Goal: Information Seeking & Learning: Learn about a topic

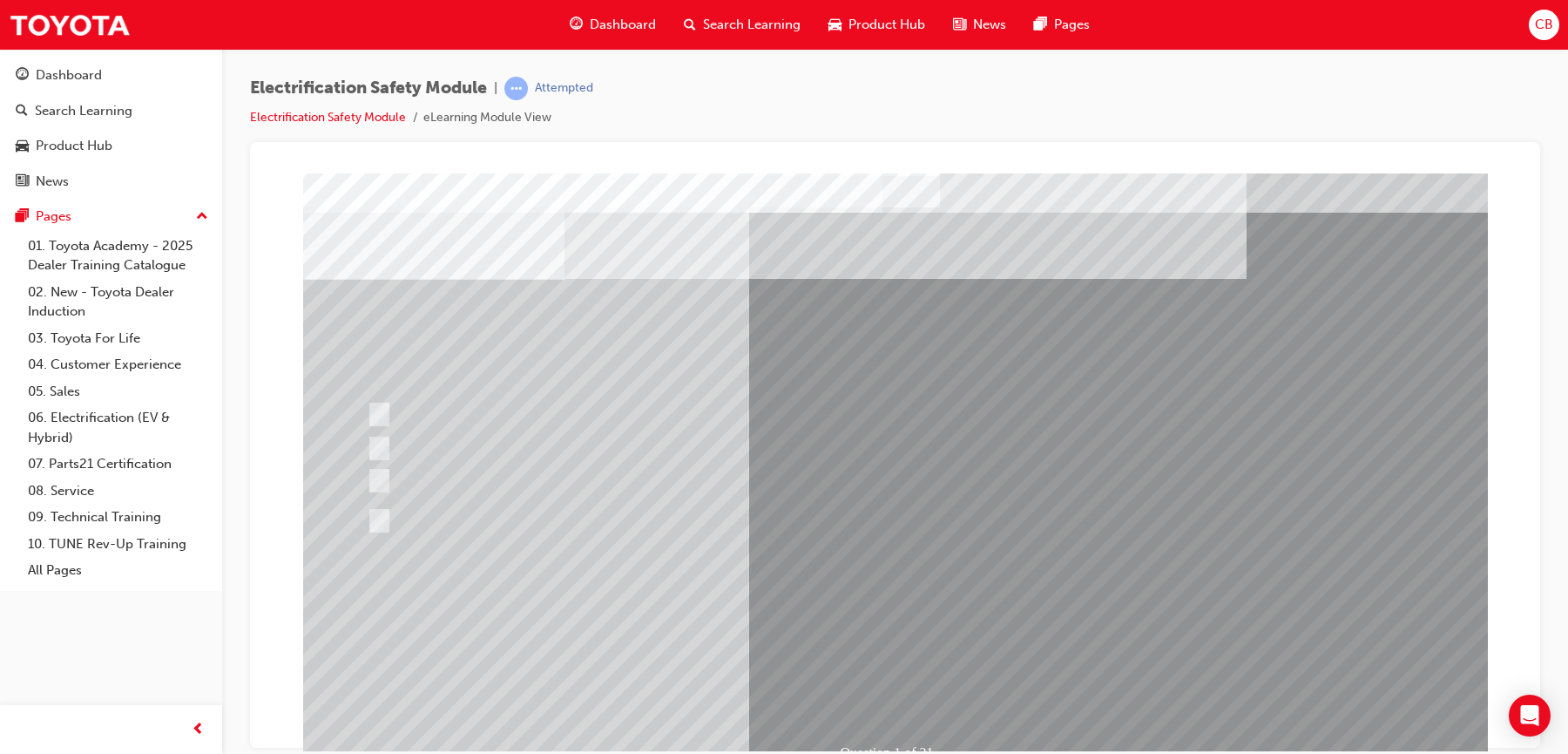
scroll to position [75, 0]
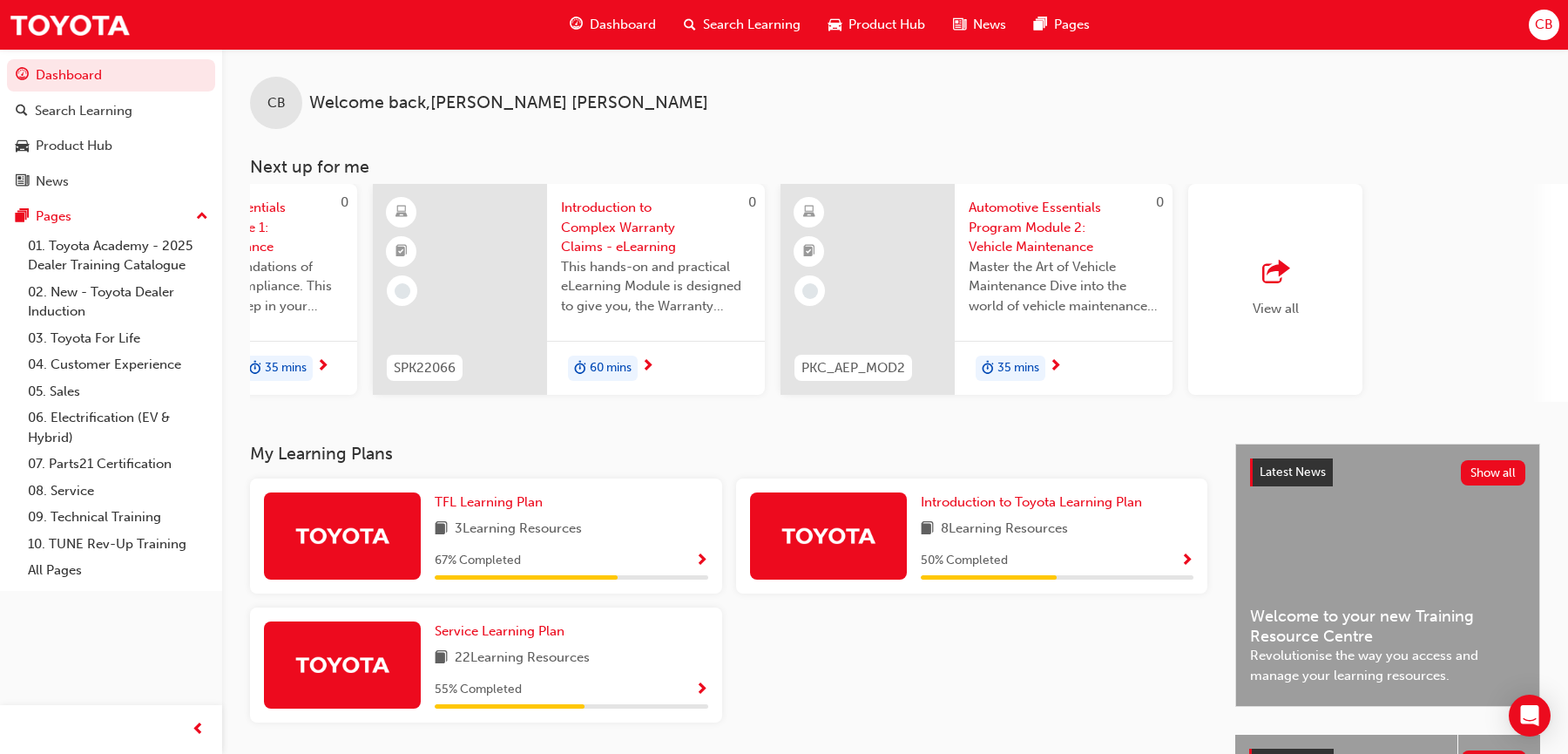
scroll to position [1, 0]
click at [1264, 276] on span "outbound-icon" at bounding box center [1275, 272] width 26 height 25
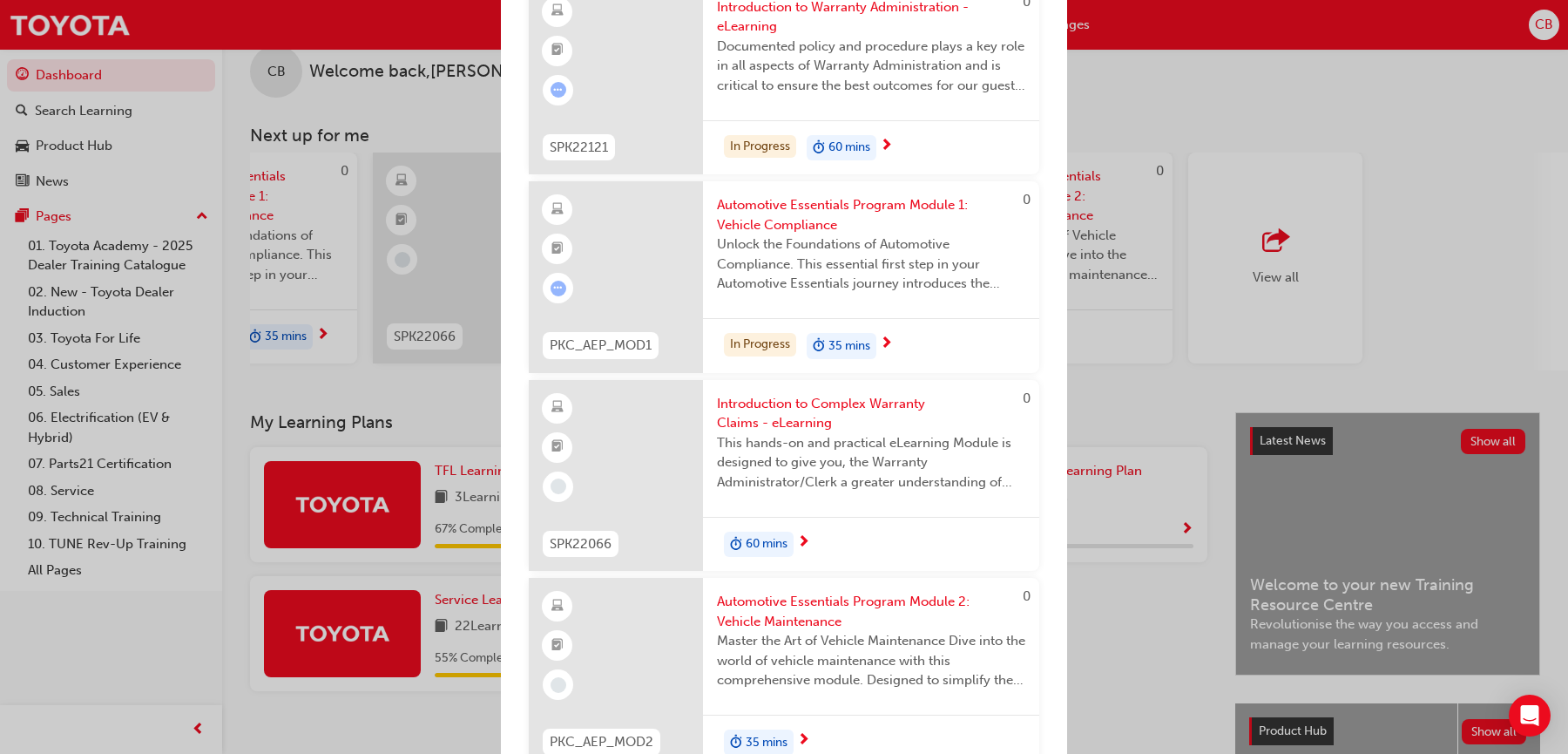
scroll to position [0, 0]
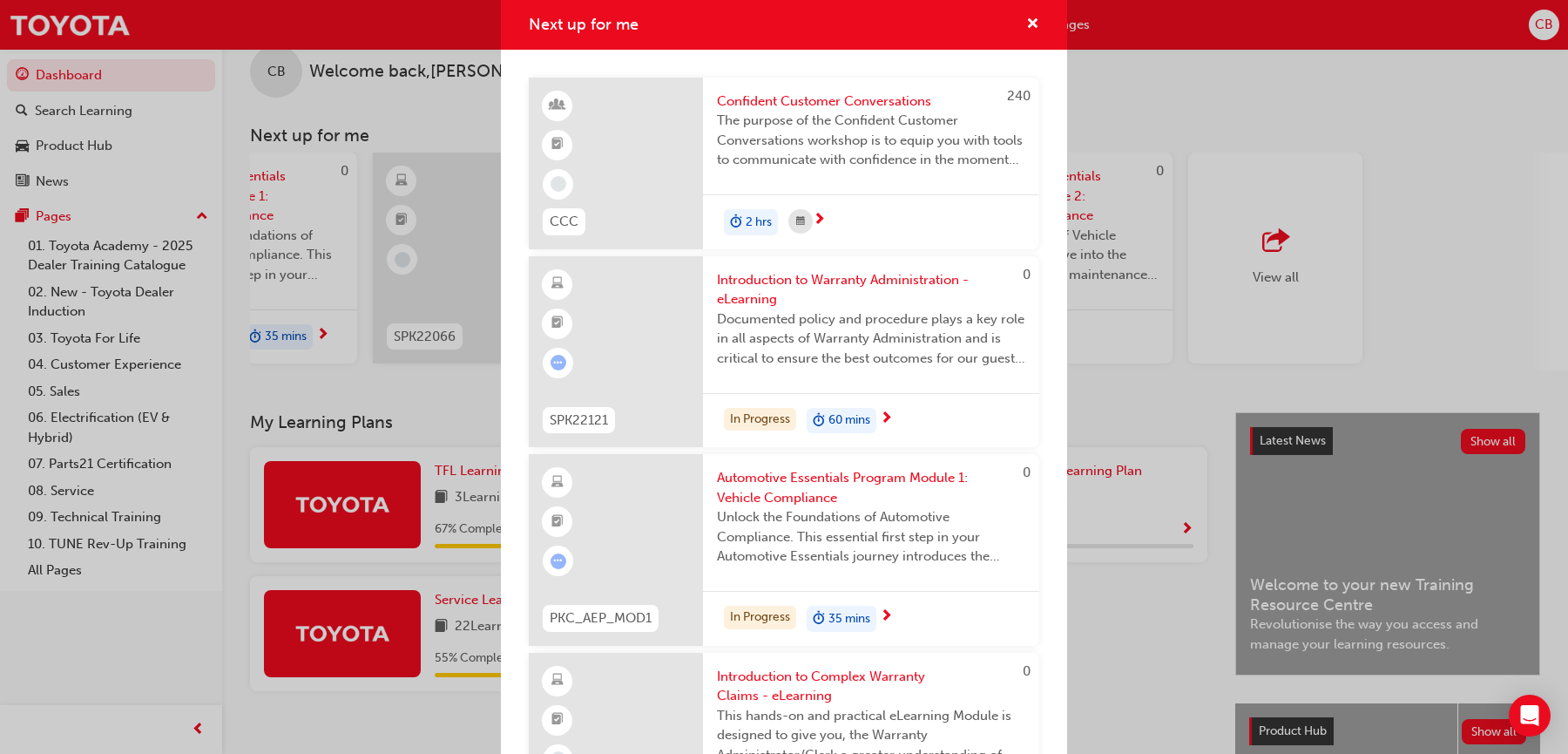
click at [900, 221] on div "2 hrs" at bounding box center [871, 221] width 336 height 54
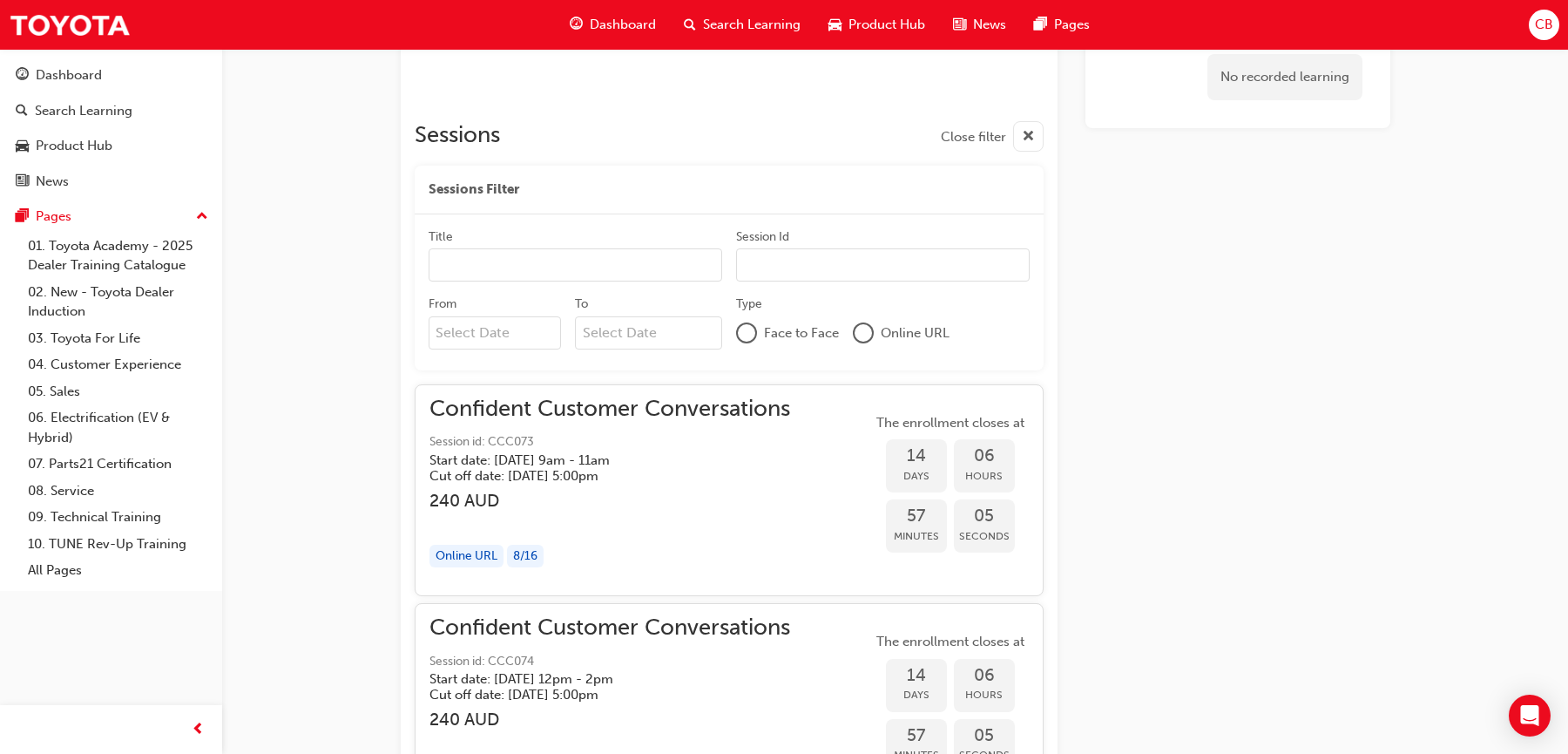
scroll to position [1037, 0]
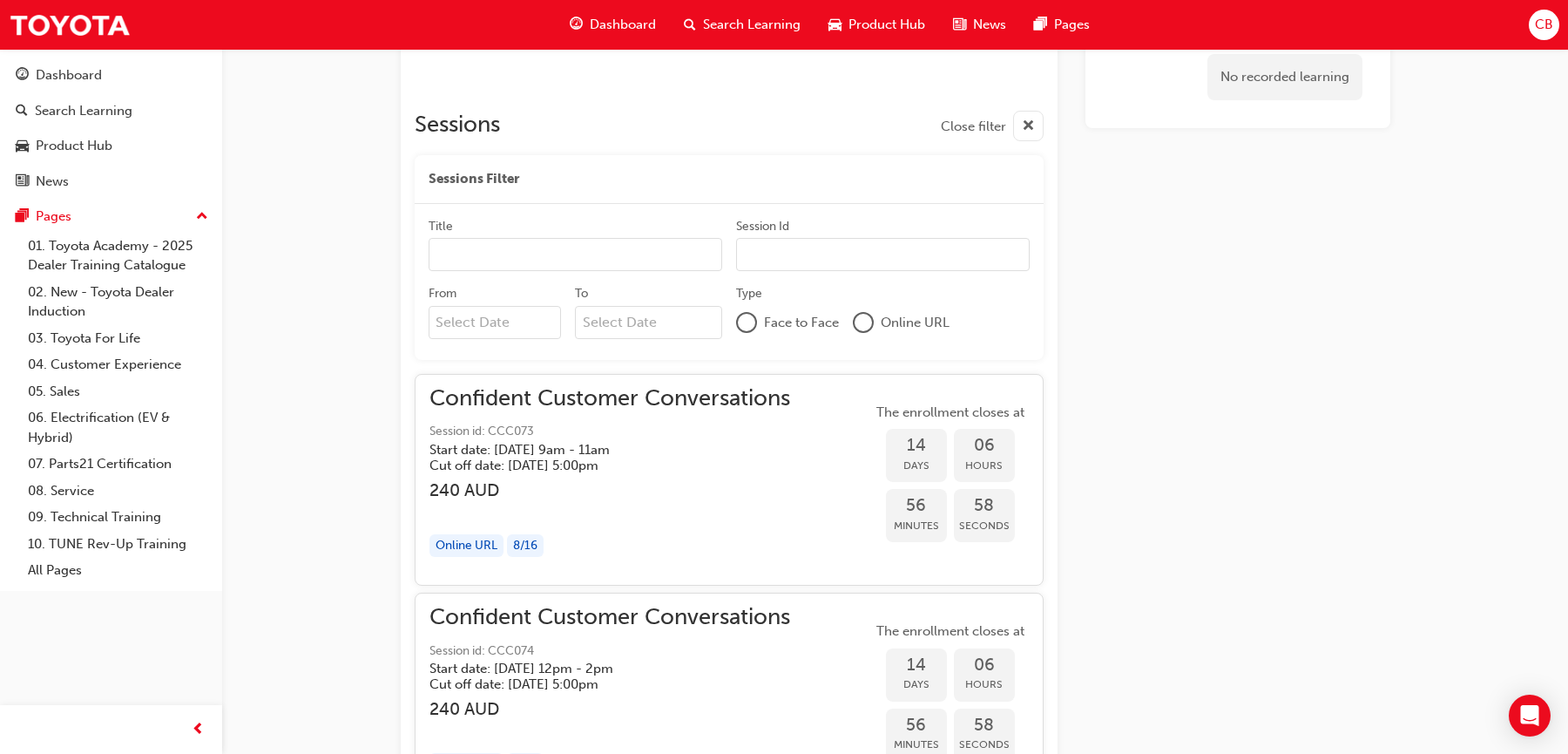
click at [1319, 573] on div "No recorded learning" at bounding box center [1237, 753] width 305 height 3266
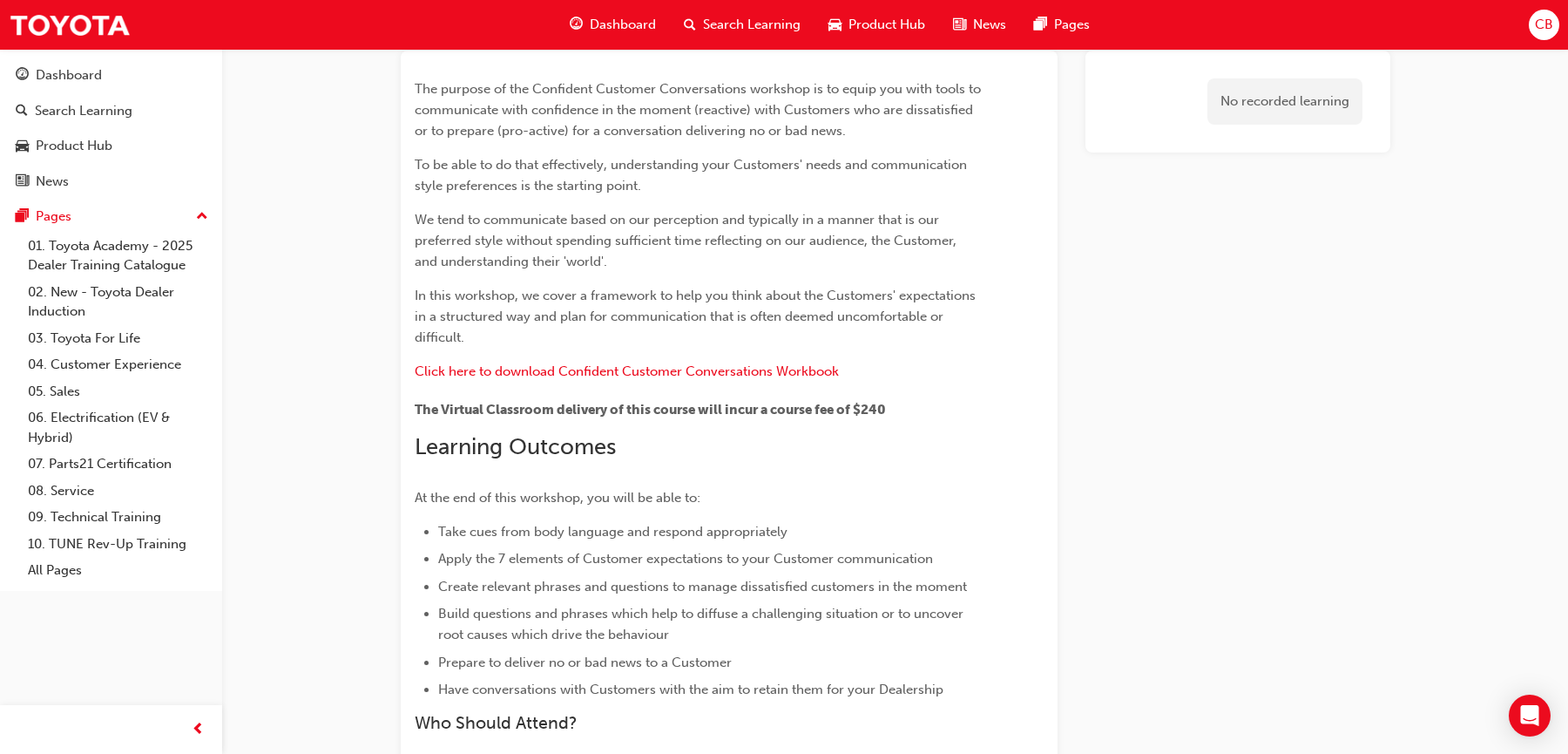
scroll to position [0, 0]
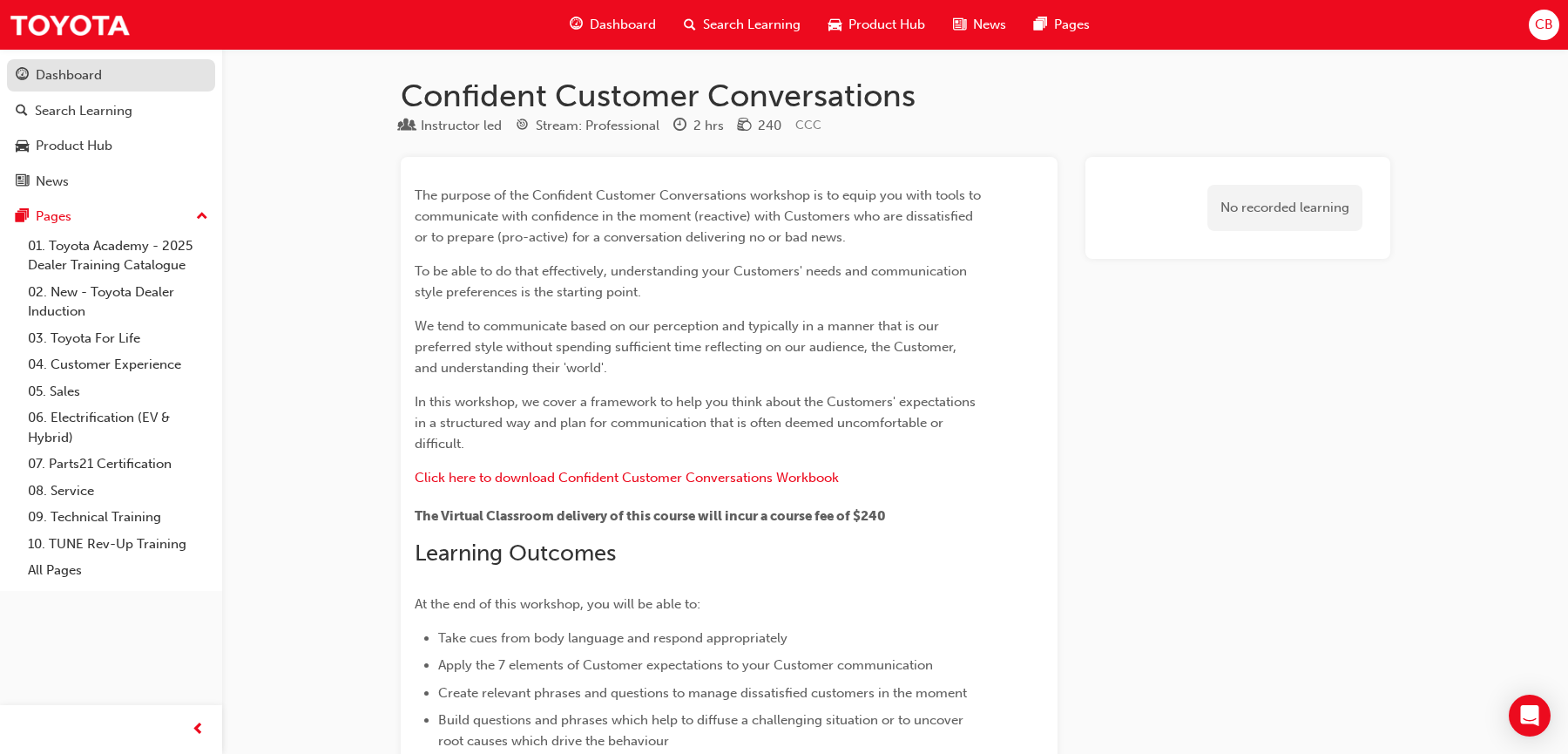
click at [76, 64] on div "Dashboard" at bounding box center [111, 75] width 191 height 22
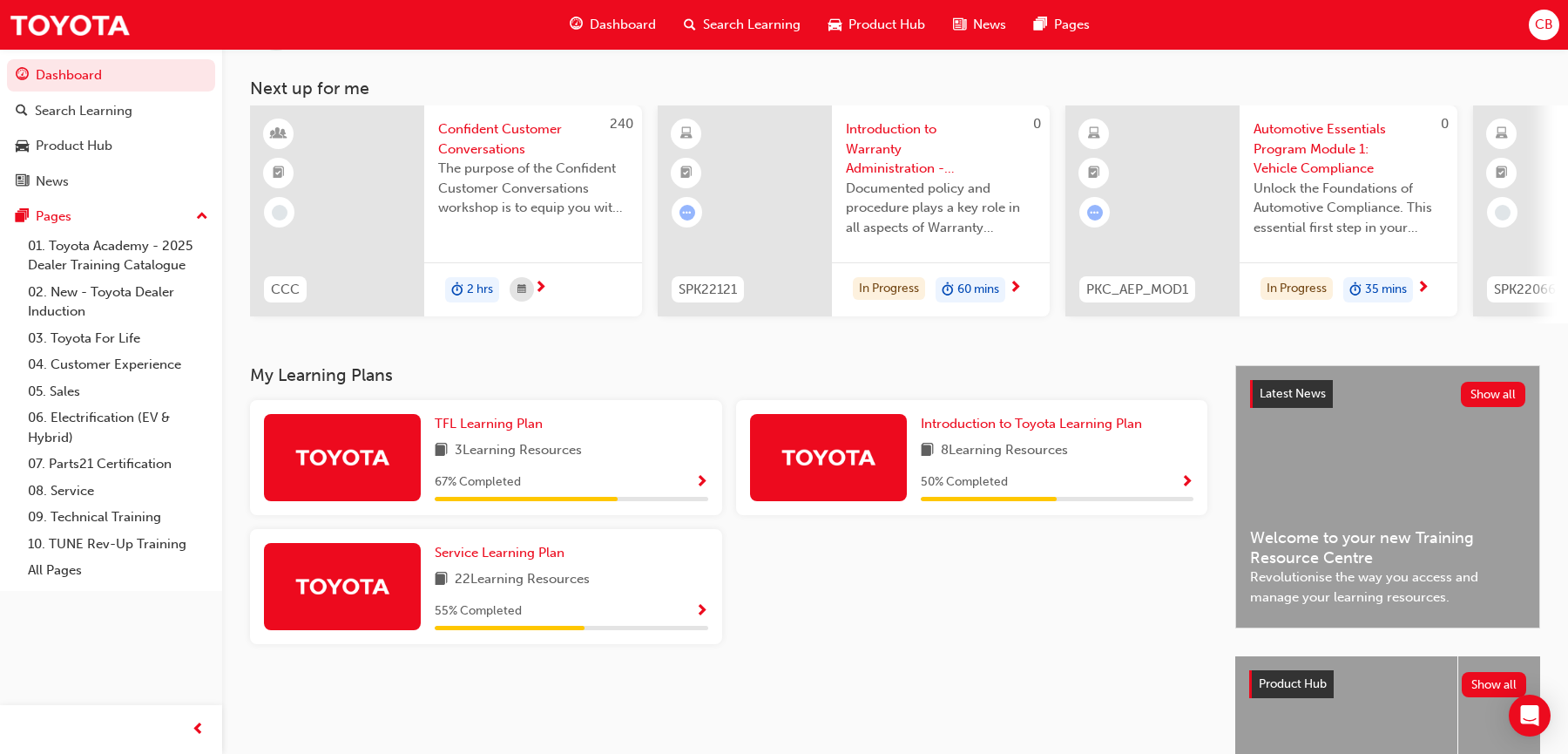
scroll to position [79, 0]
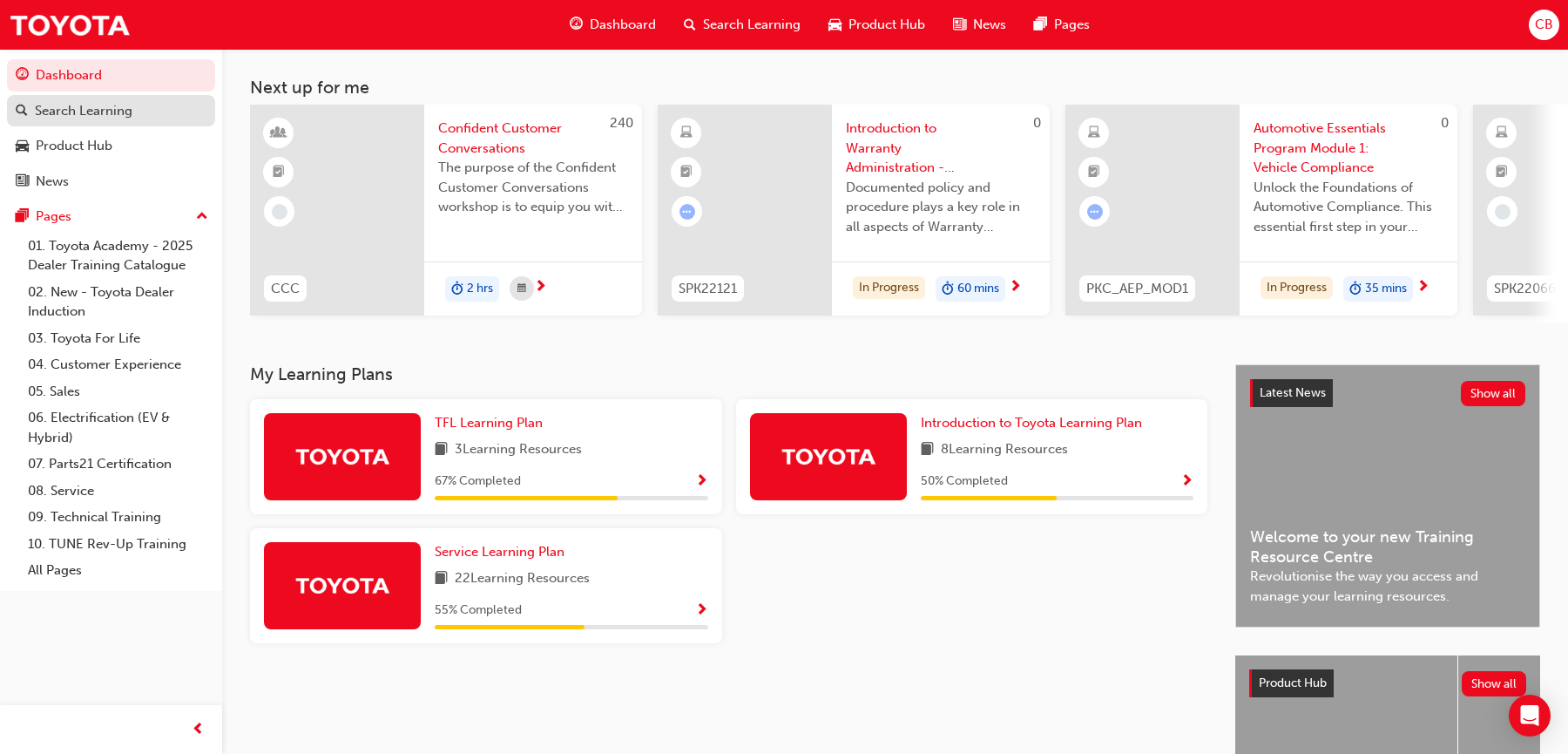
click at [111, 107] on div "Search Learning" at bounding box center [83, 111] width 98 height 20
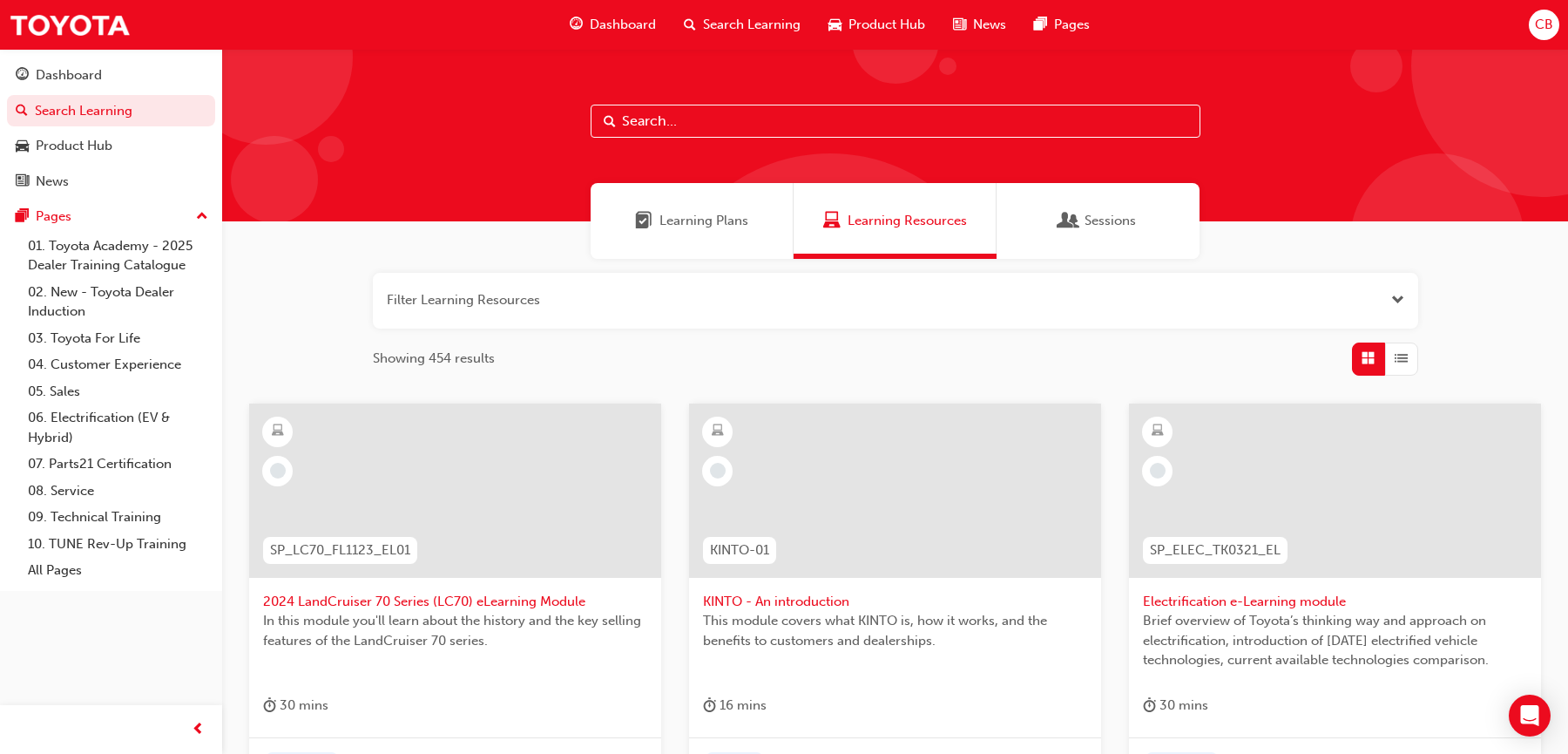
click at [680, 117] on input "text" at bounding box center [895, 121] width 610 height 33
type input "electrification"
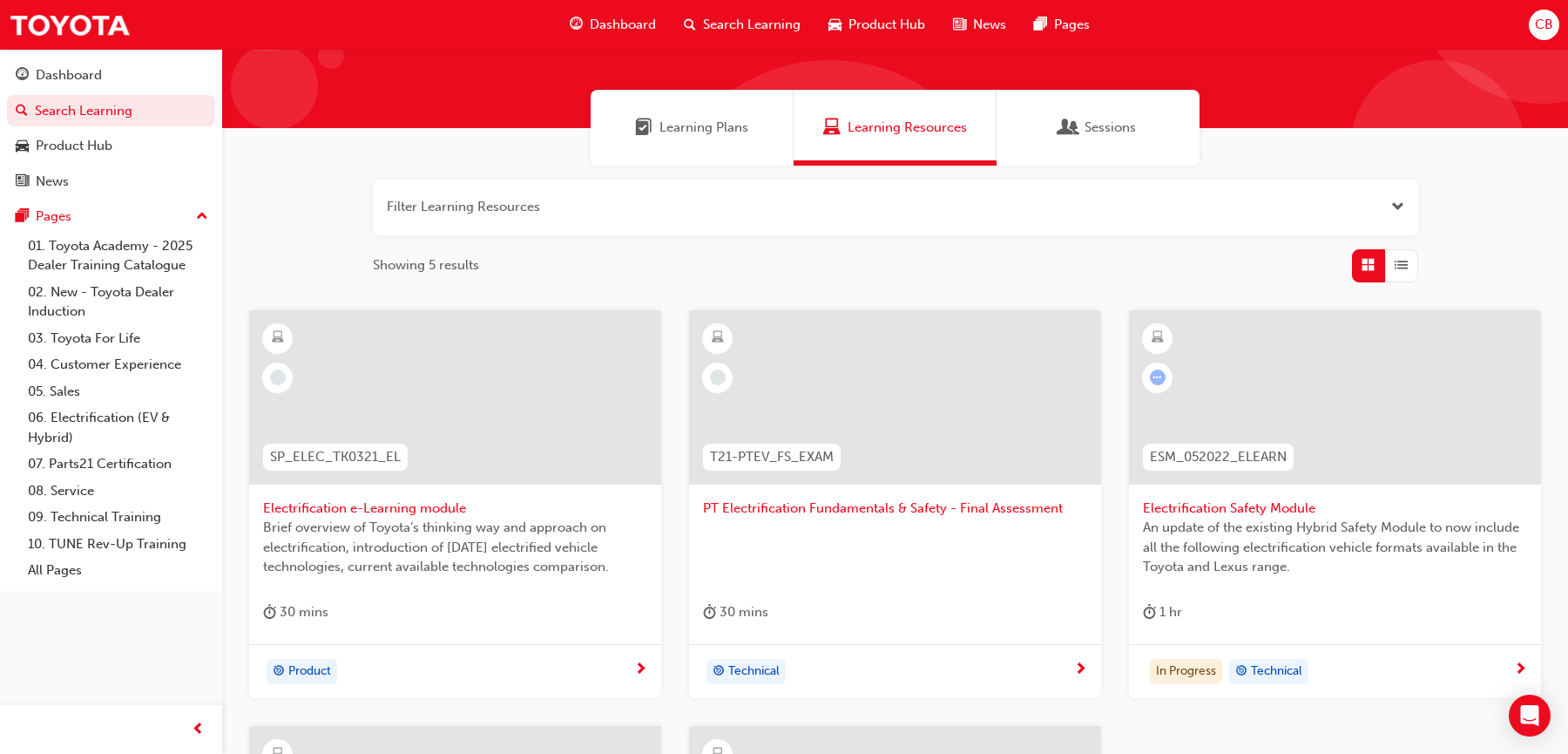
scroll to position [103, 0]
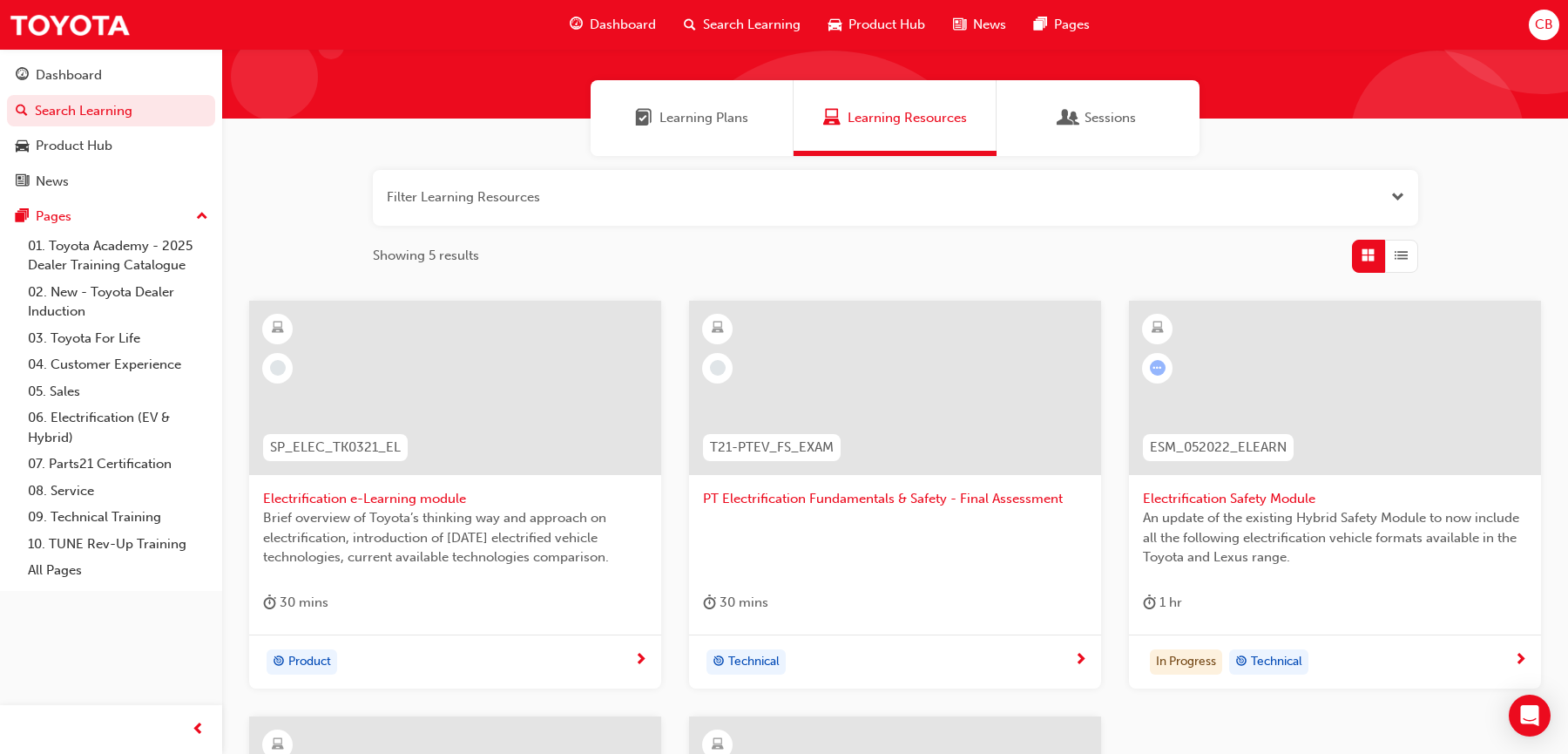
click at [919, 495] on span "PT Electrification Fundamentals & Safety - Final Assessment" at bounding box center [894, 498] width 384 height 20
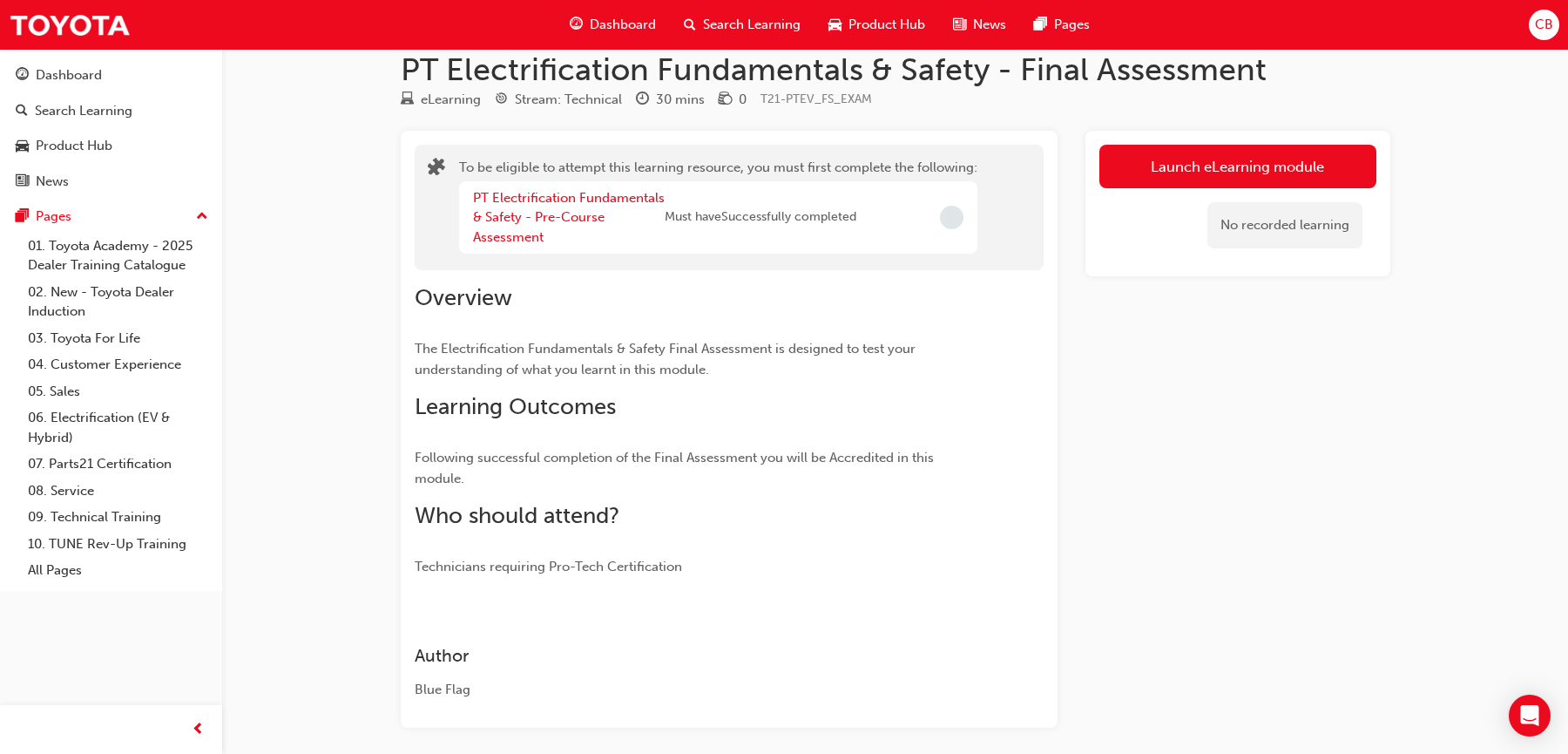
scroll to position [21, 0]
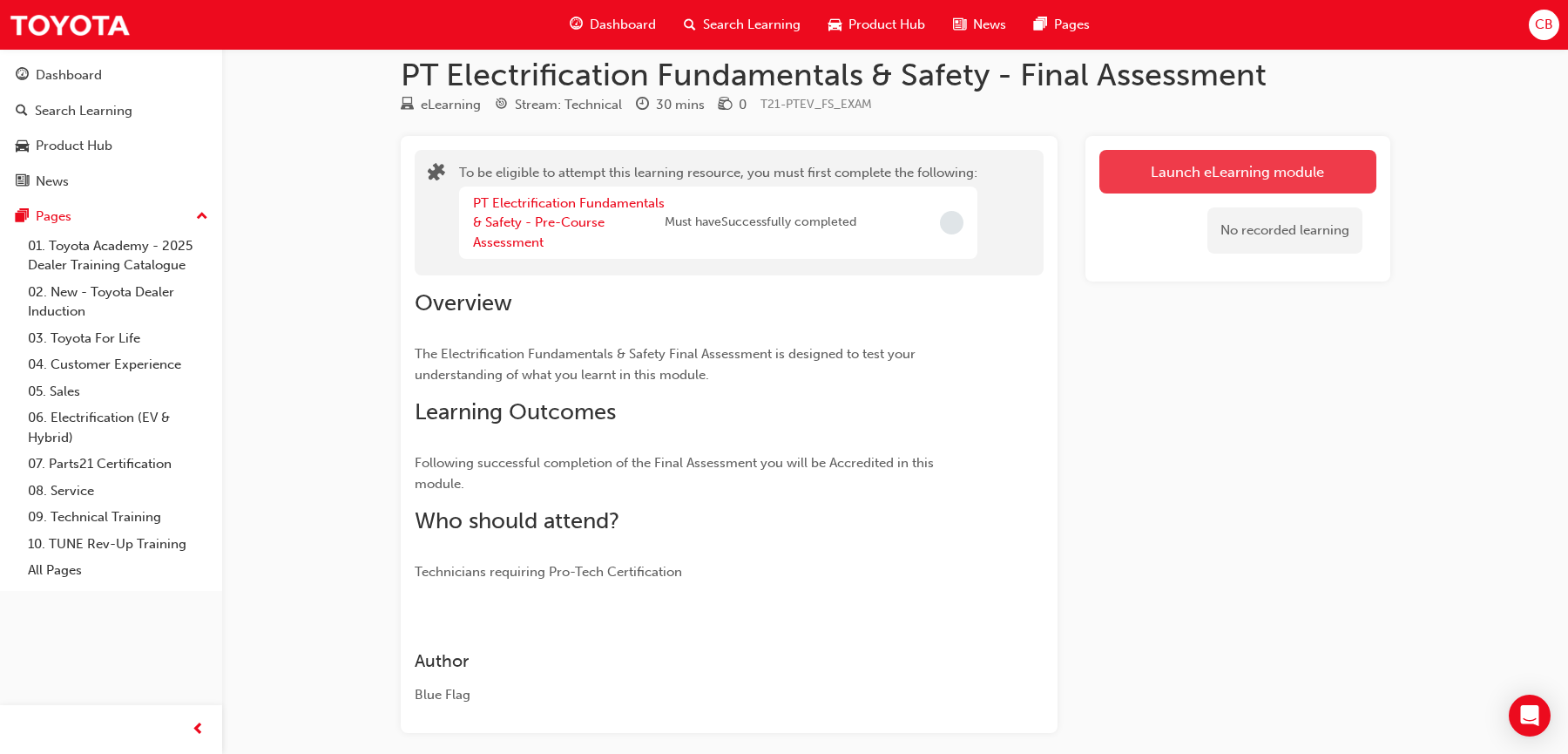
click at [1235, 174] on button "Launch eLearning module" at bounding box center [1237, 172] width 277 height 44
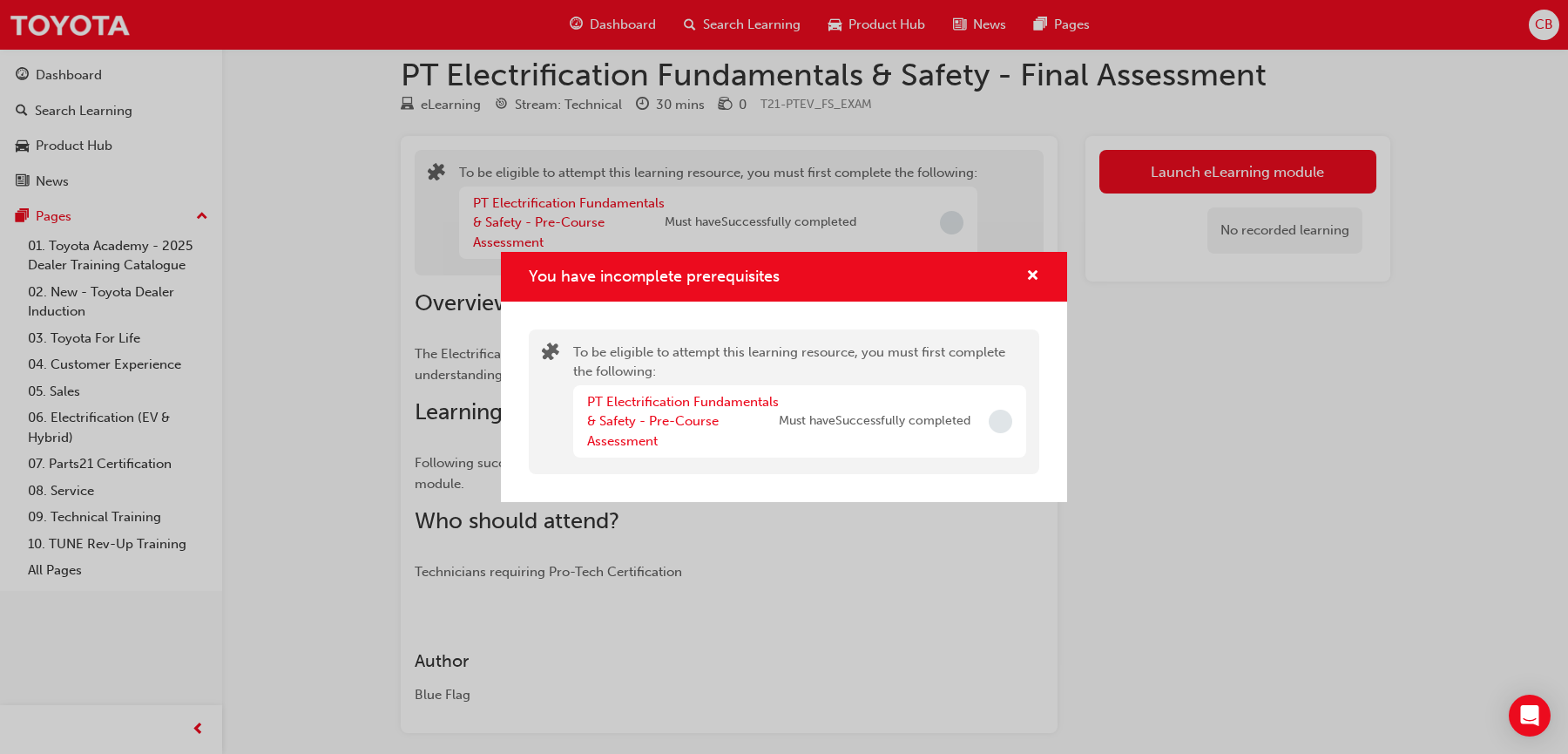
click at [999, 418] on span "Incomplete" at bounding box center [1000, 421] width 24 height 24
click at [693, 413] on link "PT Electrification Fundamentals & Safety - Pre-Course Assessment" at bounding box center [683, 421] width 191 height 54
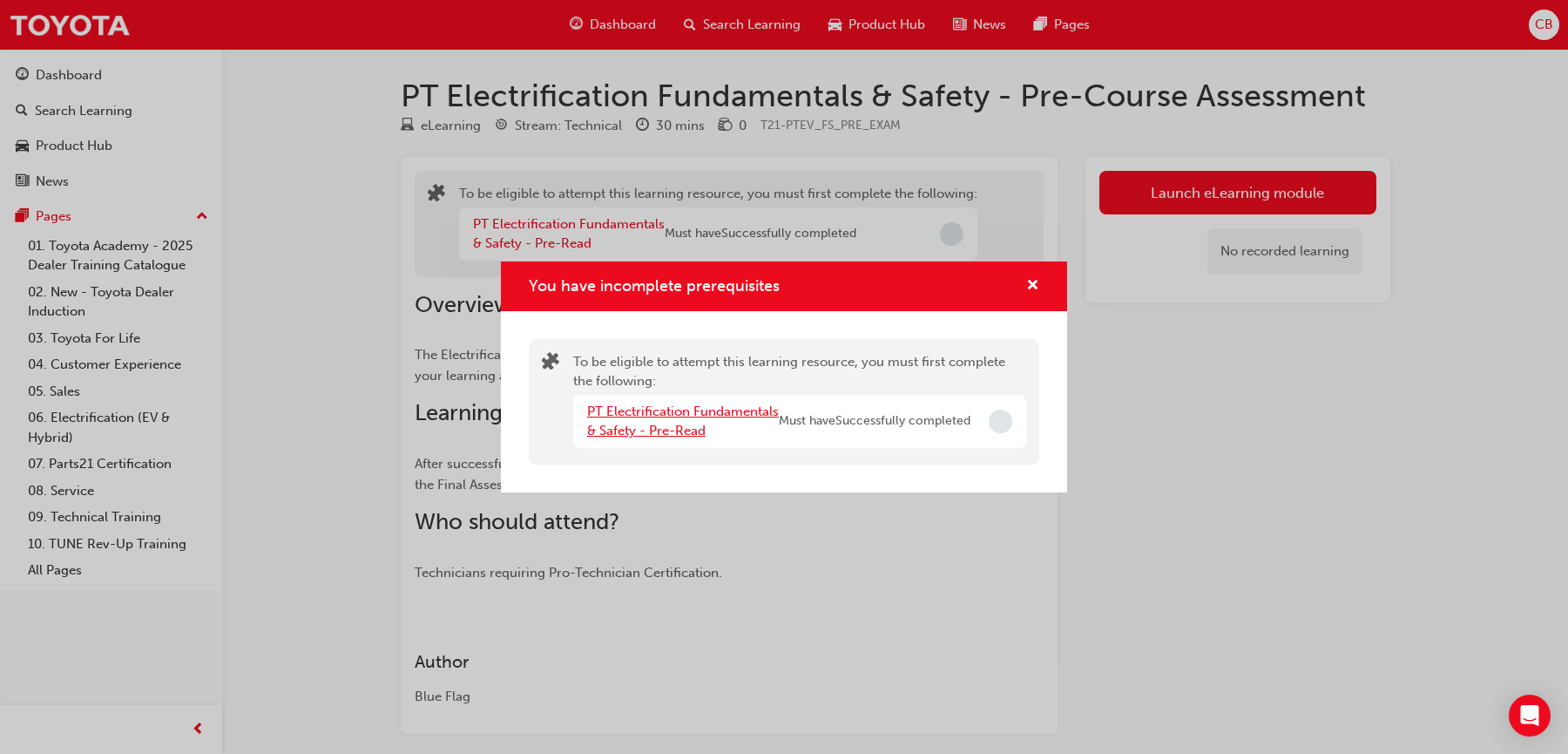
click at [693, 413] on link "PT Electrification Fundamentals & Safety - Pre-Read" at bounding box center [683, 421] width 191 height 36
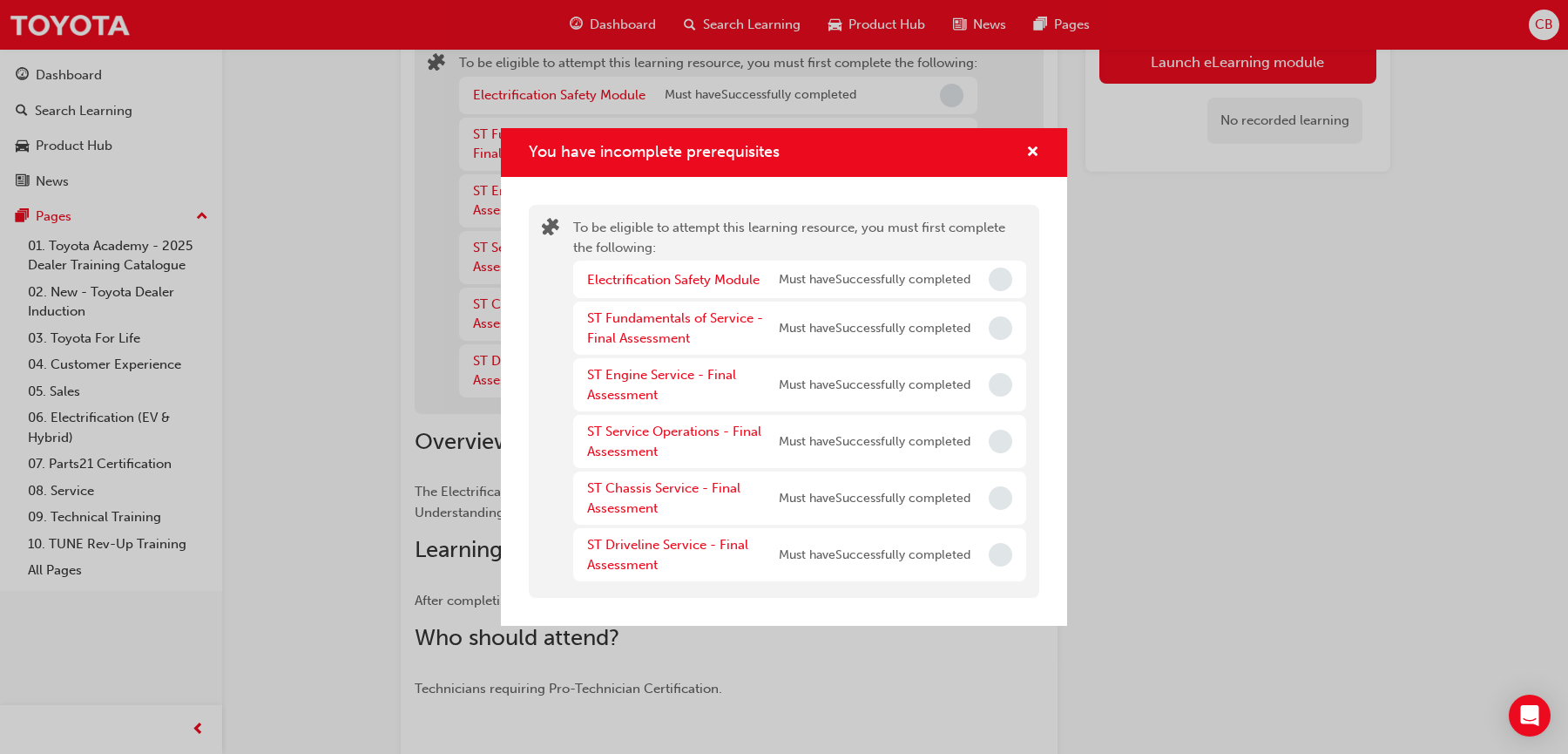
scroll to position [124, 0]
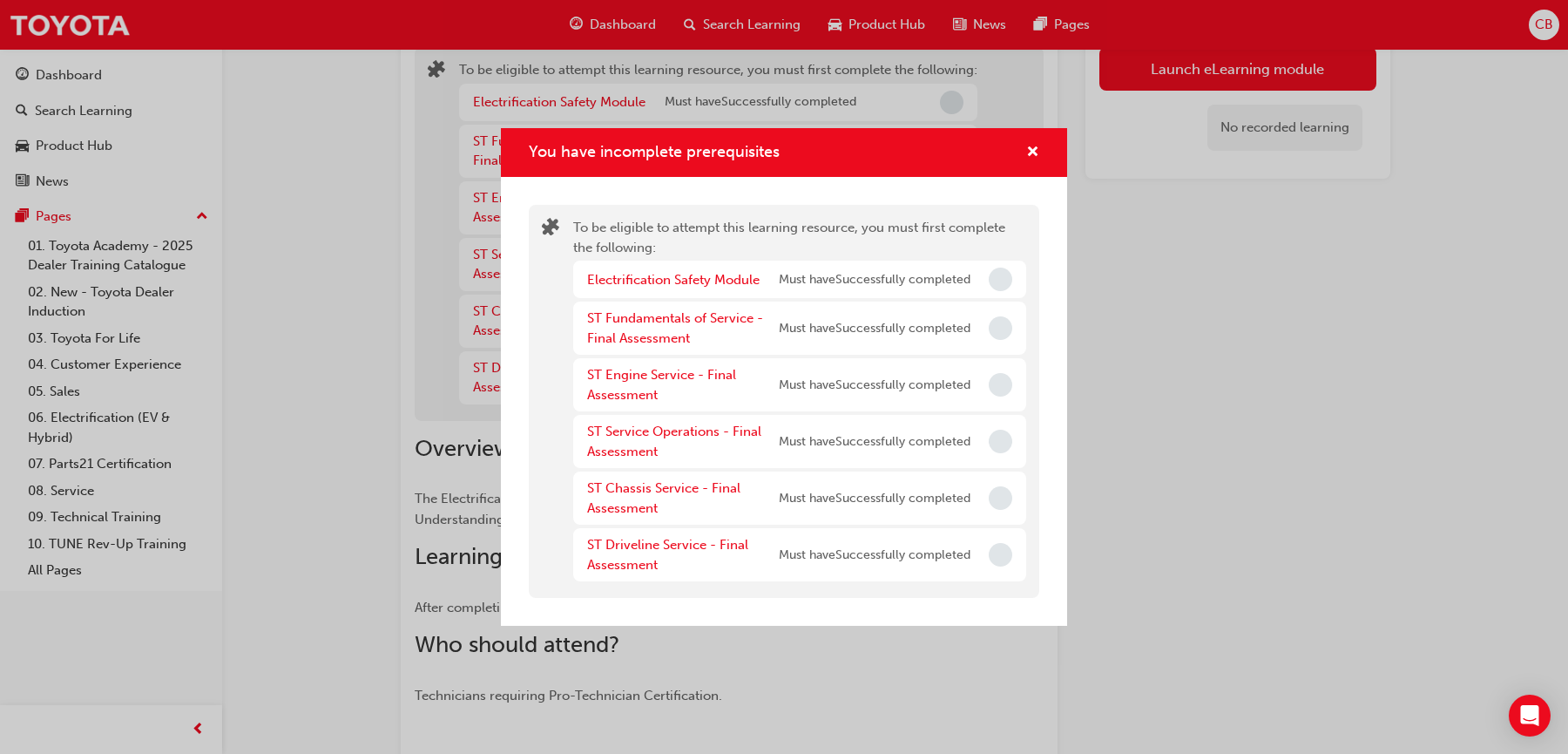
click at [996, 277] on span "Incomplete" at bounding box center [1000, 279] width 24 height 24
click at [1030, 153] on span "cross-icon" at bounding box center [1032, 154] width 13 height 16
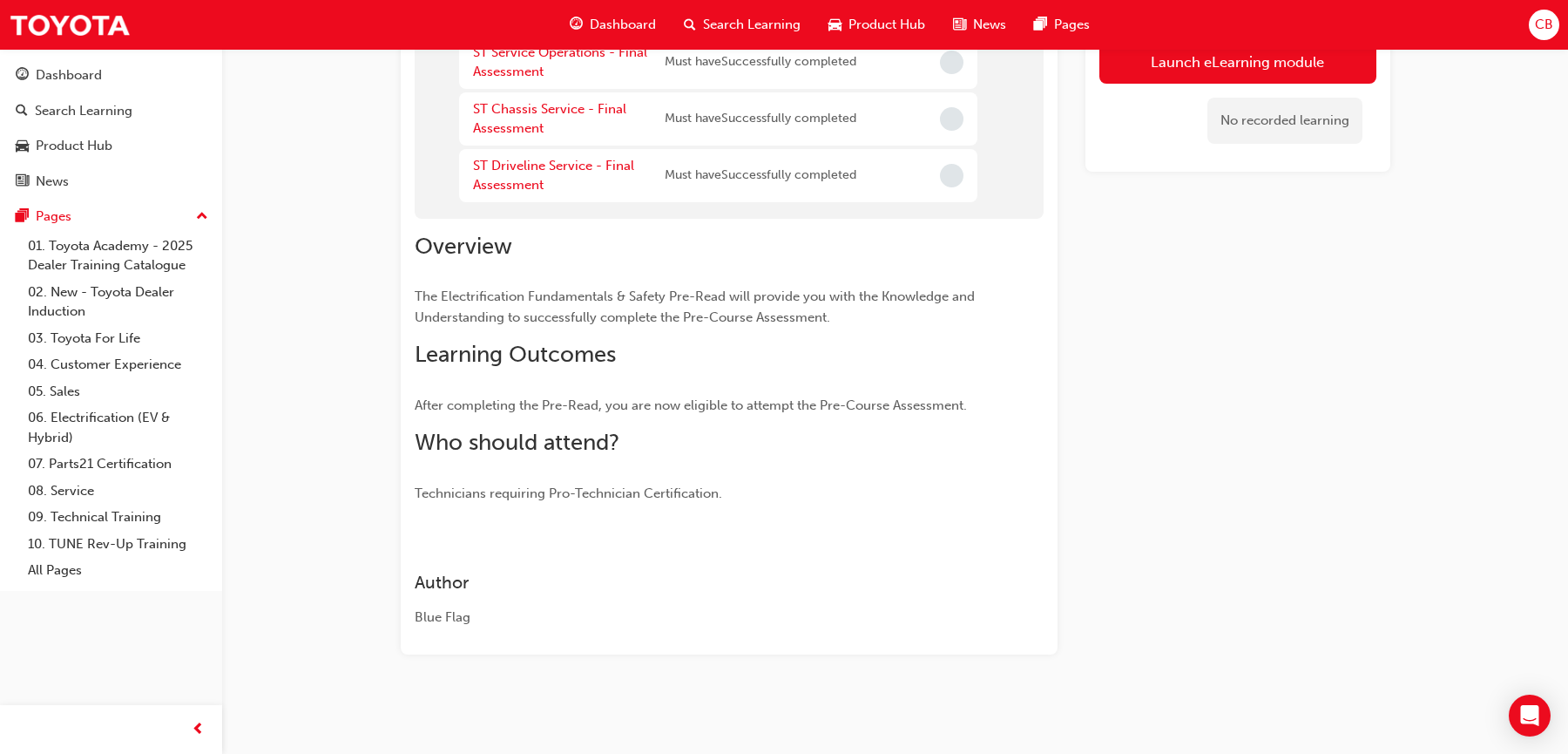
scroll to position [0, 0]
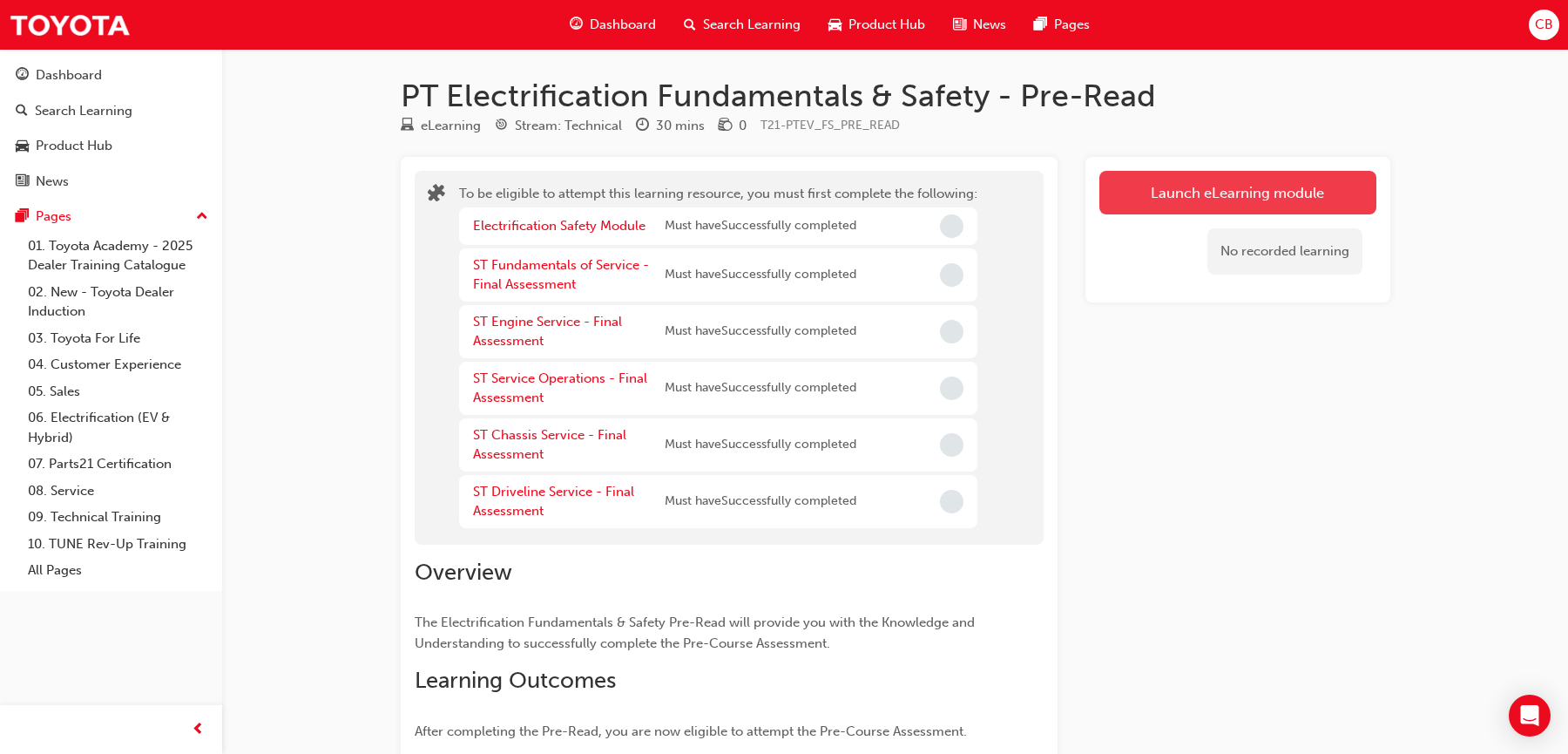
click at [1218, 191] on button "Launch eLearning module" at bounding box center [1237, 192] width 277 height 44
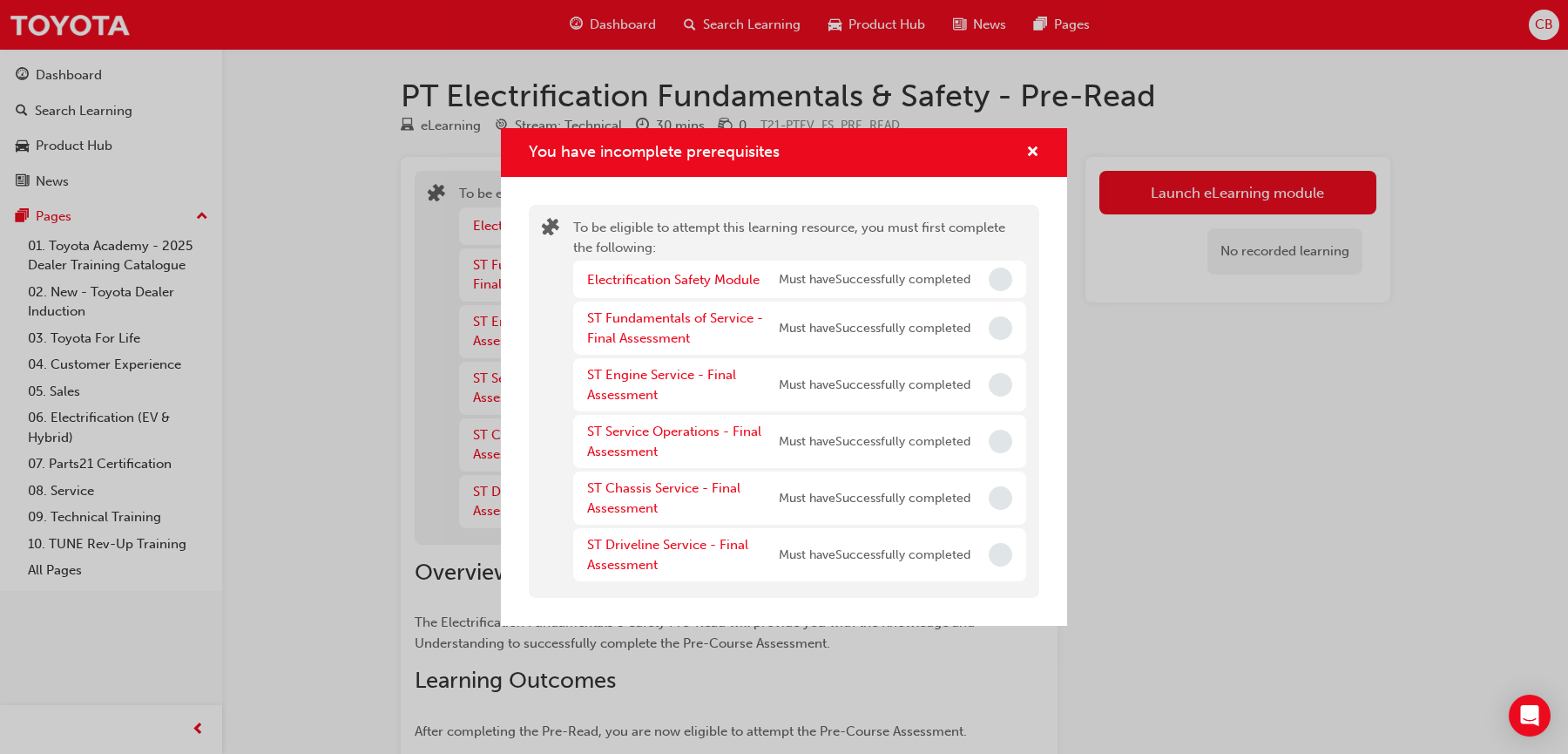
click at [769, 337] on div "ST Fundamentals of Service - Final Assessment" at bounding box center [683, 328] width 191 height 40
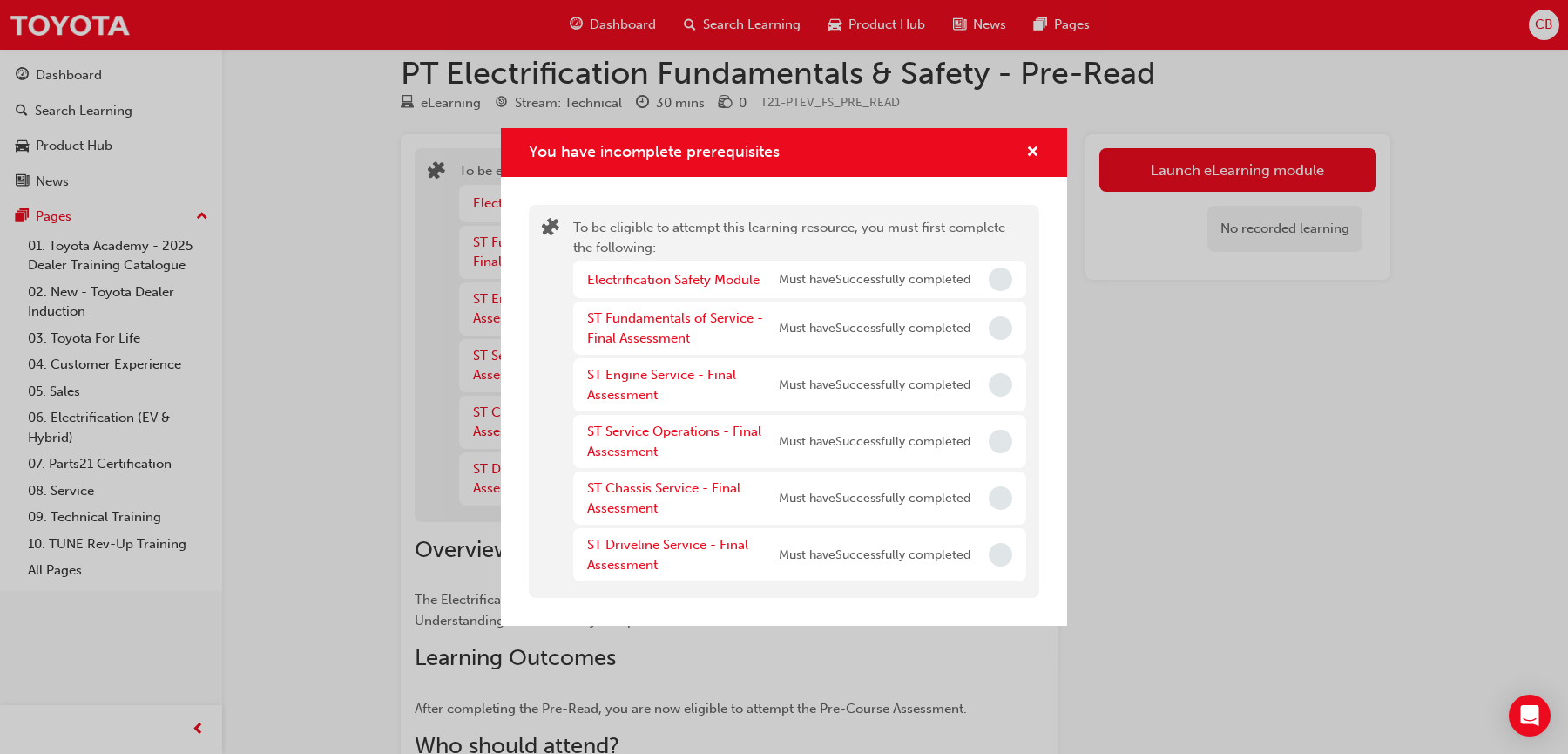
scroll to position [22, 0]
click at [641, 278] on link "Electrification Safety Module" at bounding box center [673, 279] width 172 height 16
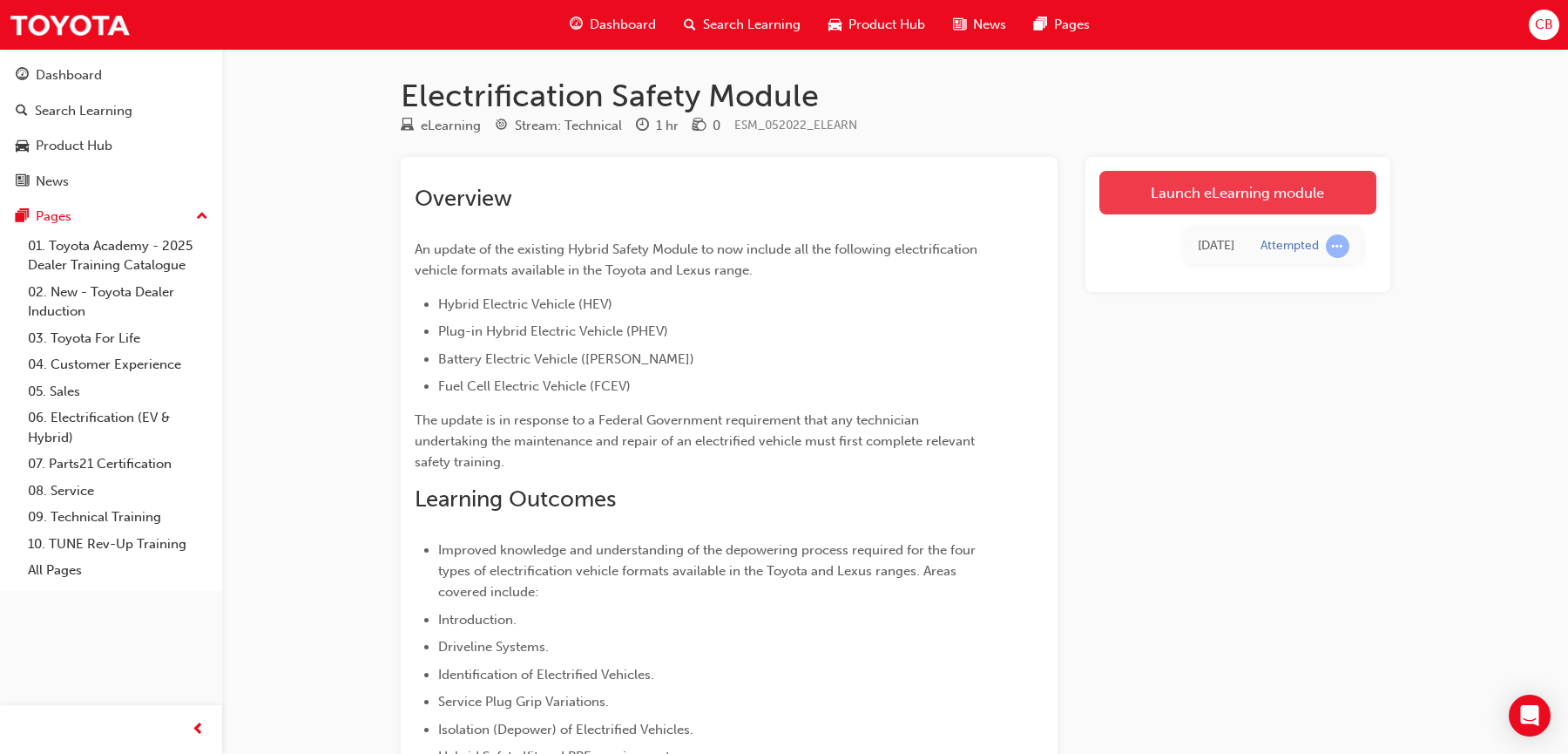
click at [1189, 193] on link "Launch eLearning module" at bounding box center [1237, 192] width 277 height 44
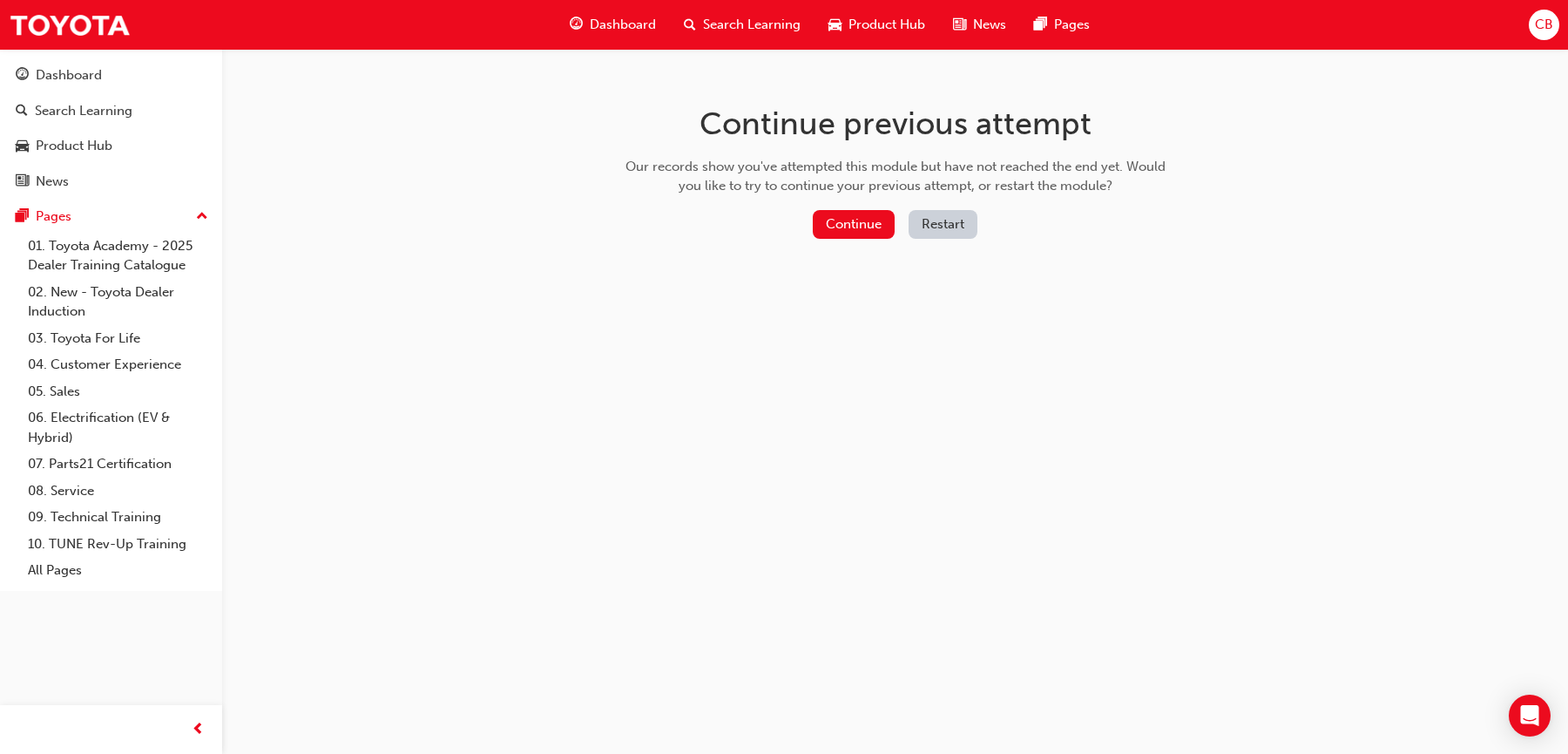
click at [950, 221] on button "Restart" at bounding box center [943, 224] width 69 height 29
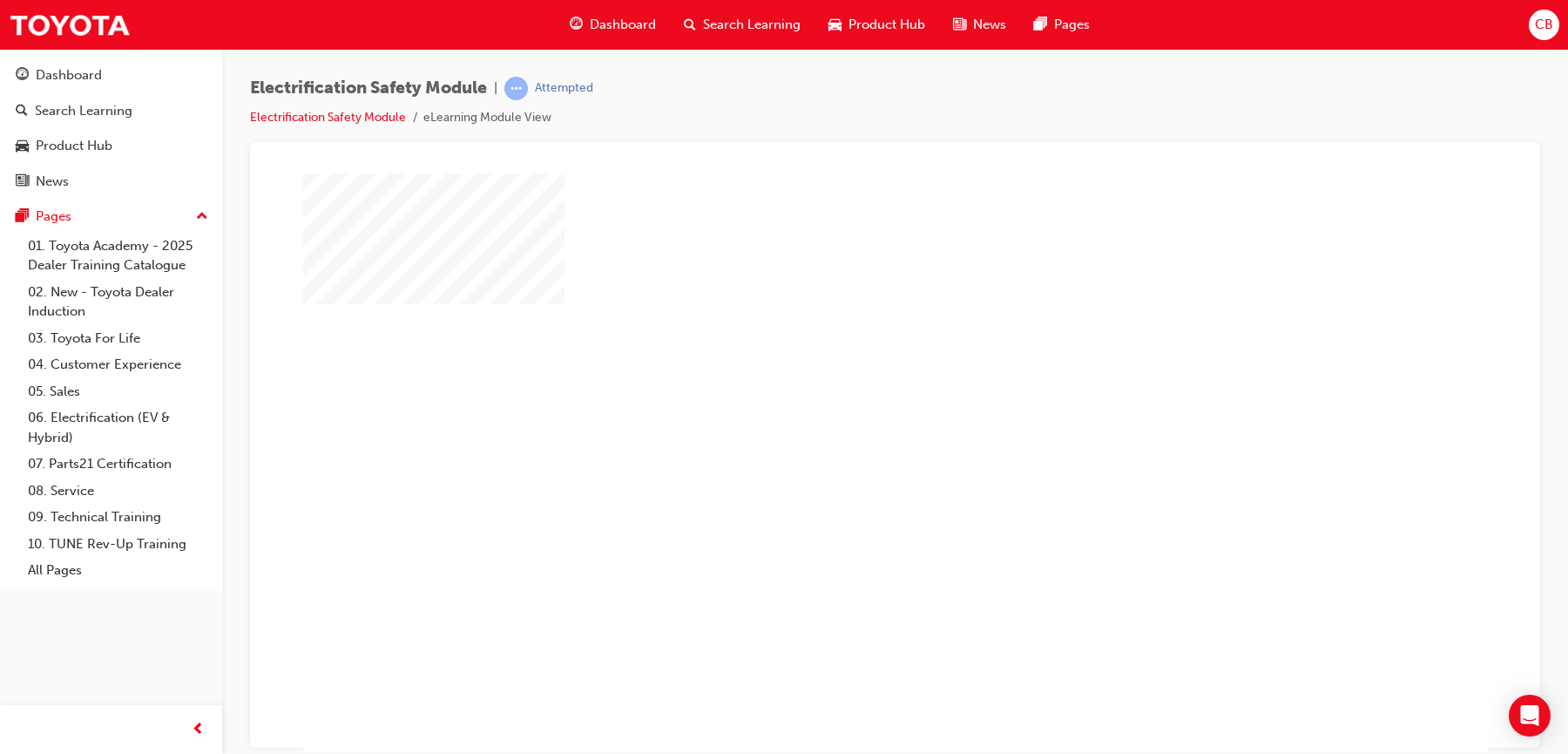
click at [845, 411] on div "play" at bounding box center [845, 411] width 0 height 0
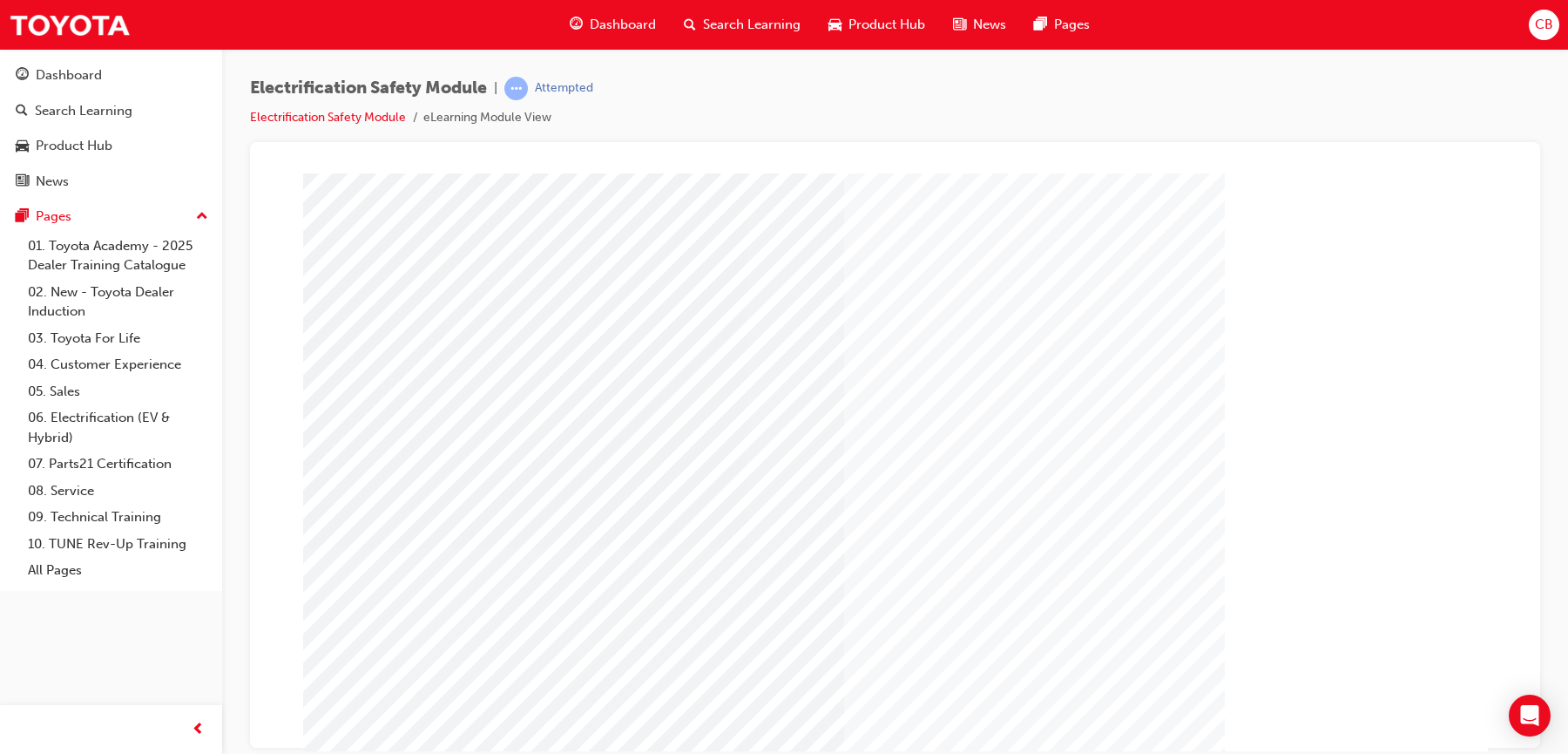
scroll to position [75, 0]
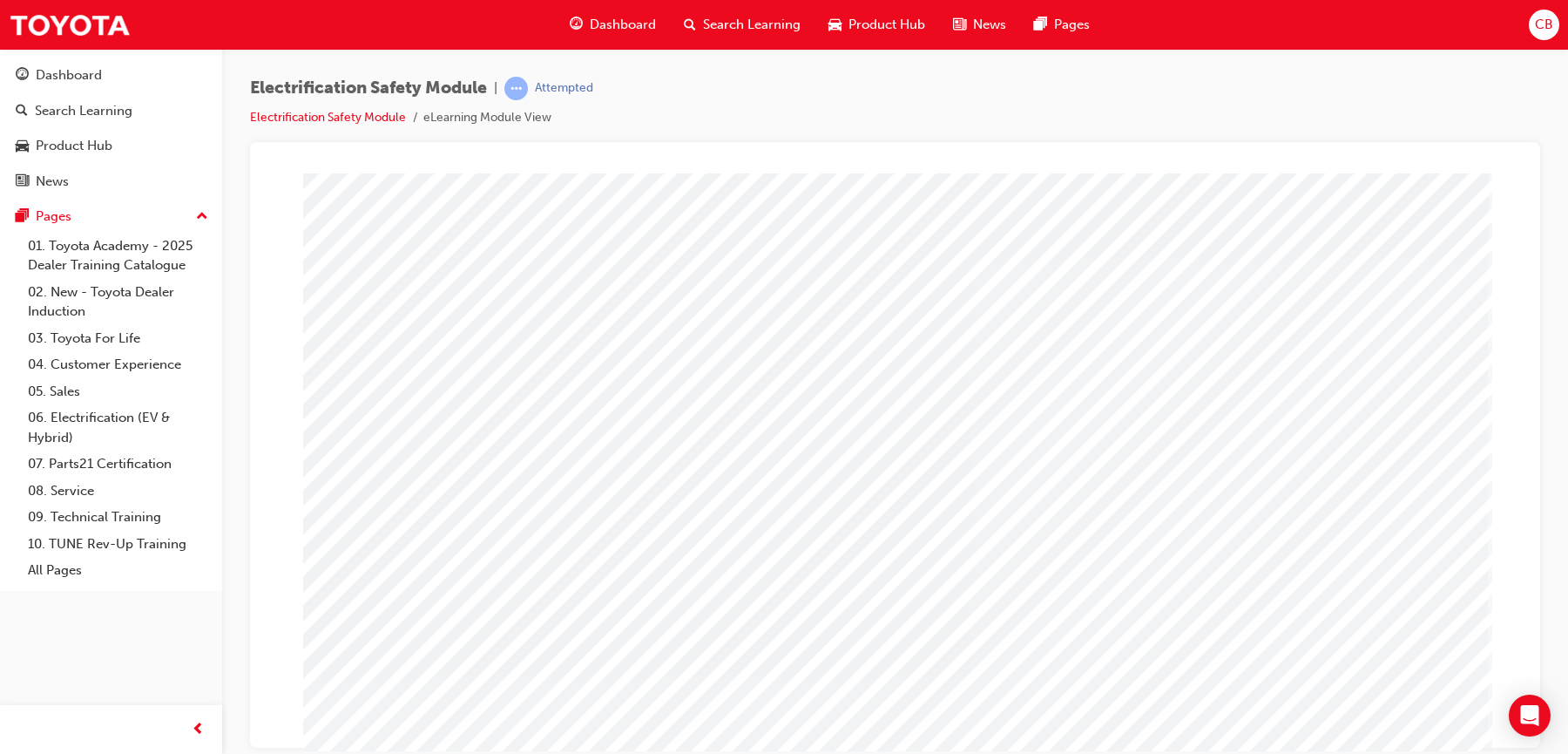
scroll to position [71, 0]
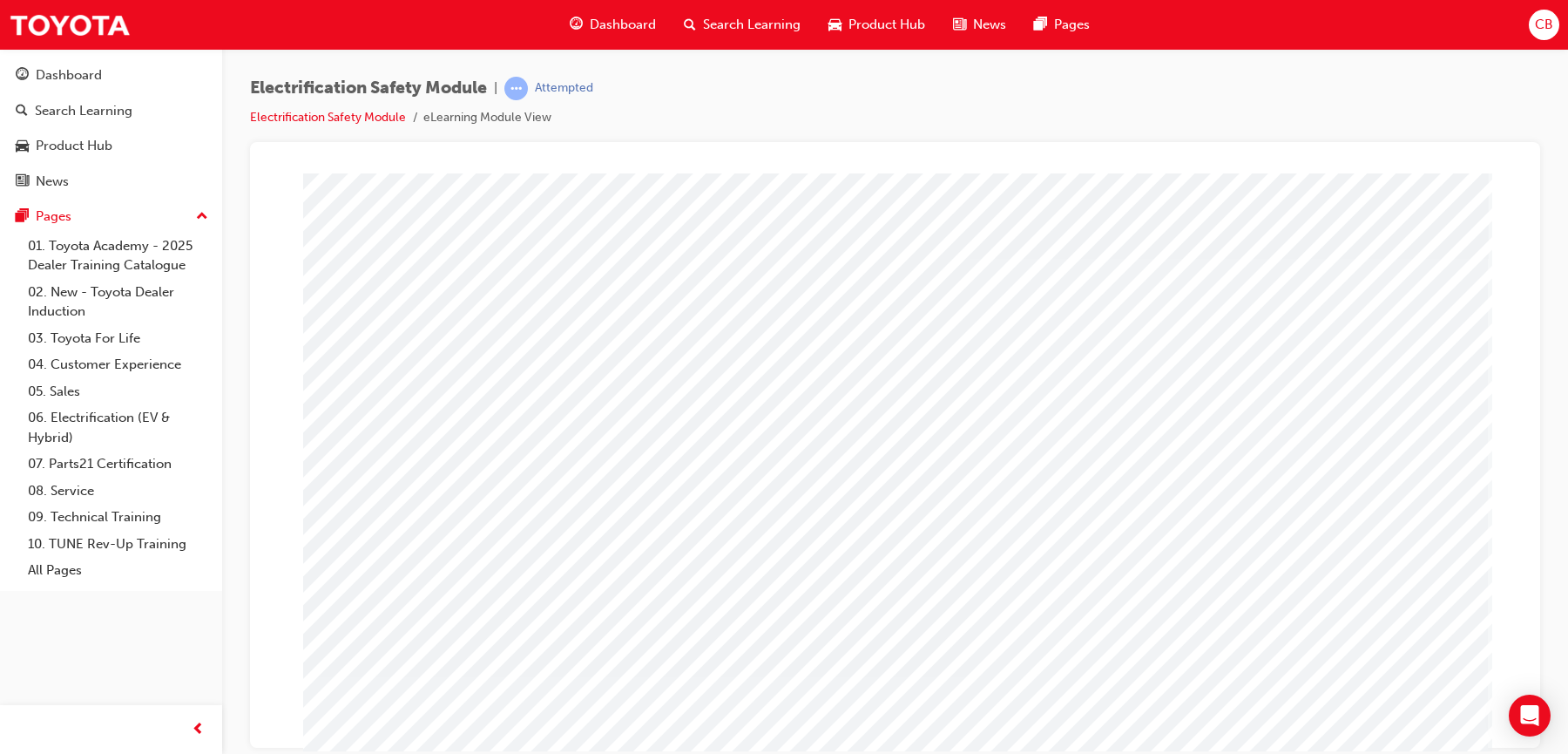
scroll to position [75, 0]
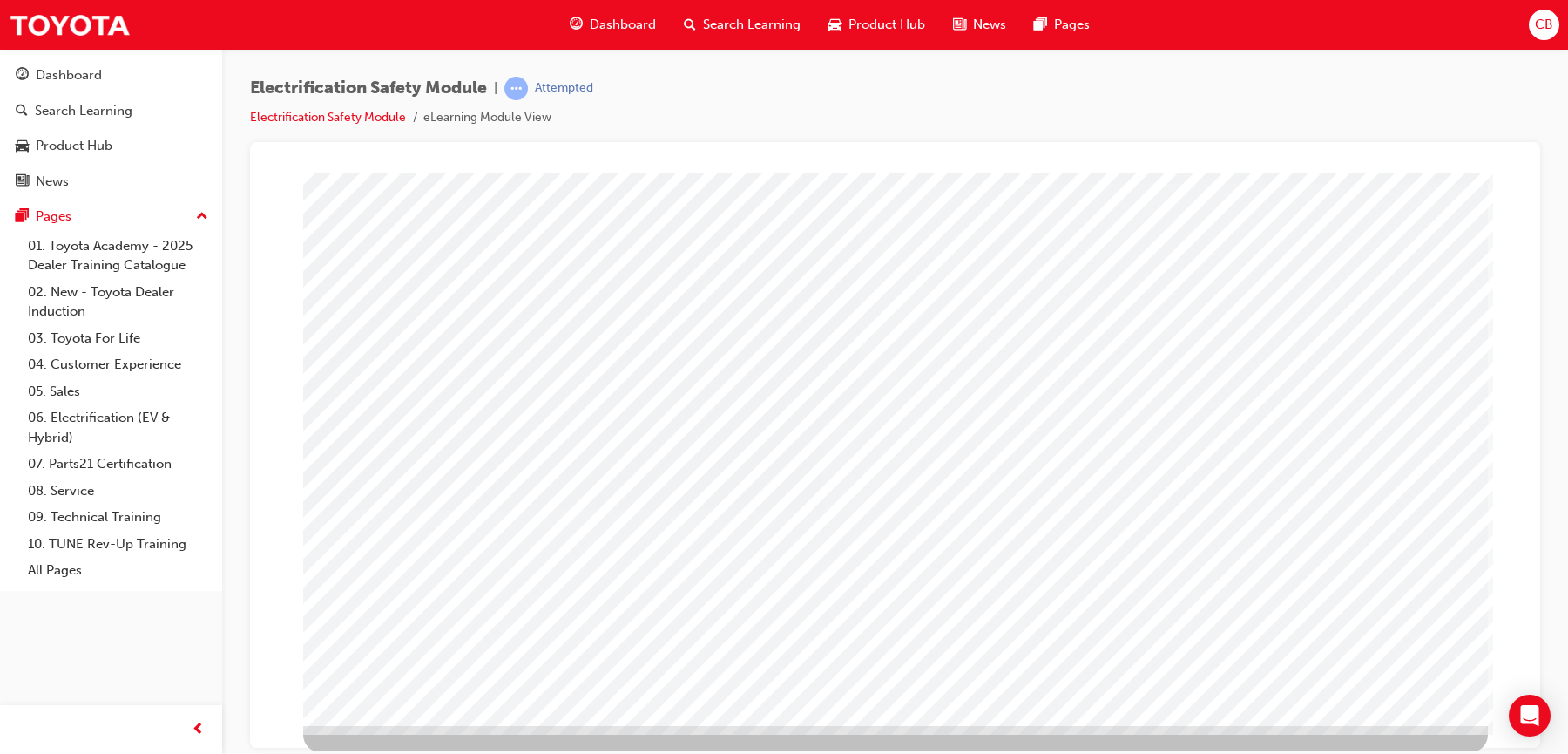
scroll to position [0, 0]
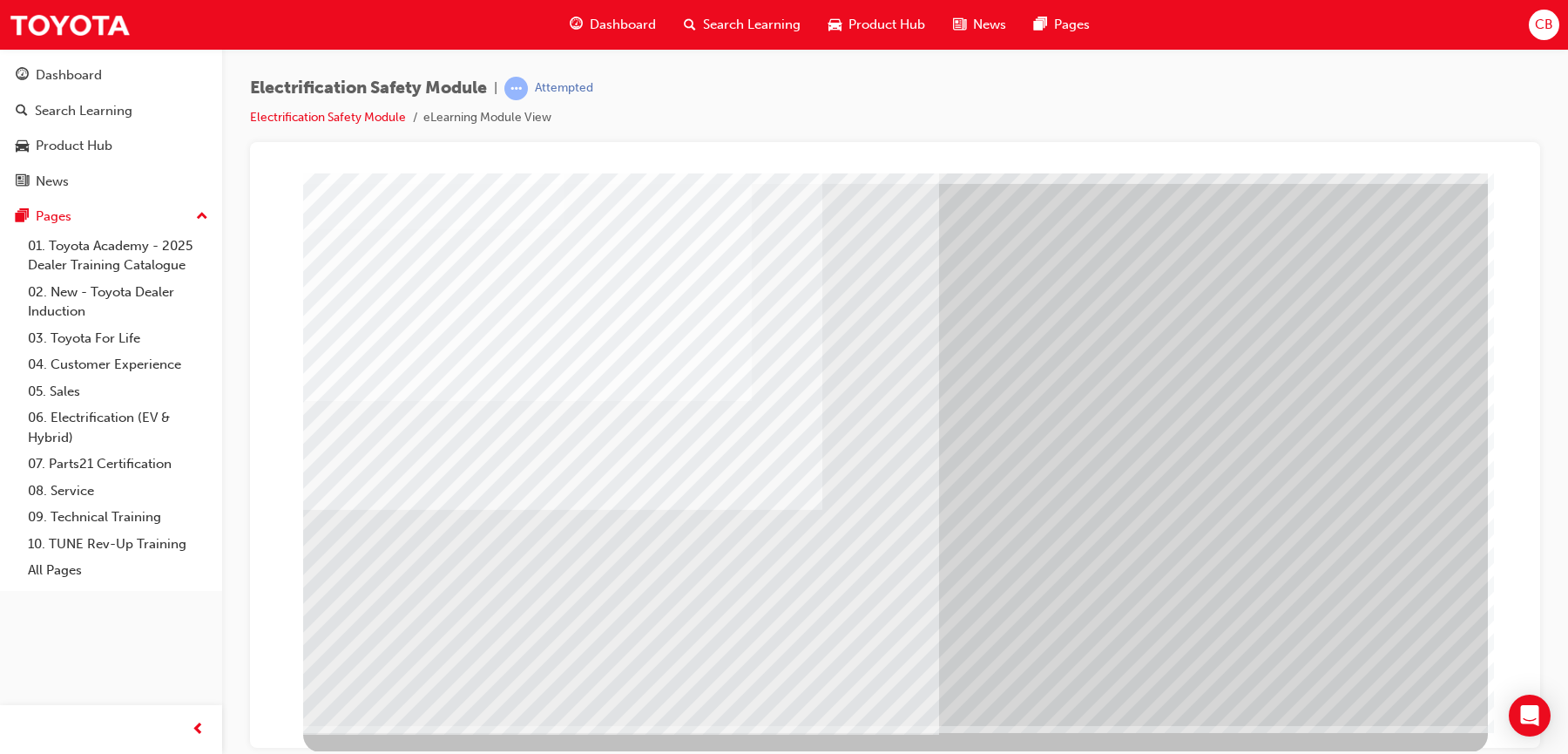
scroll to position [74, 0]
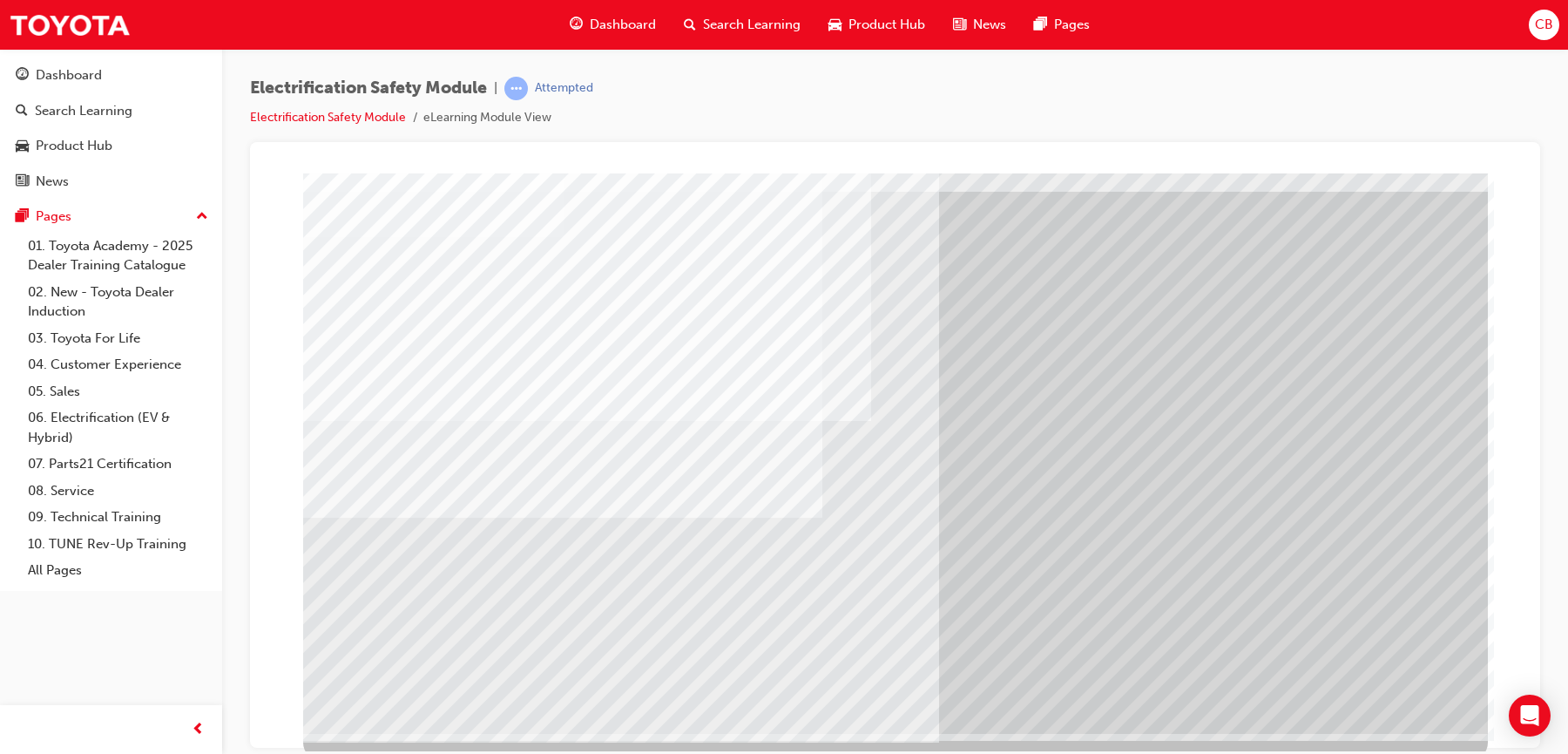
scroll to position [75, 0]
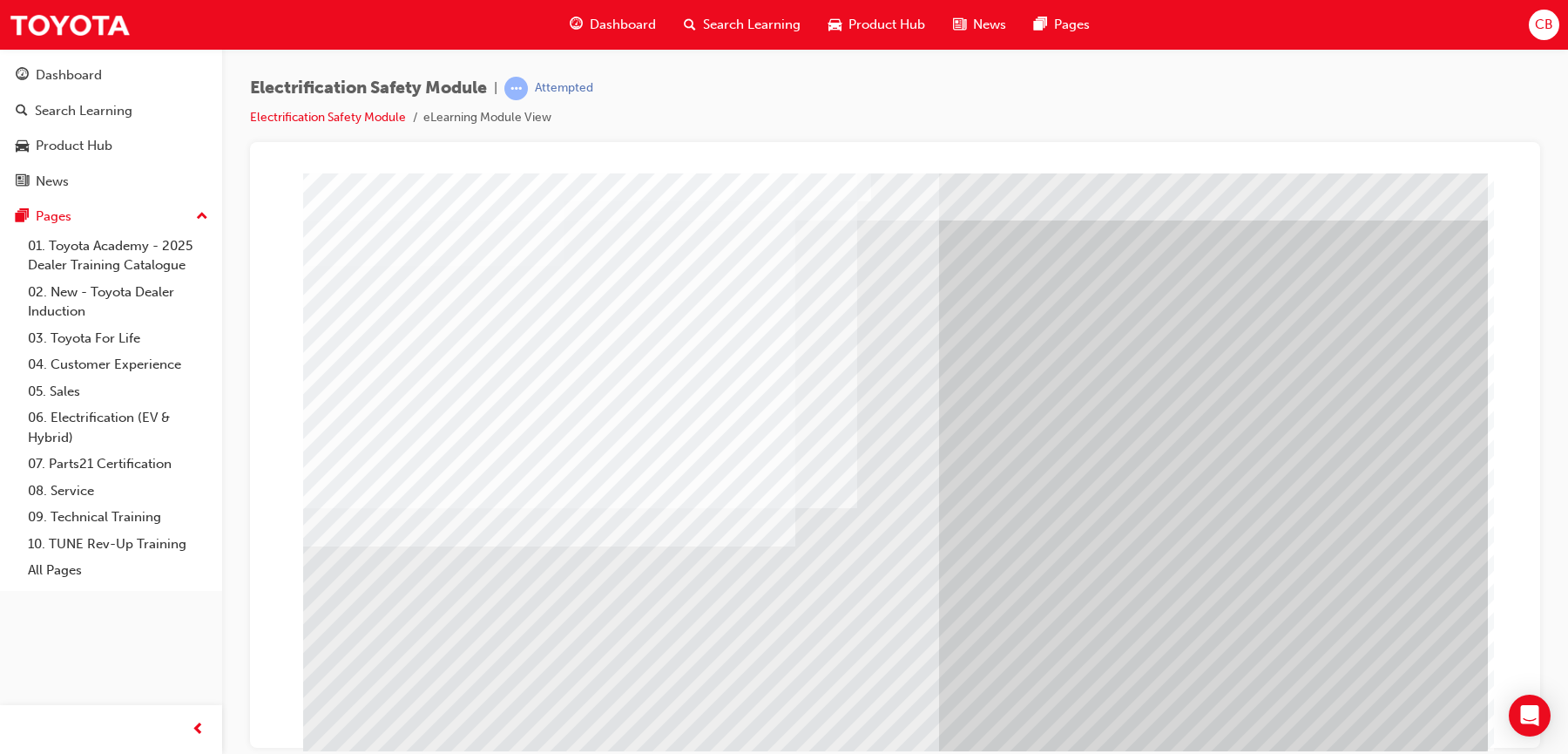
scroll to position [27, 0]
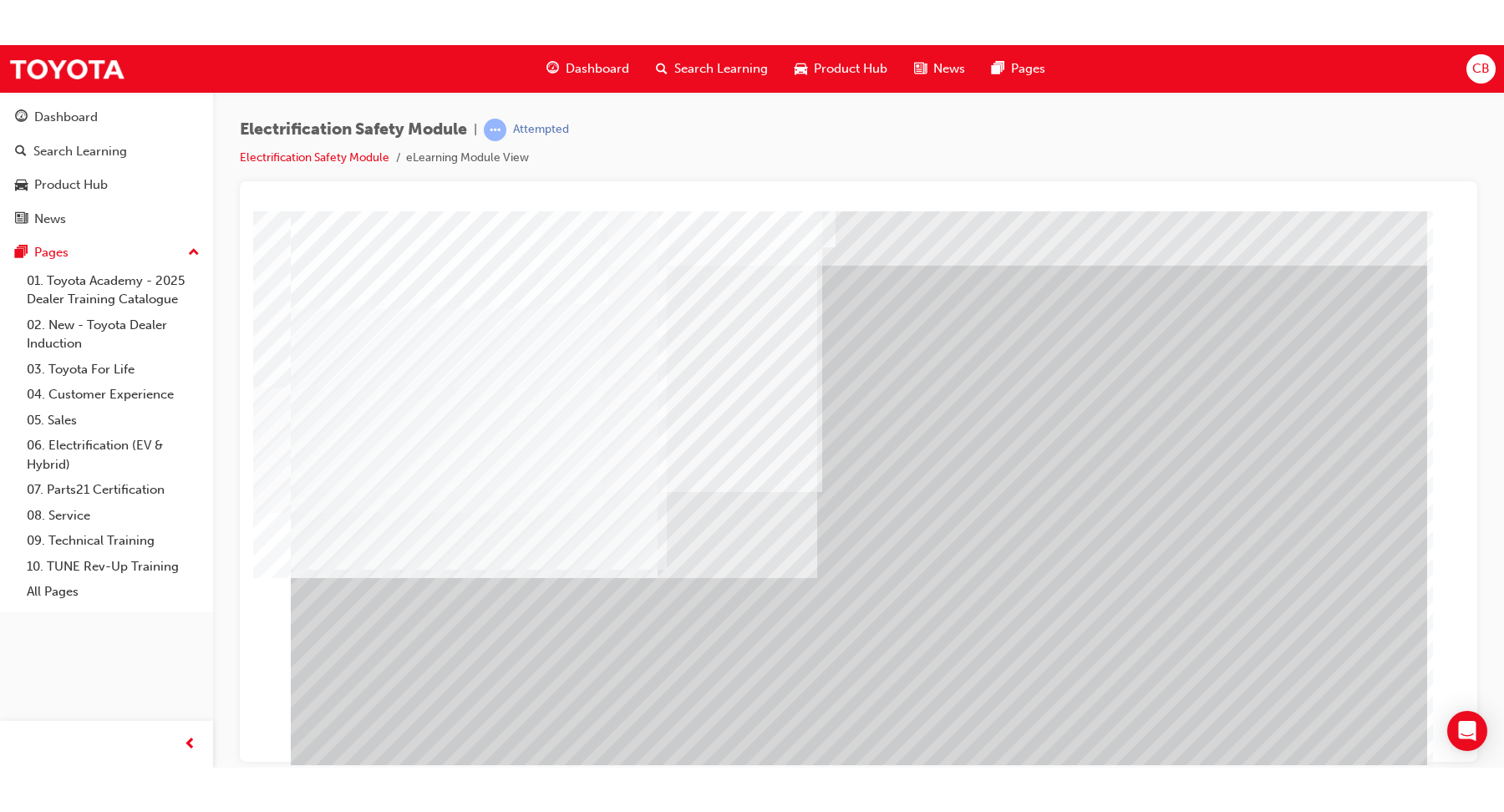
scroll to position [0, 0]
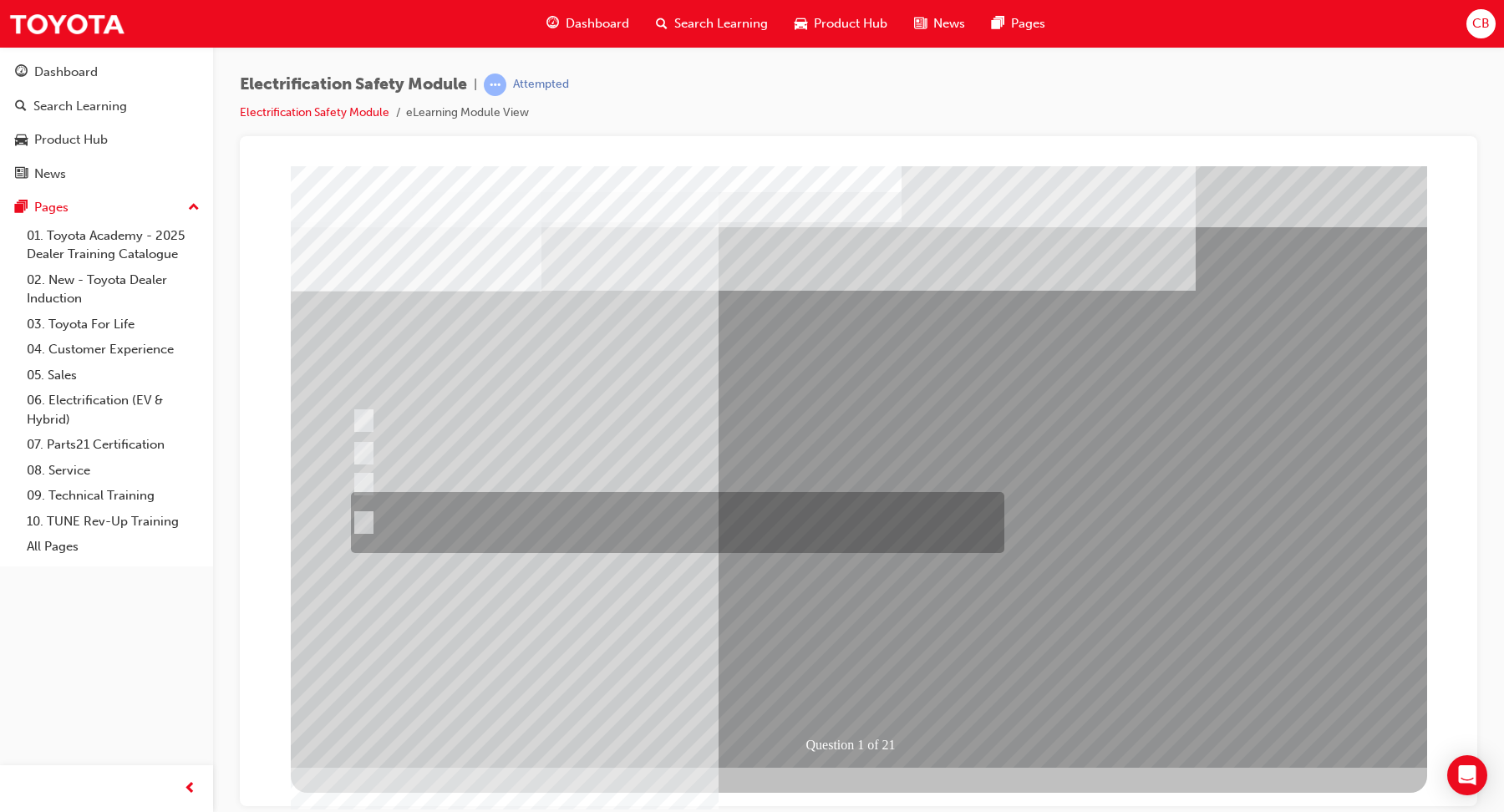
click at [361, 522] on input "The Plug-in Hybrid Electric has AC charging capability via a wall box charger a…" at bounding box center [360, 523] width 19 height 19
radio input "true"
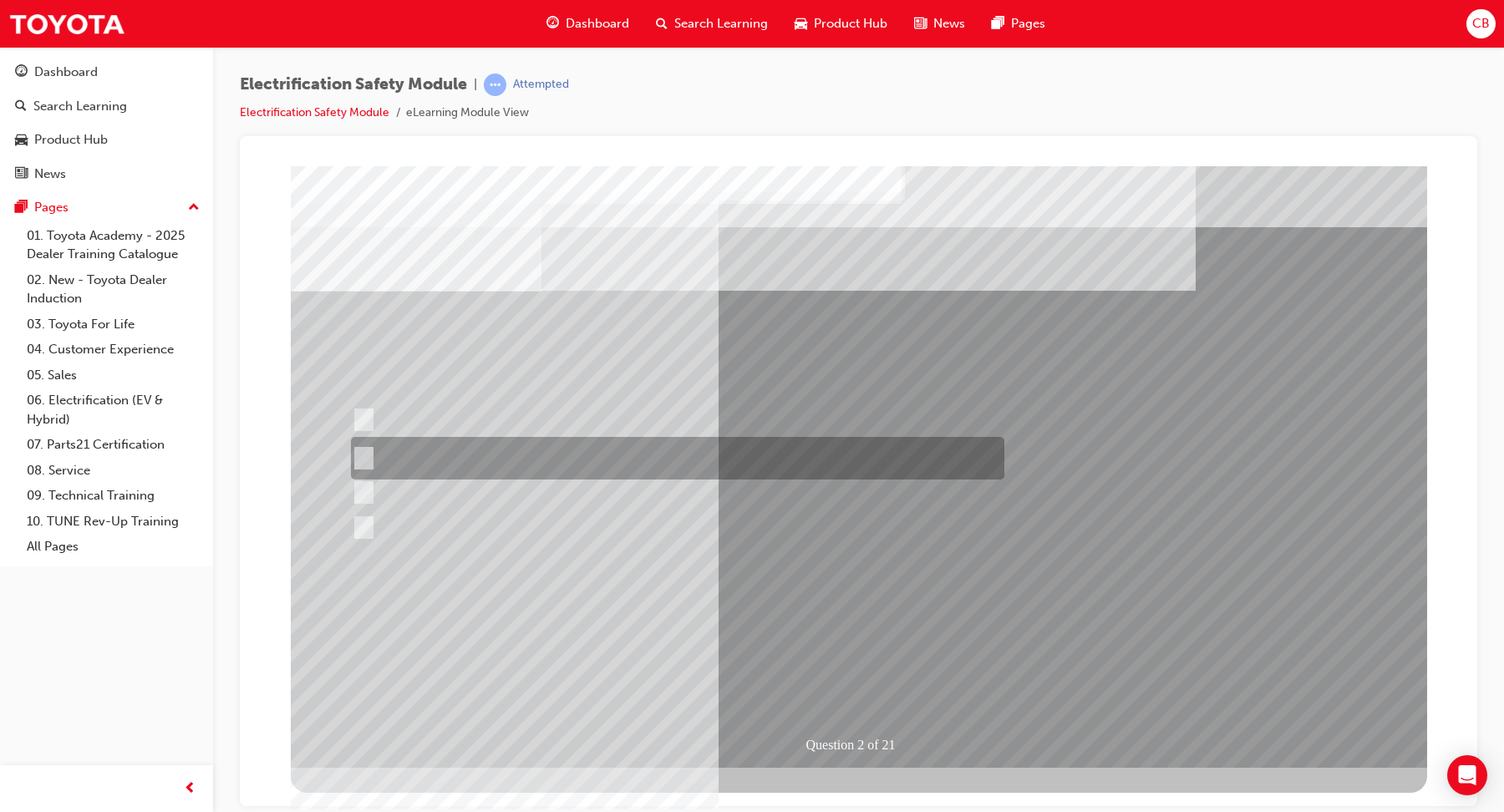
click at [371, 454] on div at bounding box center [672, 458] width 653 height 43
radio input "true"
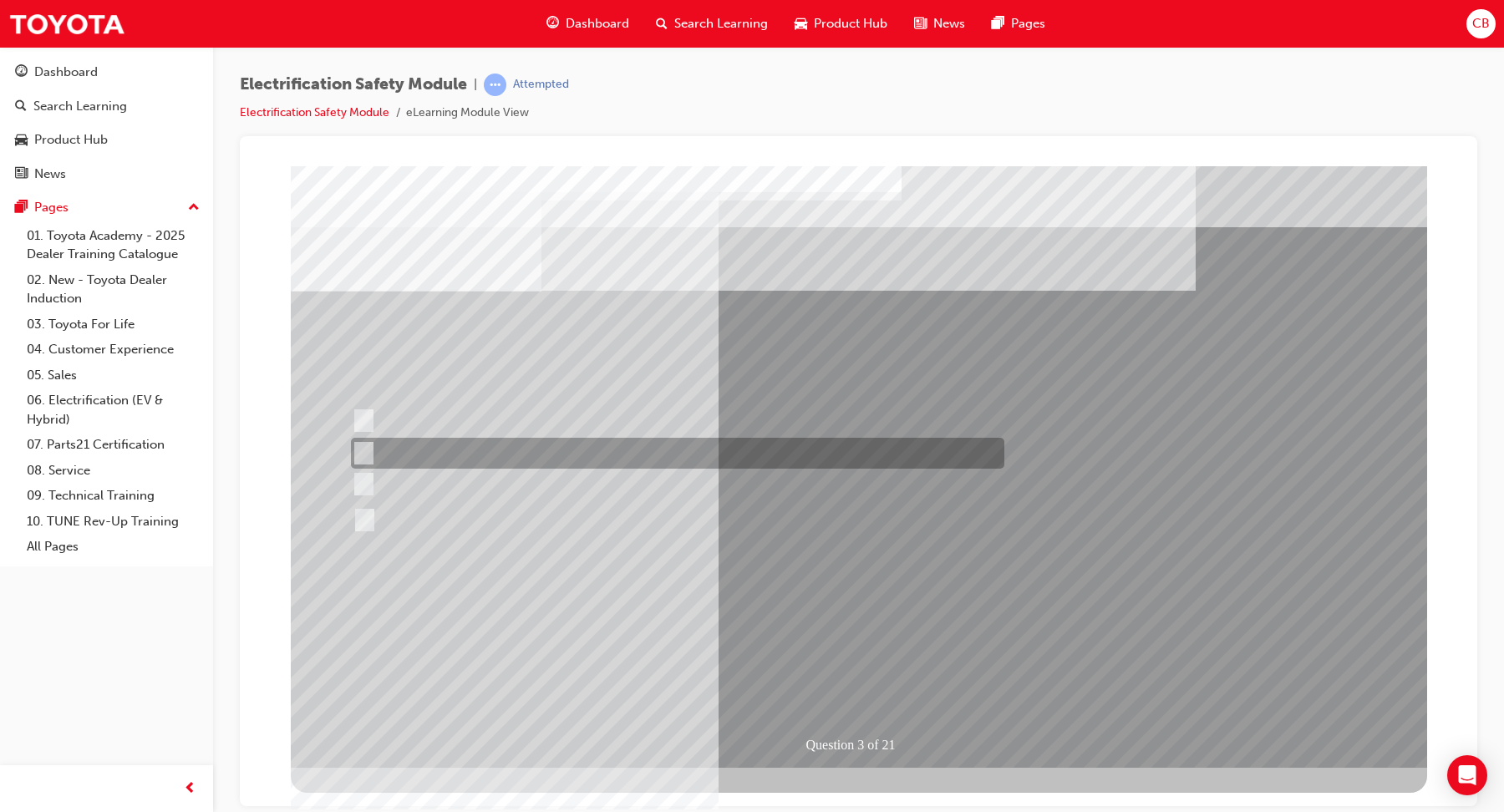
click at [383, 454] on div at bounding box center [672, 453] width 653 height 31
radio input "true"
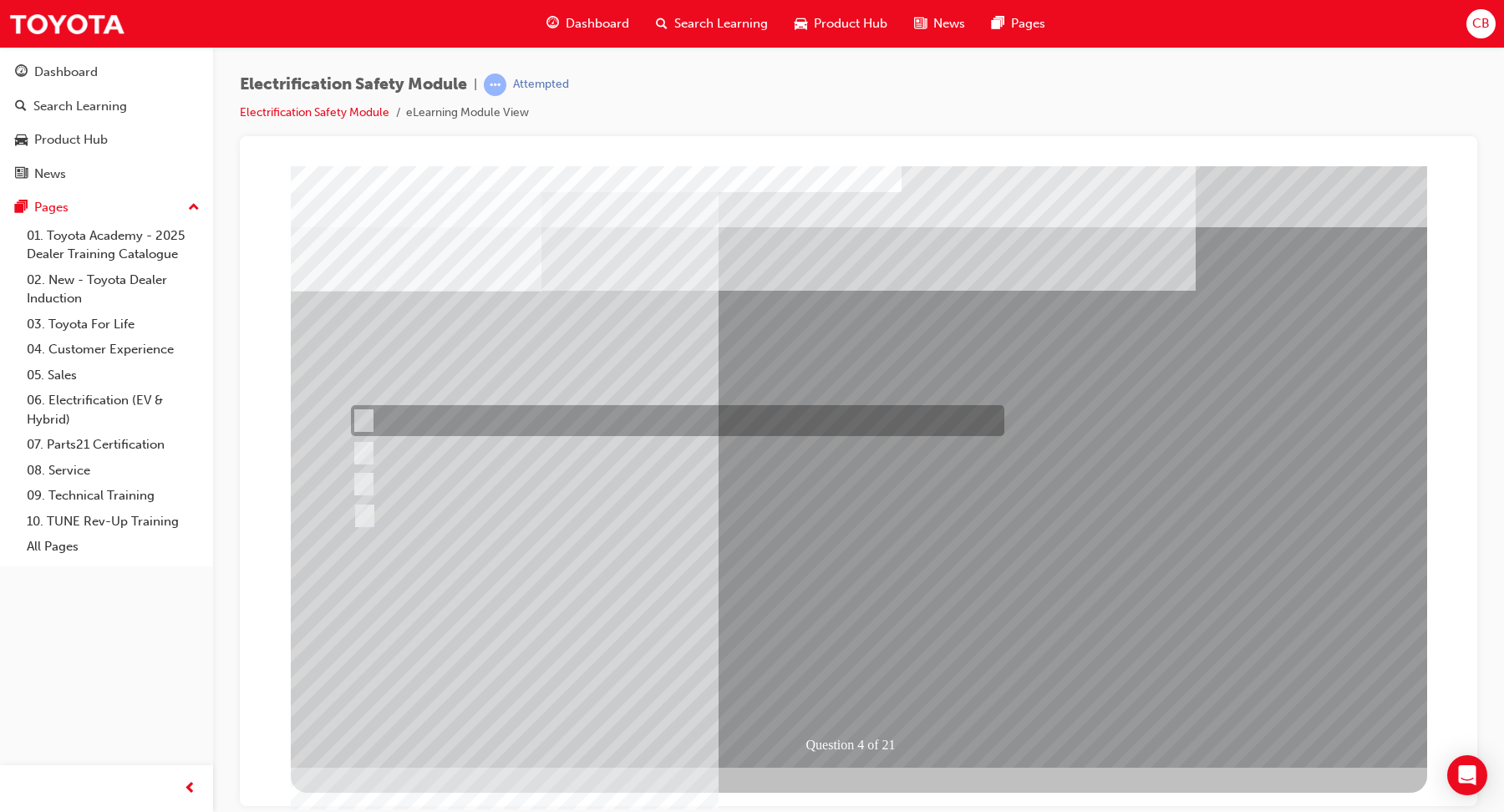
click at [372, 419] on div at bounding box center [672, 420] width 653 height 31
checkbox input "true"
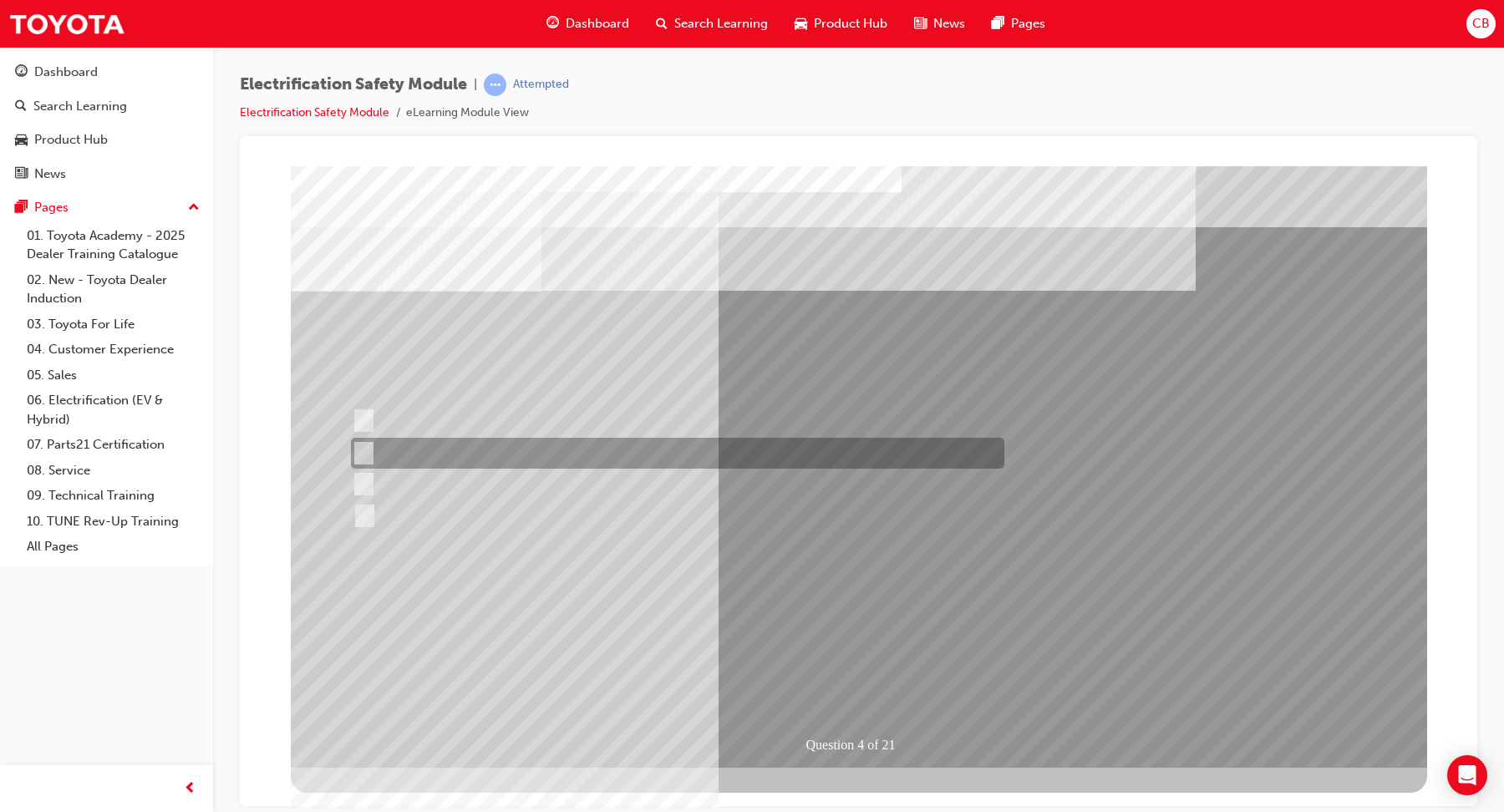
click at [368, 452] on div at bounding box center [672, 453] width 653 height 31
checkbox input "true"
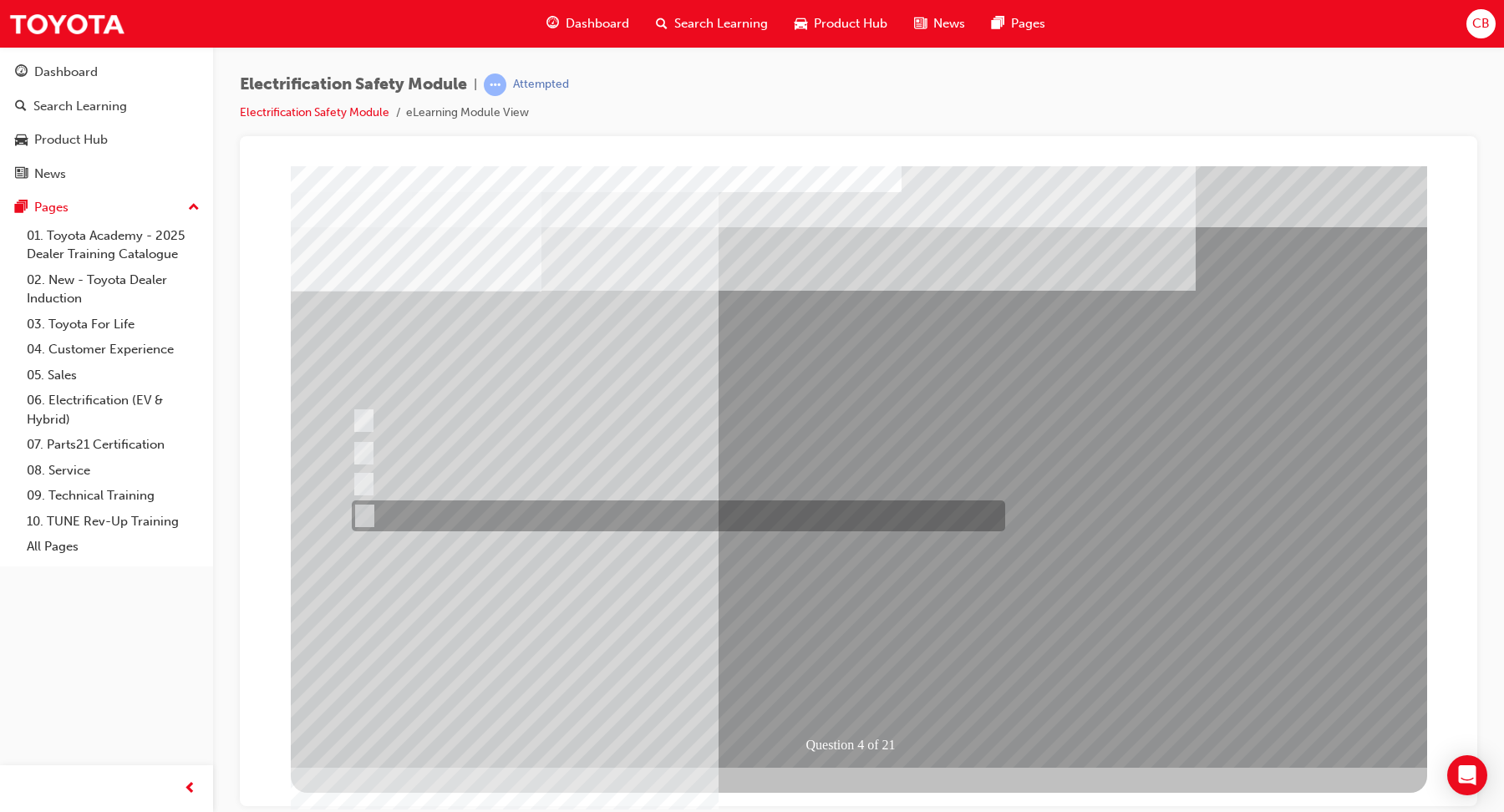
click at [365, 520] on input "Charge ports or H2 Filler Port in place of a Fuel Filler." at bounding box center [360, 516] width 19 height 19
checkbox input "true"
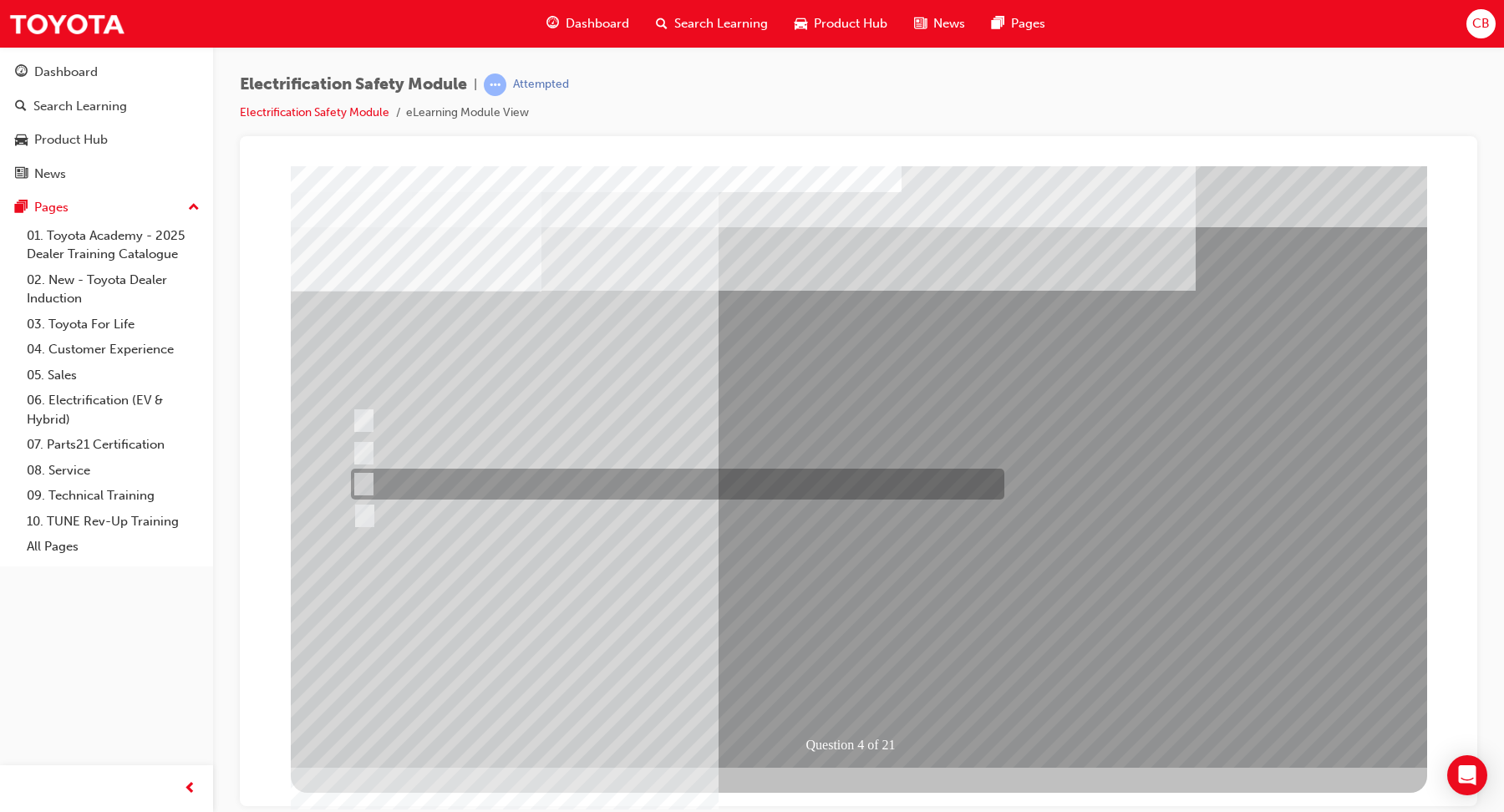
click at [371, 483] on div at bounding box center [672, 483] width 653 height 31
checkbox input "true"
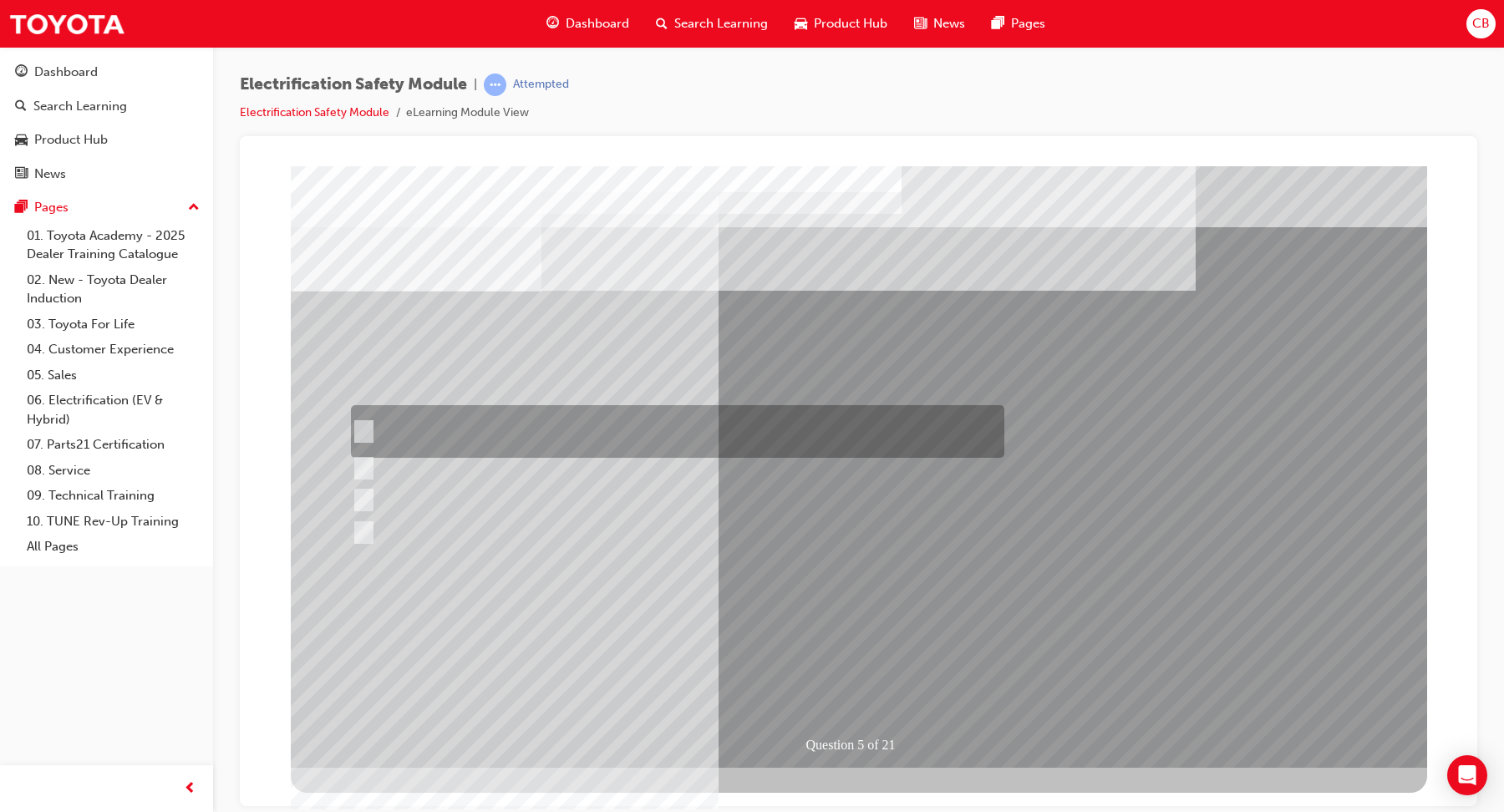
click at [367, 430] on input "The READY light will illuminate when the vehicle is turned on and ready to driv…" at bounding box center [359, 432] width 19 height 19
checkbox input "true"
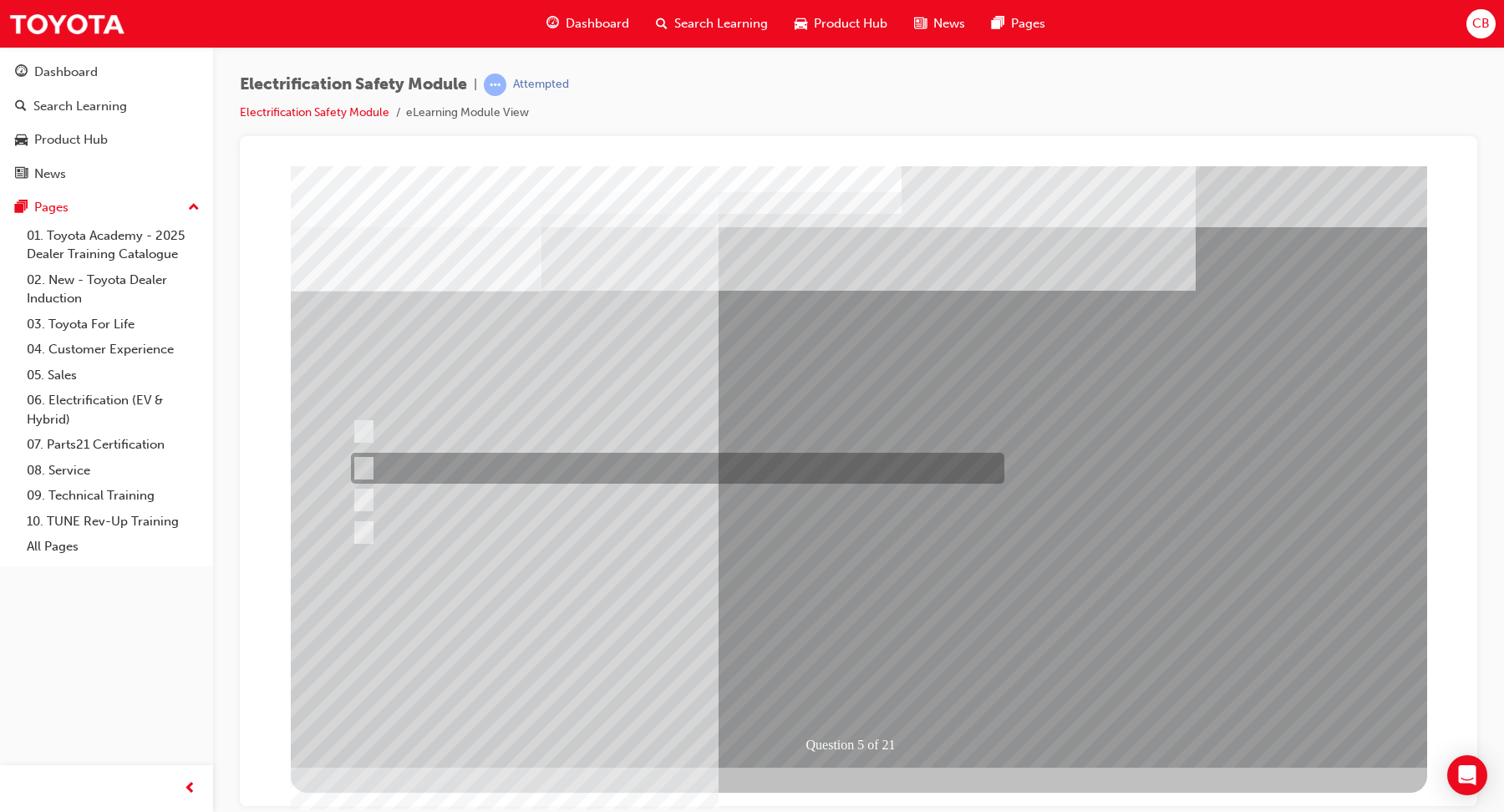
click at [367, 466] on input "The Main Display will show the power flow for the driveline." at bounding box center [359, 468] width 19 height 19
checkbox input "true"
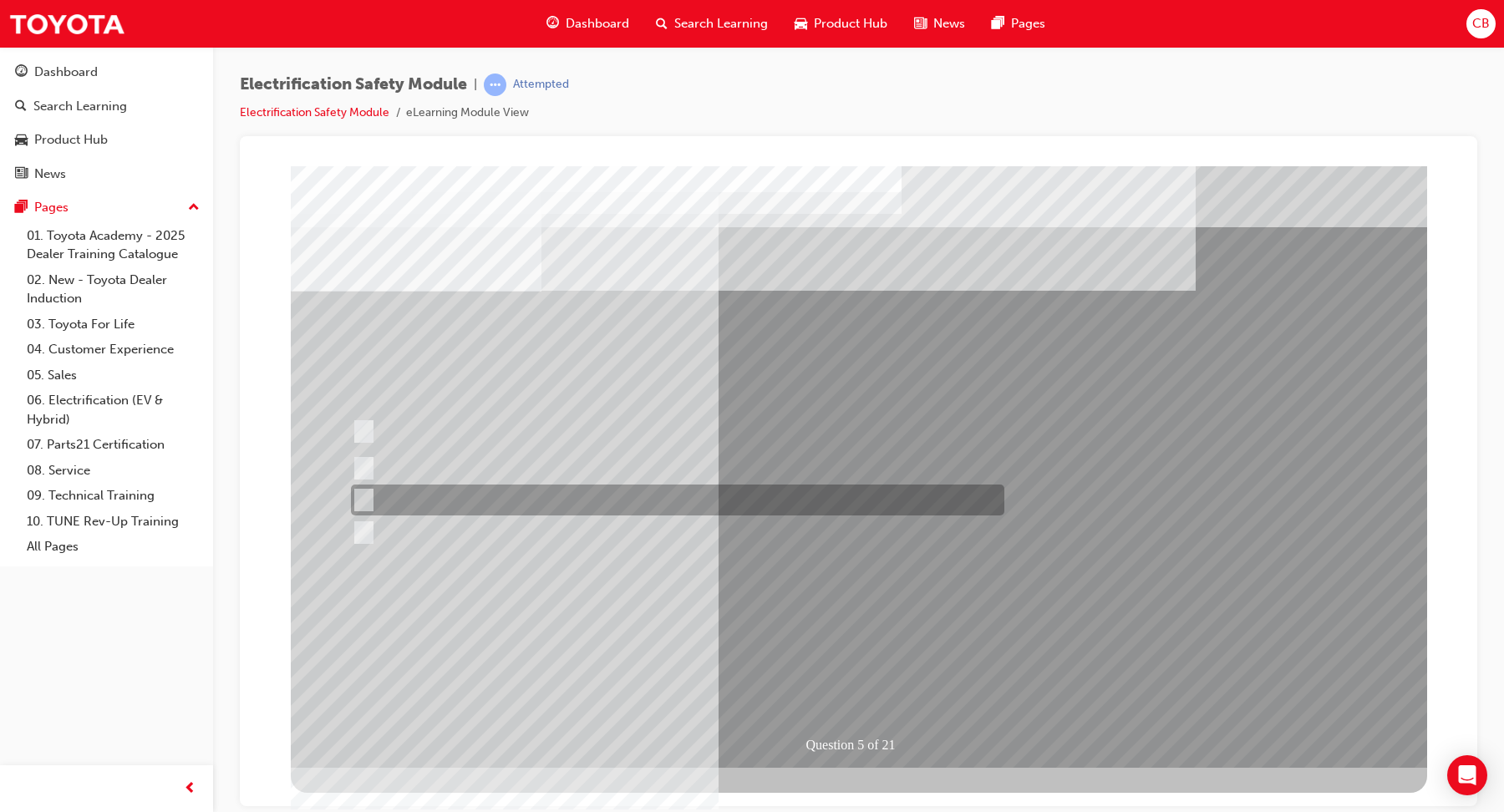
click at [363, 494] on input "Vehicle Motive Force selection types illuminated e.g. (EV/HV)." at bounding box center [359, 500] width 19 height 19
checkbox input "true"
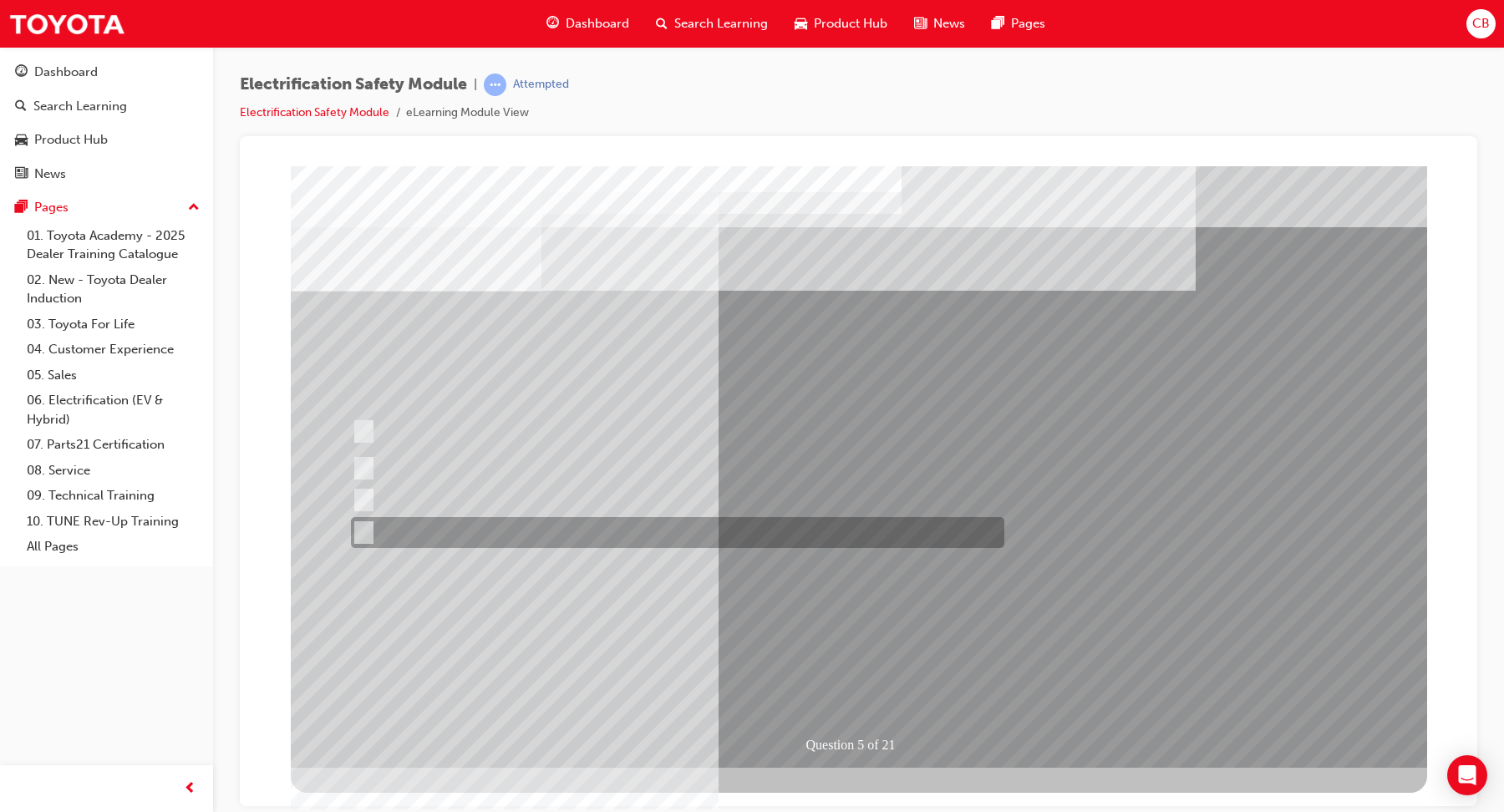
click at [357, 526] on input "Battery Level indicator (State of Charge)." at bounding box center [359, 533] width 19 height 19
checkbox input "true"
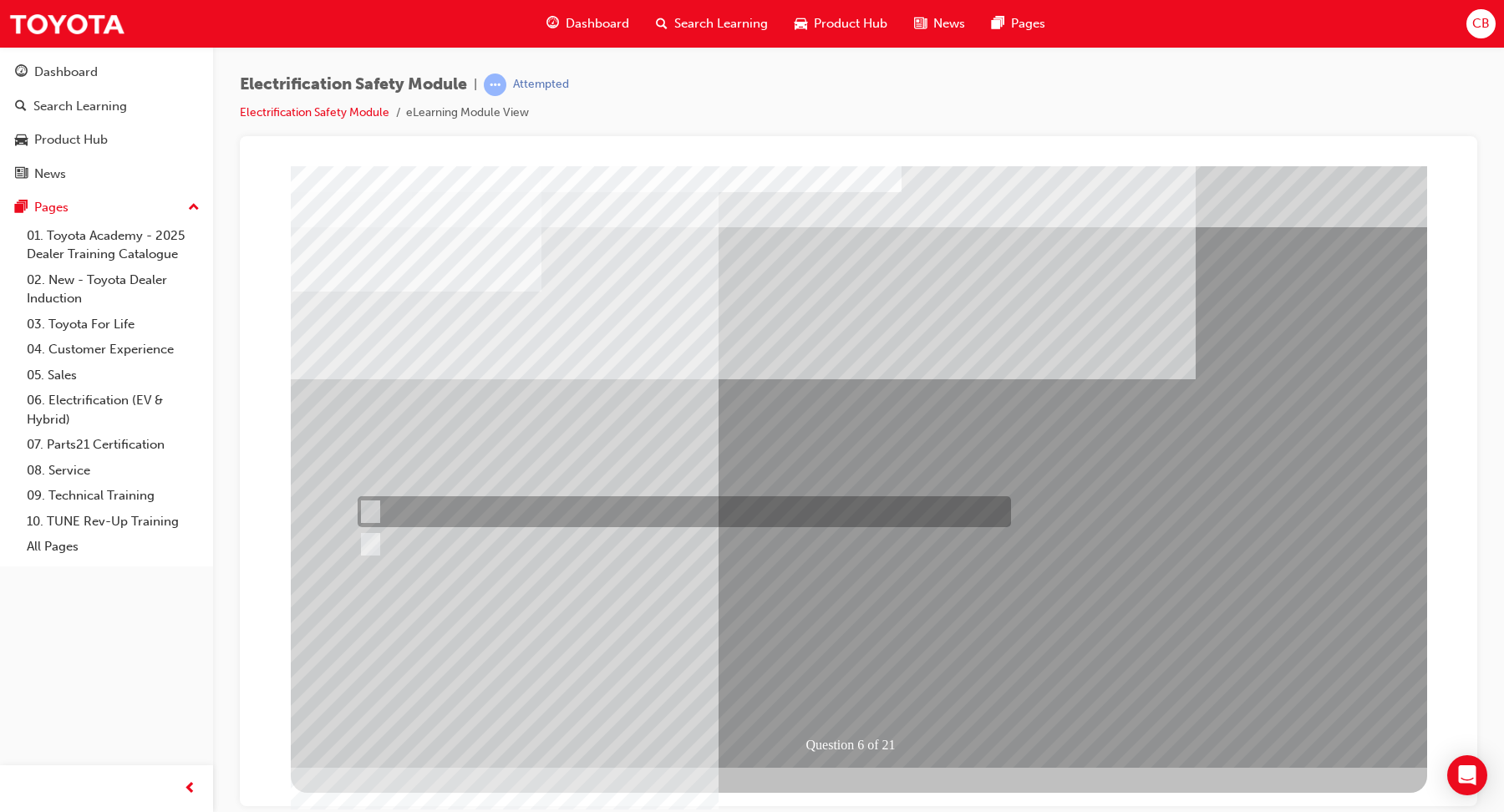
click at [388, 514] on div at bounding box center [679, 511] width 653 height 31
radio input "true"
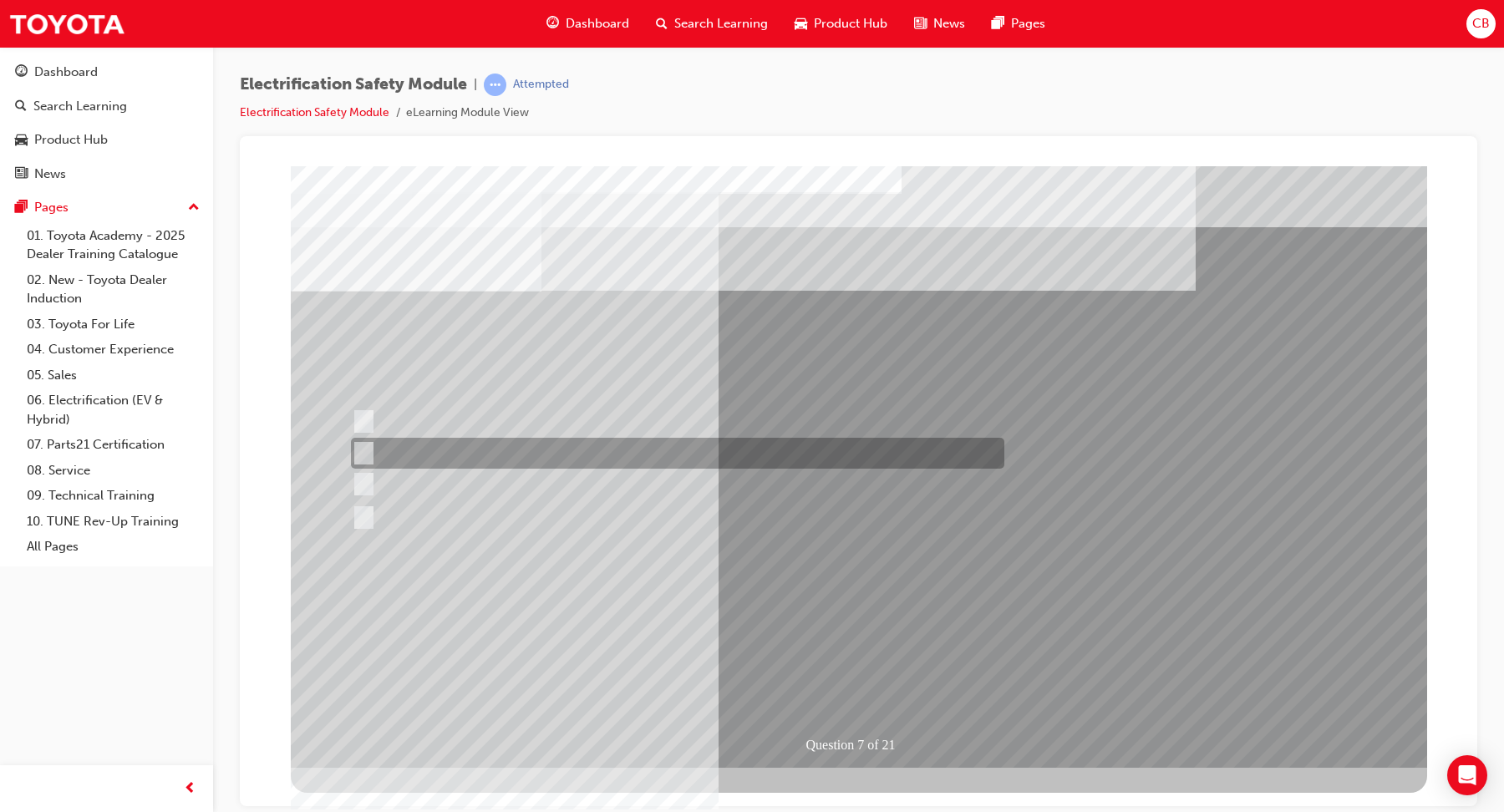
click at [370, 448] on div at bounding box center [672, 453] width 653 height 31
radio input "true"
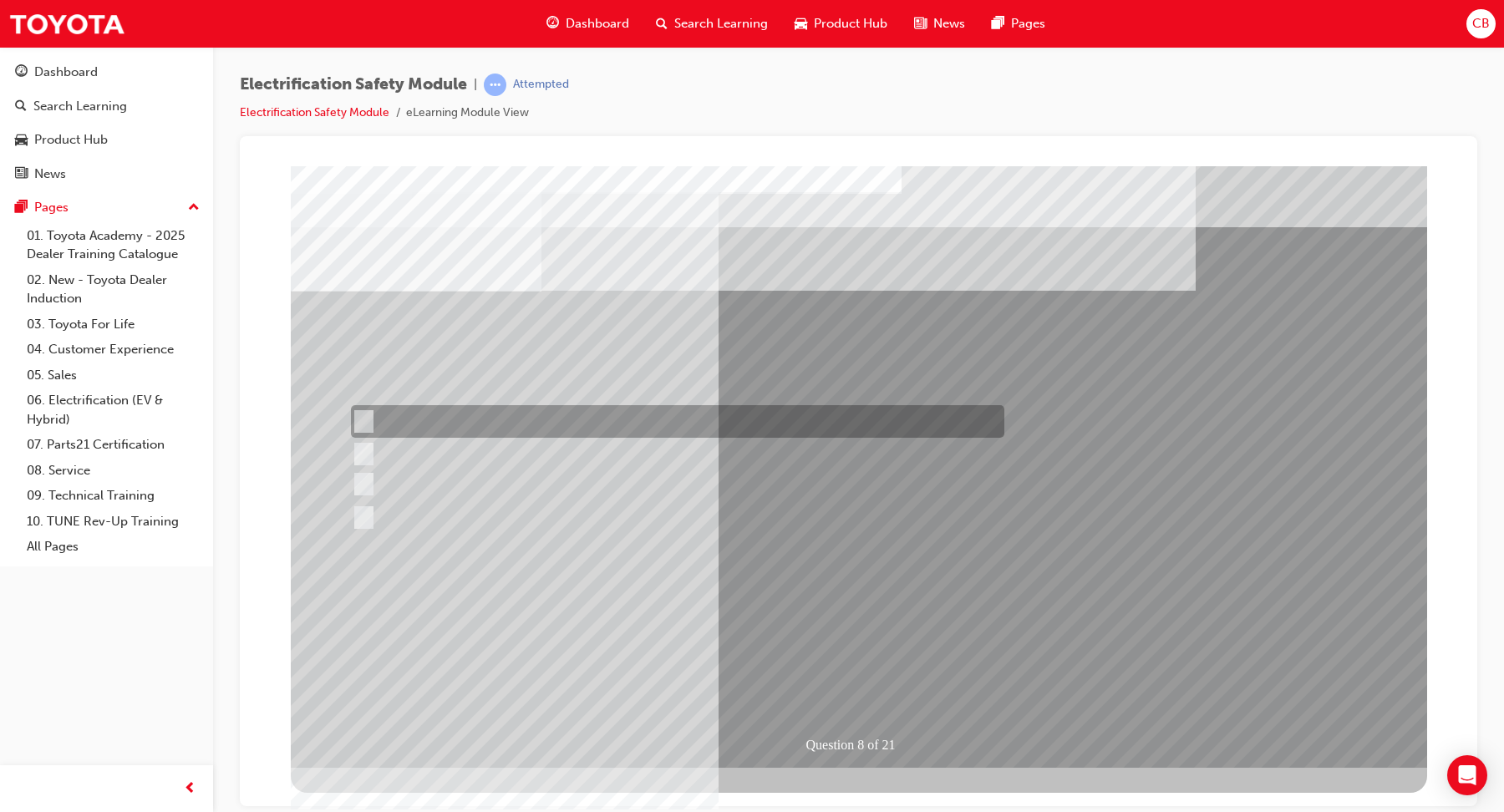
click at [409, 414] on div at bounding box center [672, 421] width 653 height 33
radio input "true"
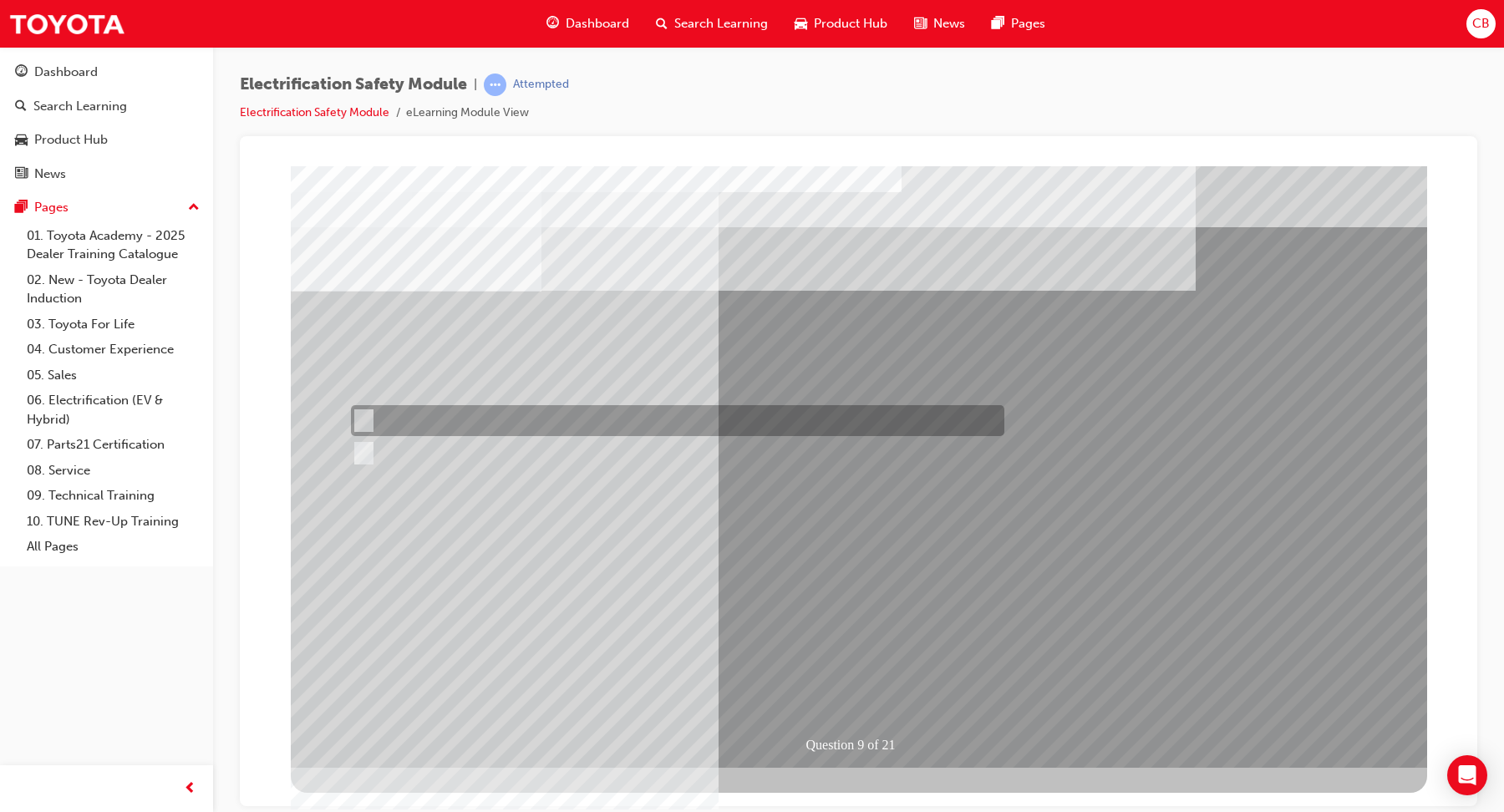
click at [409, 419] on div at bounding box center [672, 420] width 653 height 31
radio input "true"
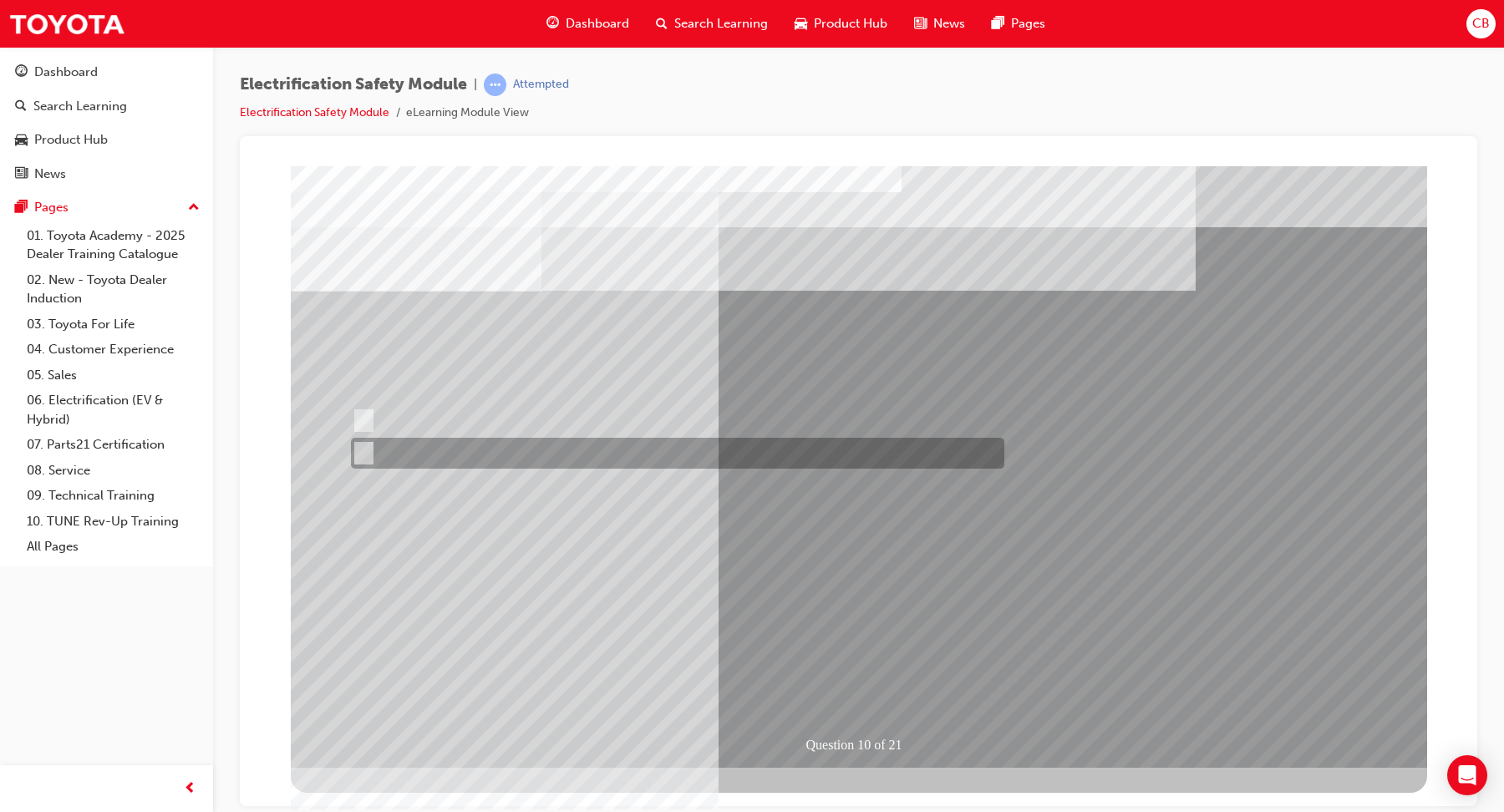
click at [403, 450] on div at bounding box center [672, 453] width 653 height 31
radio input "true"
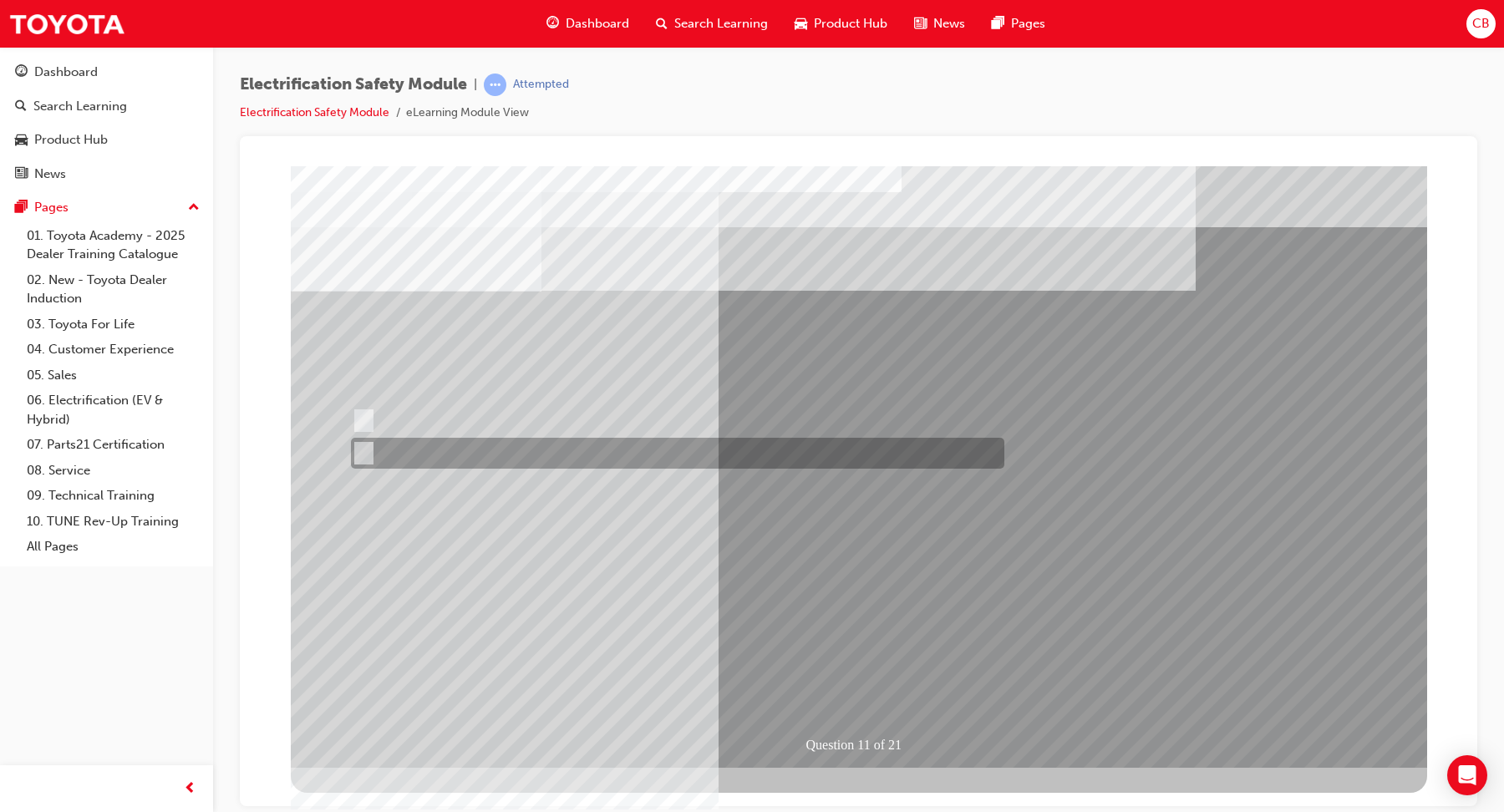
click at [398, 453] on div at bounding box center [672, 453] width 653 height 31
radio input "true"
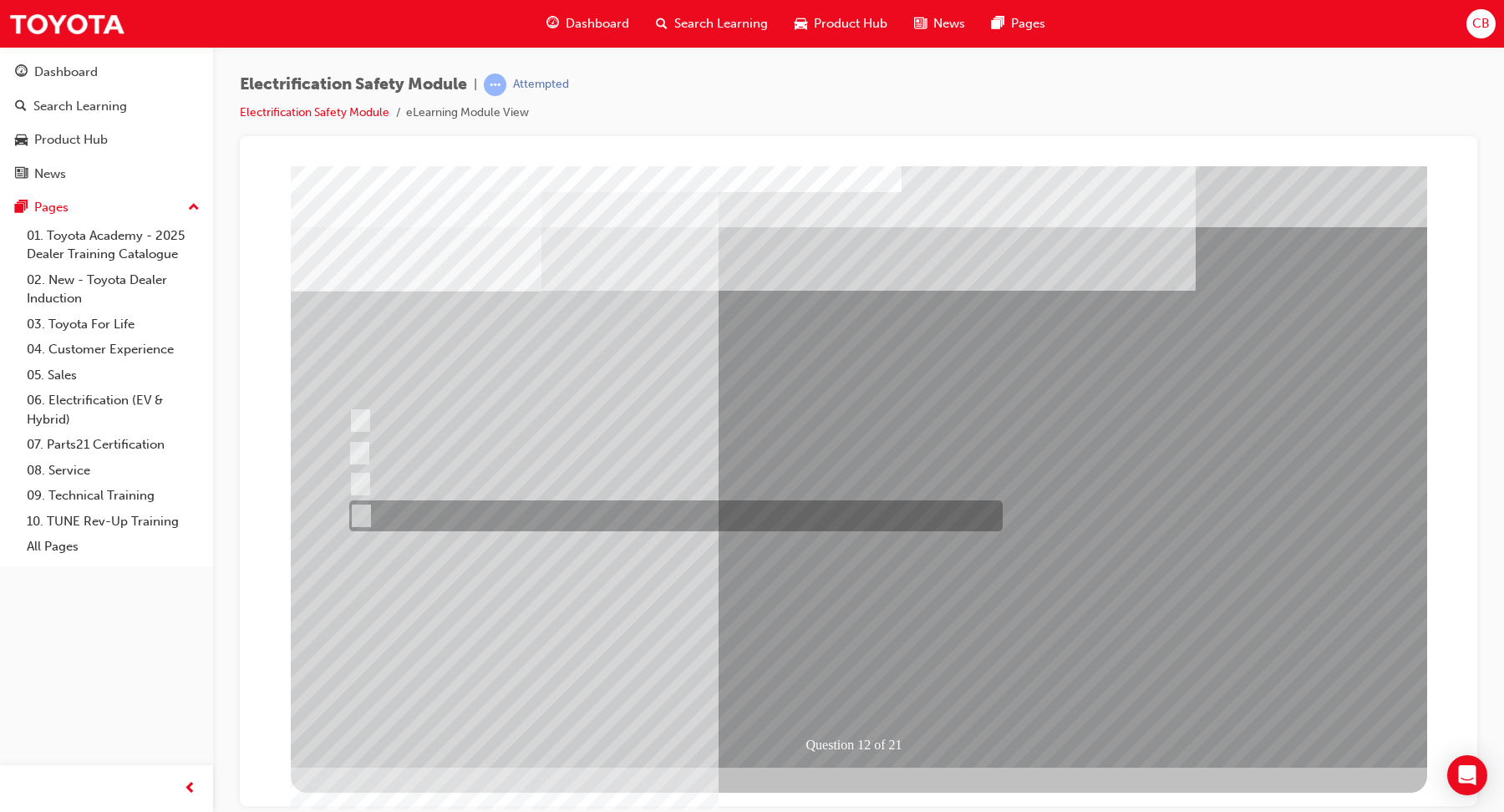
click at [482, 502] on div at bounding box center [672, 516] width 653 height 31
radio input "true"
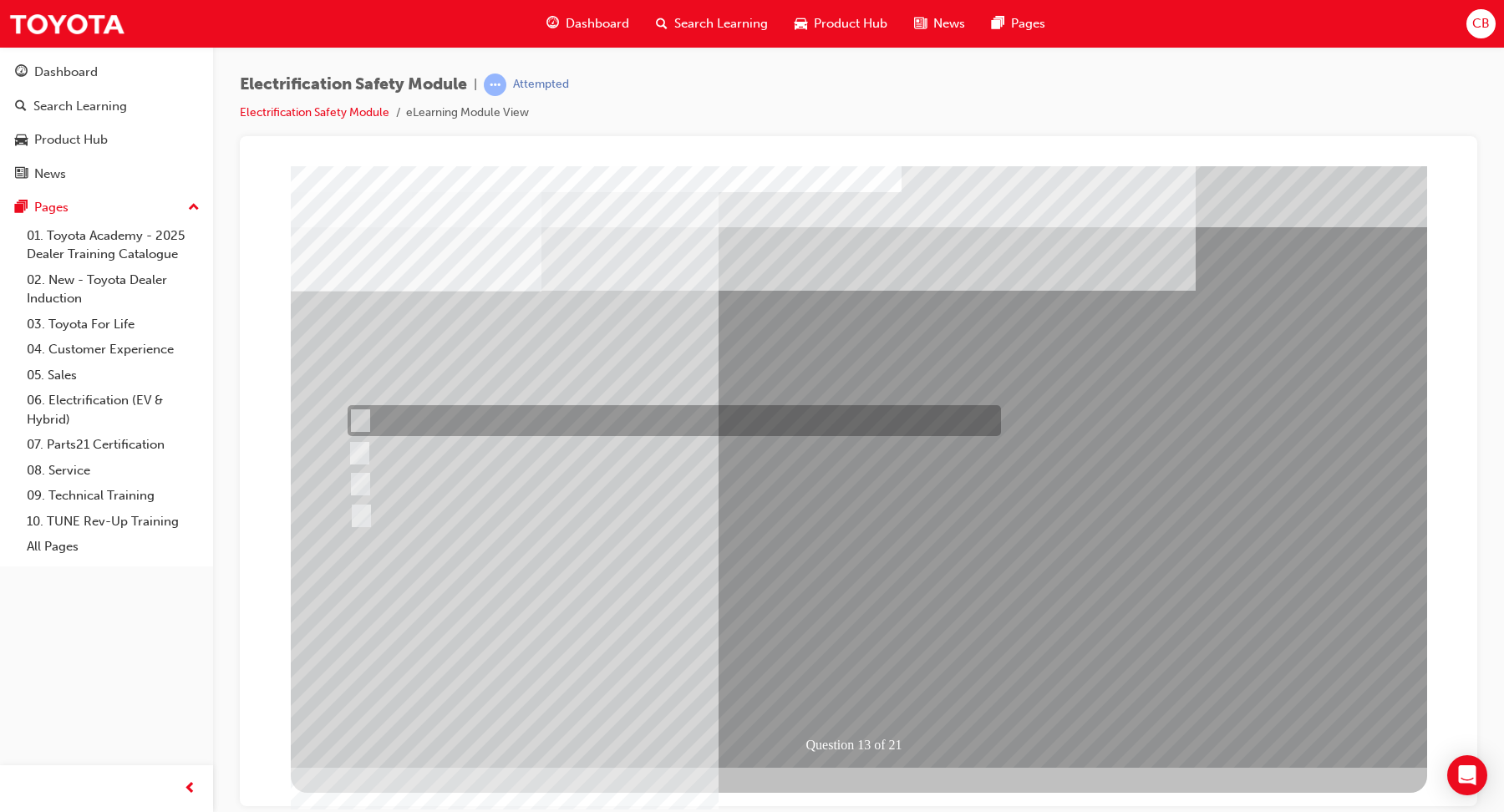
click at [366, 414] on input "Remove the Service Plug Grip" at bounding box center [356, 421] width 19 height 19
radio input "true"
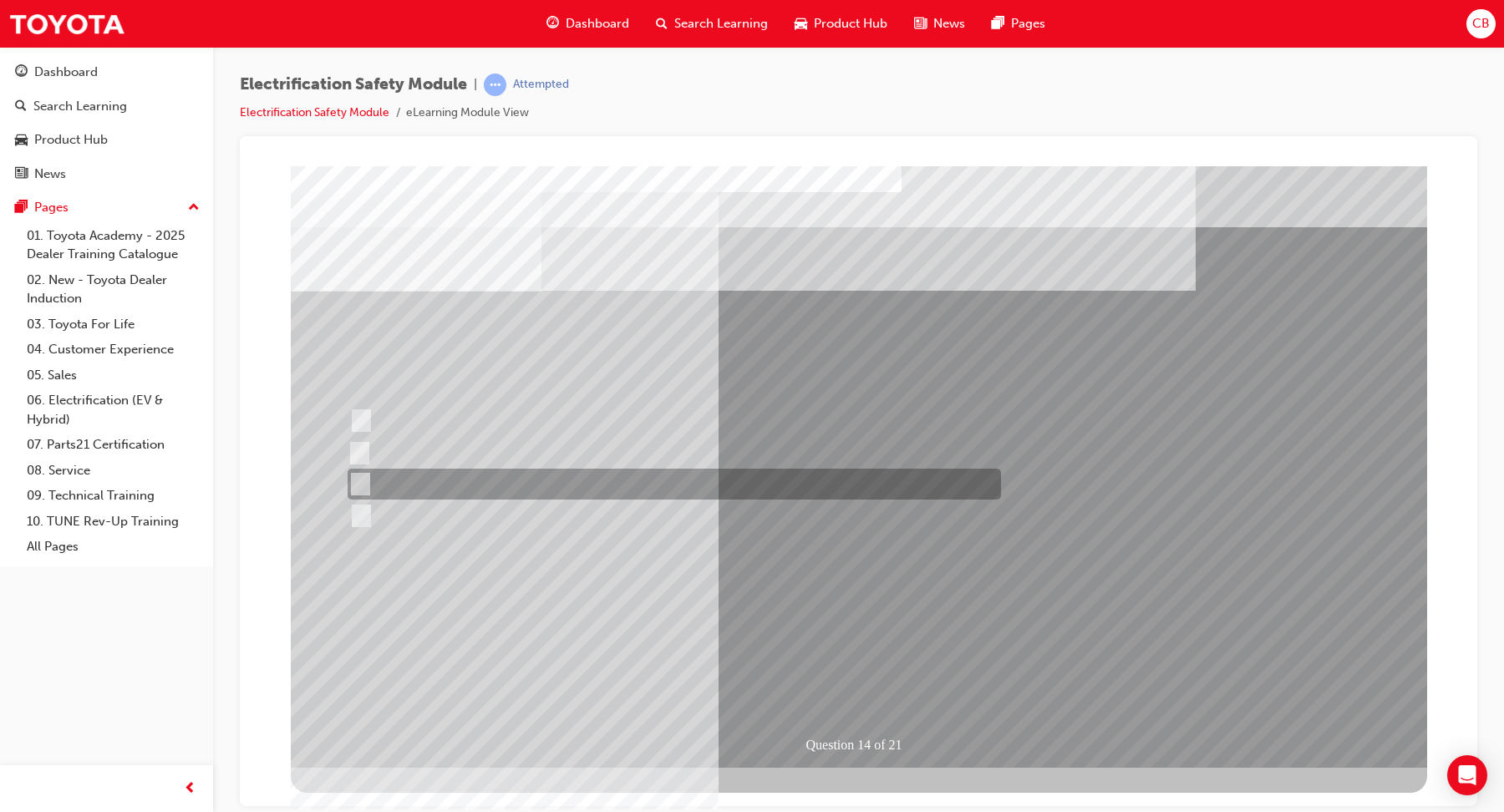
click at [484, 488] on div at bounding box center [670, 483] width 653 height 31
radio input "true"
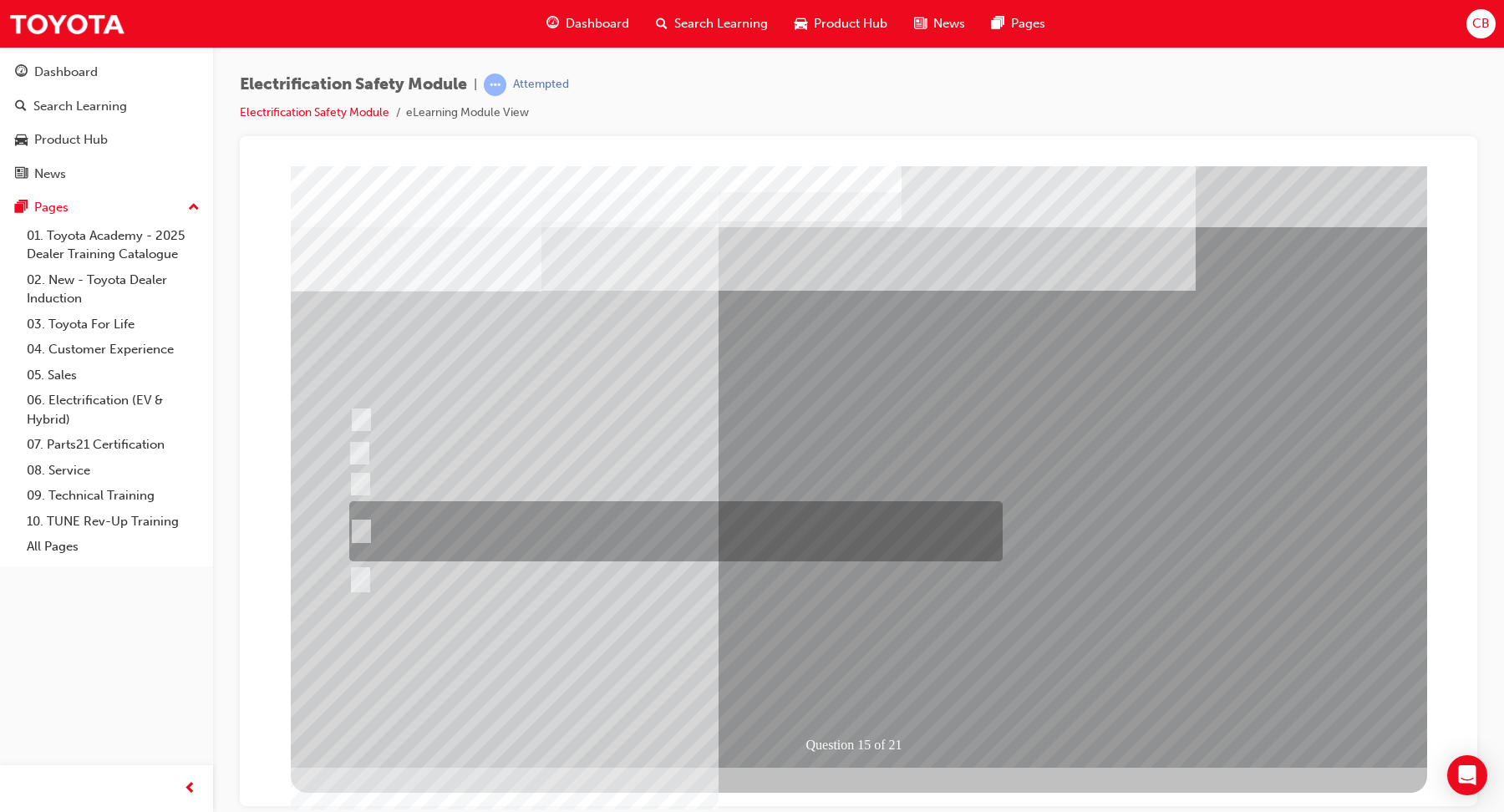
click at [367, 524] on div at bounding box center [672, 531] width 653 height 60
radio input "true"
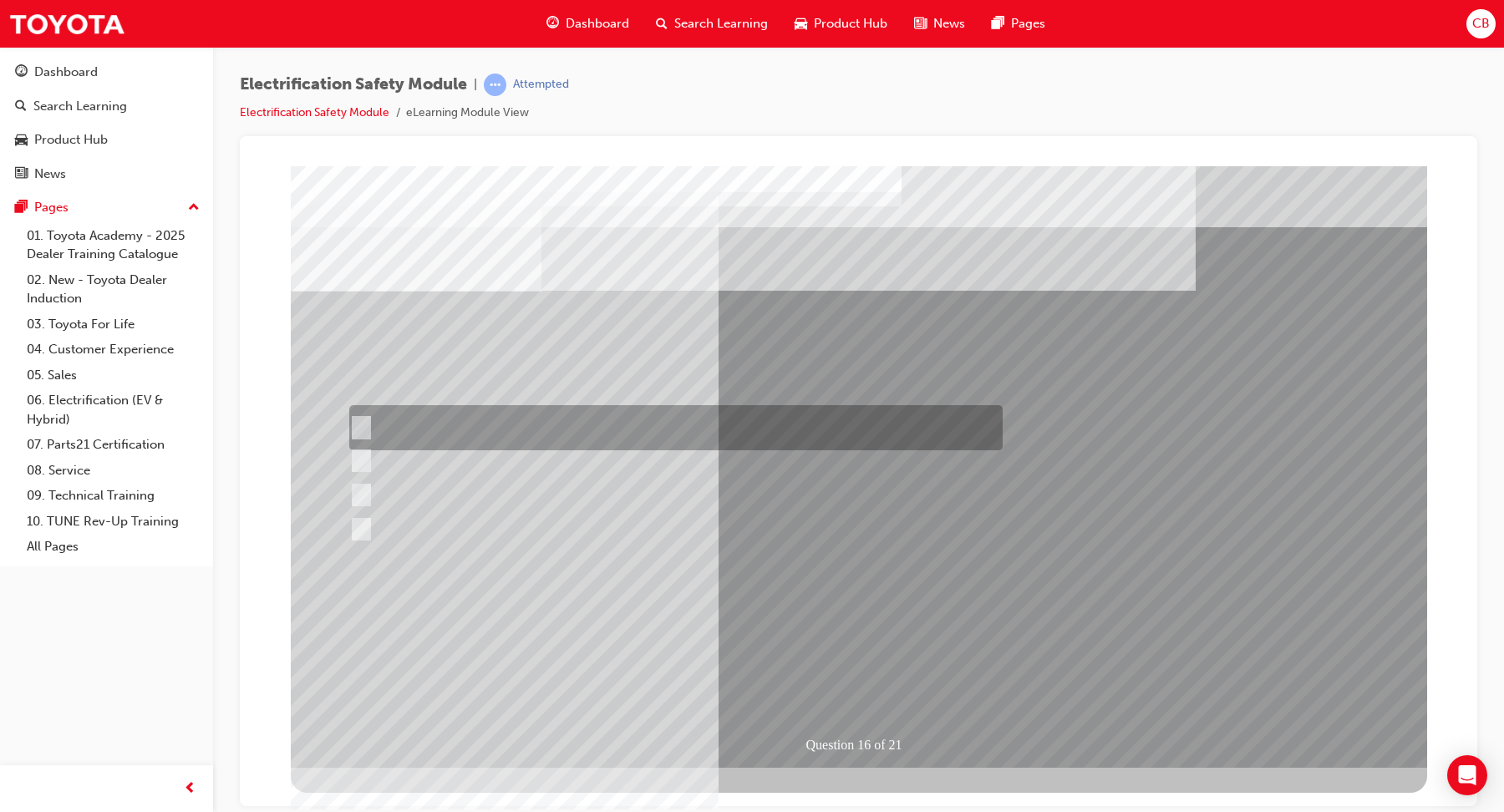
click at [477, 420] on div at bounding box center [672, 428] width 653 height 45
radio input "true"
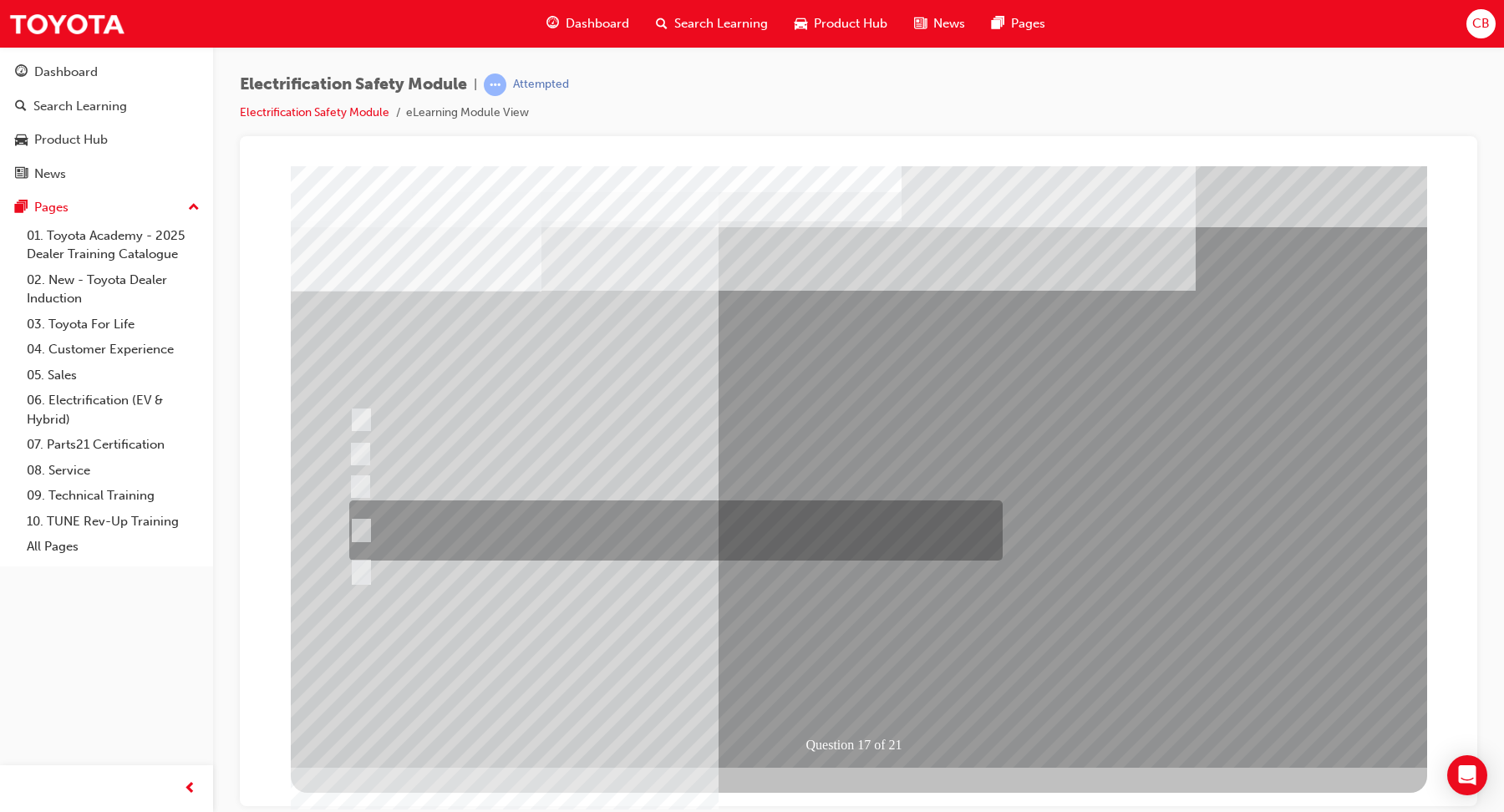
click at [586, 522] on div at bounding box center [672, 530] width 653 height 60
radio input "true"
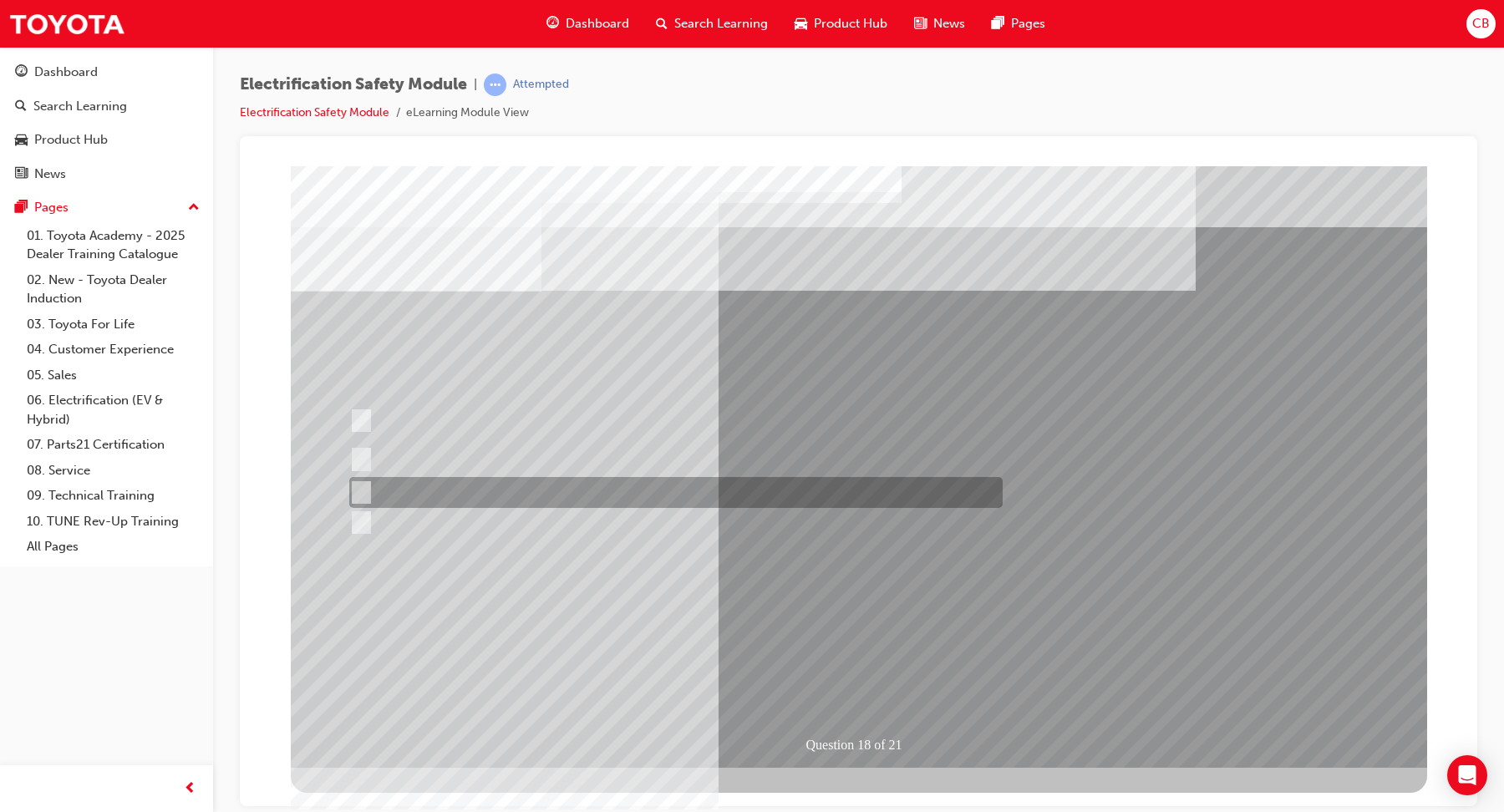
click at [482, 490] on div at bounding box center [672, 492] width 653 height 31
radio input "true"
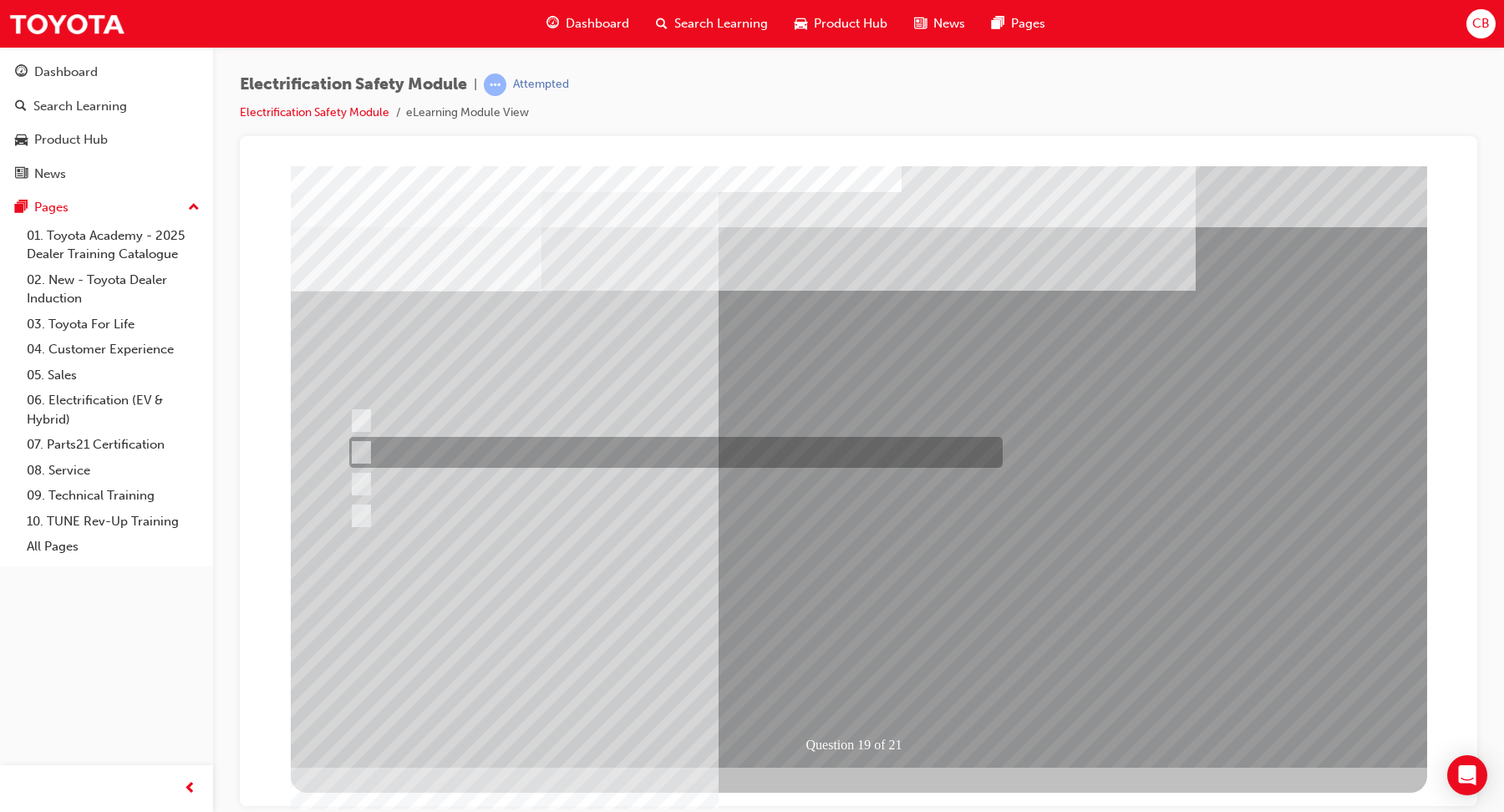
click at [369, 448] on div at bounding box center [672, 452] width 653 height 31
radio input "true"
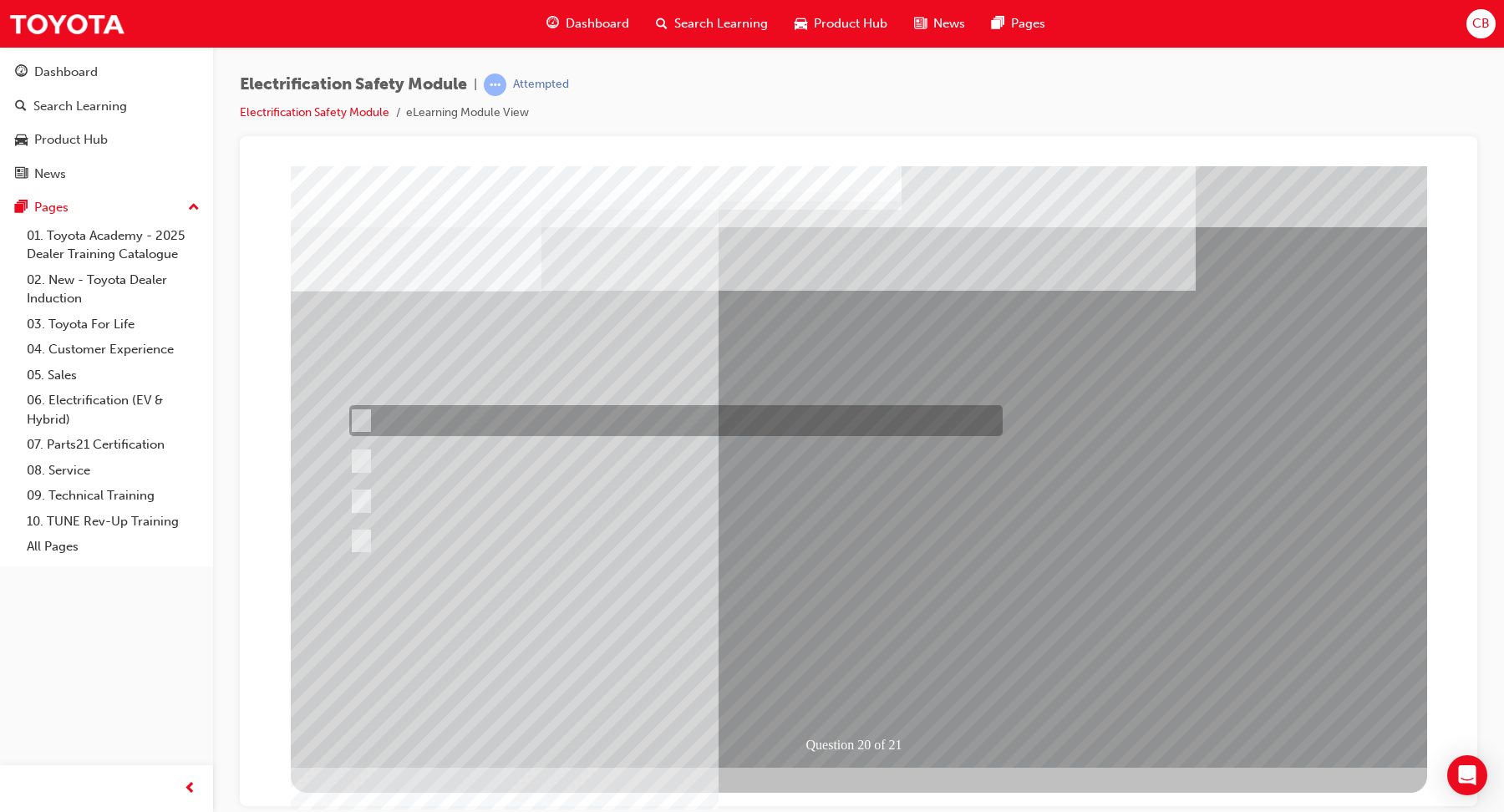
click at [571, 419] on div at bounding box center [672, 420] width 653 height 31
radio input "true"
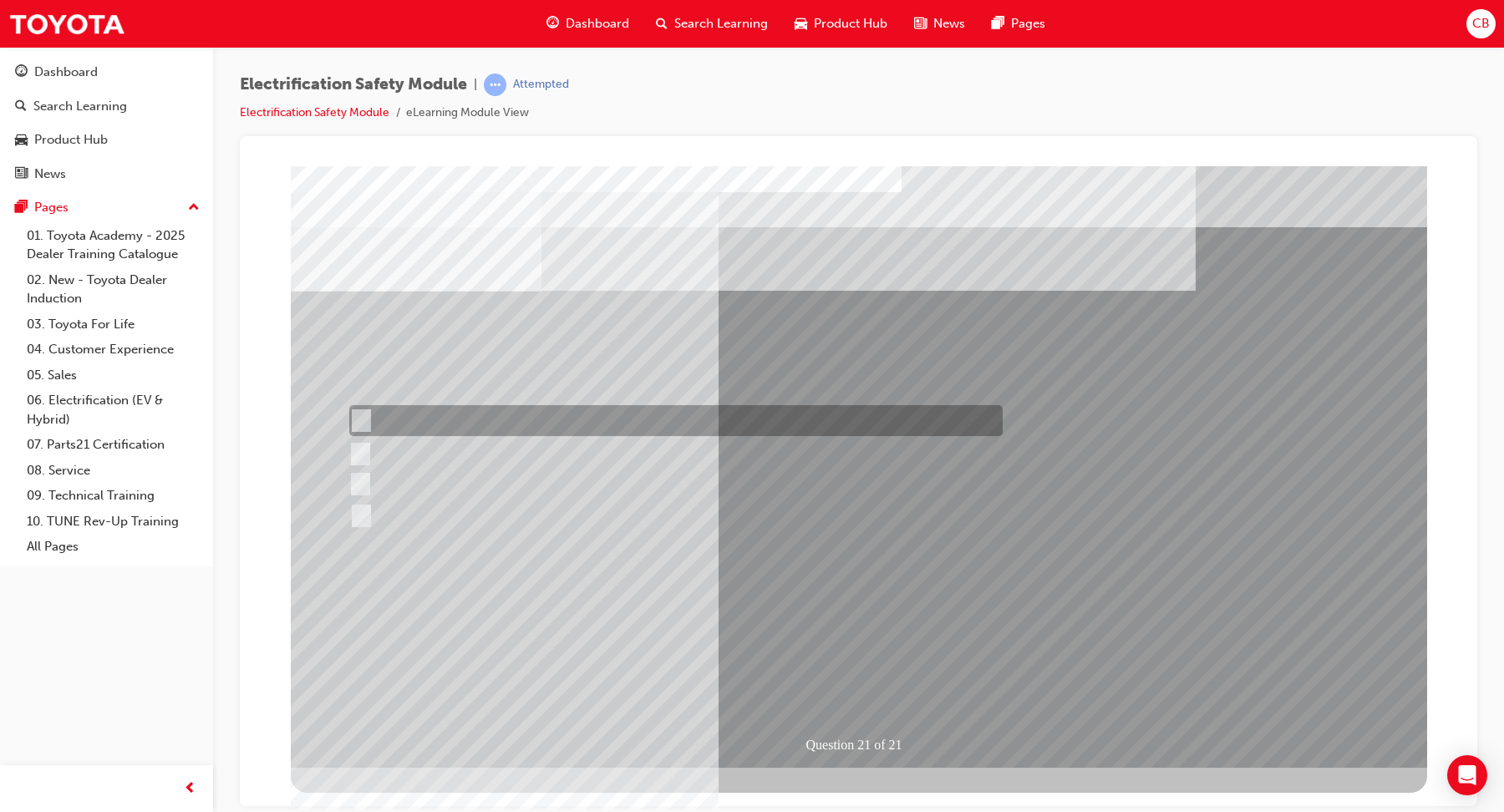
click at [659, 424] on div at bounding box center [672, 420] width 653 height 31
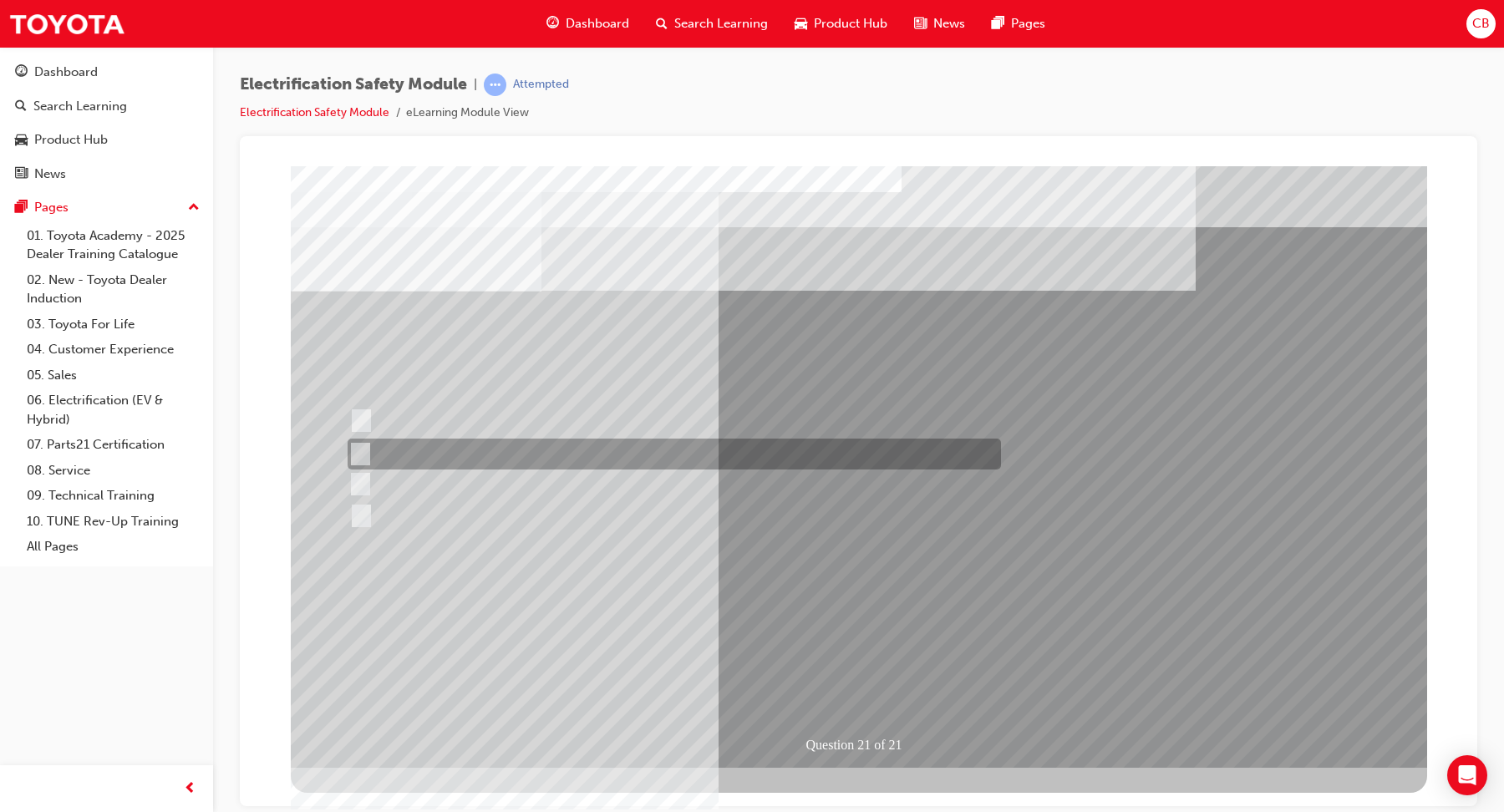
click at [644, 447] on div at bounding box center [670, 454] width 653 height 31
radio input "false"
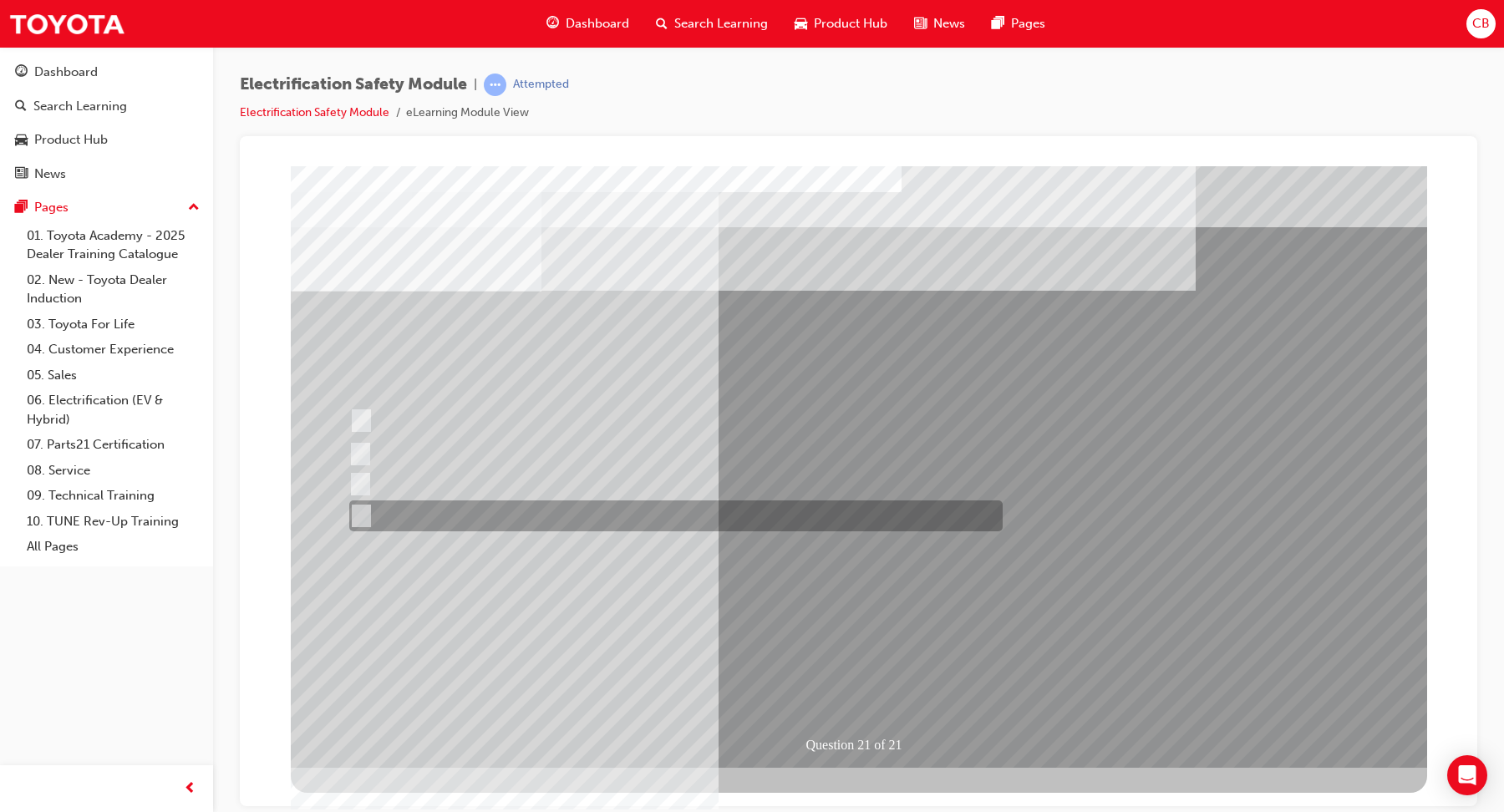
click at [634, 521] on div at bounding box center [672, 516] width 653 height 31
radio input "false"
radio input "true"
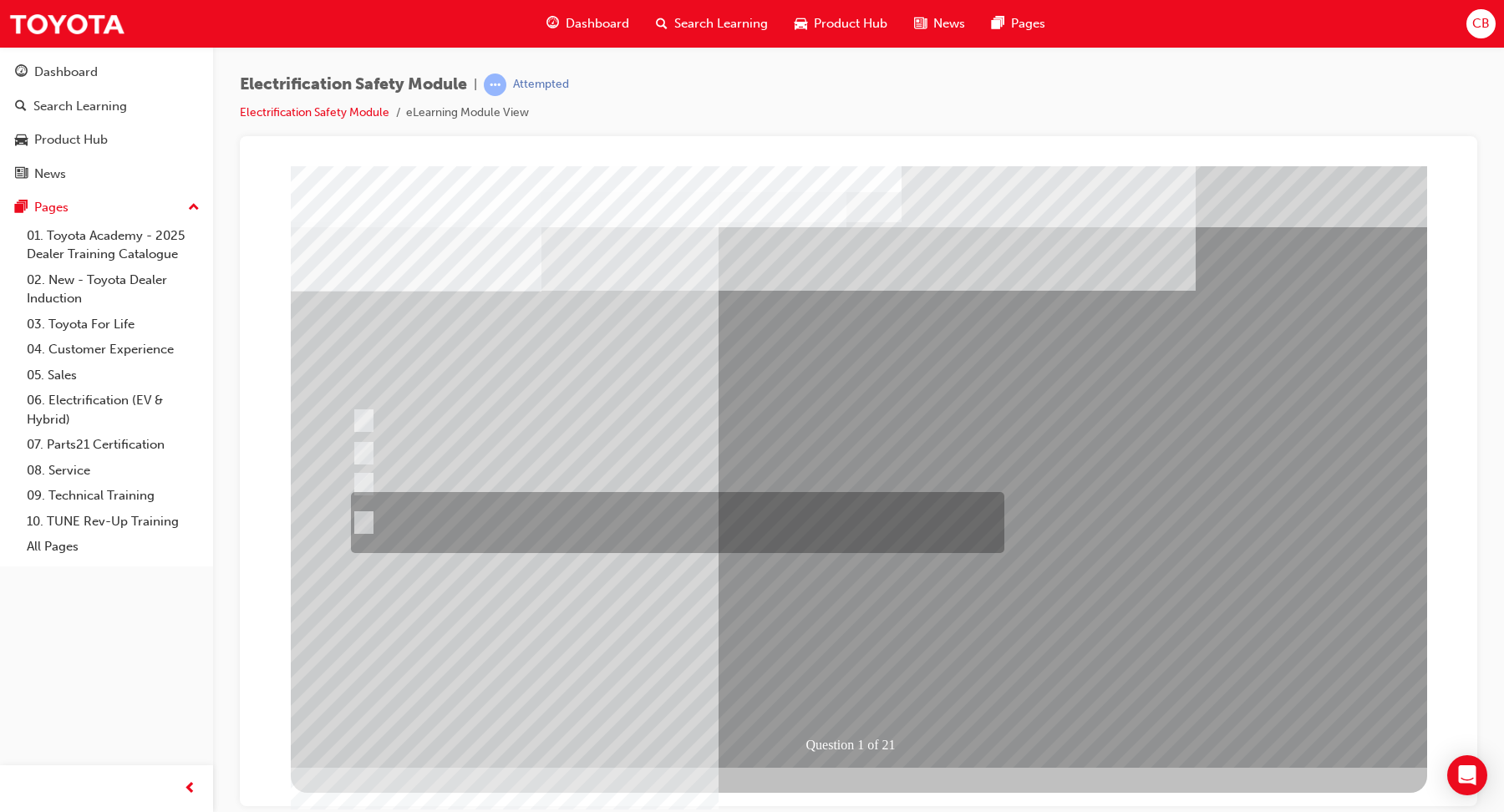
click at [519, 536] on div at bounding box center [672, 522] width 653 height 61
radio input "true"
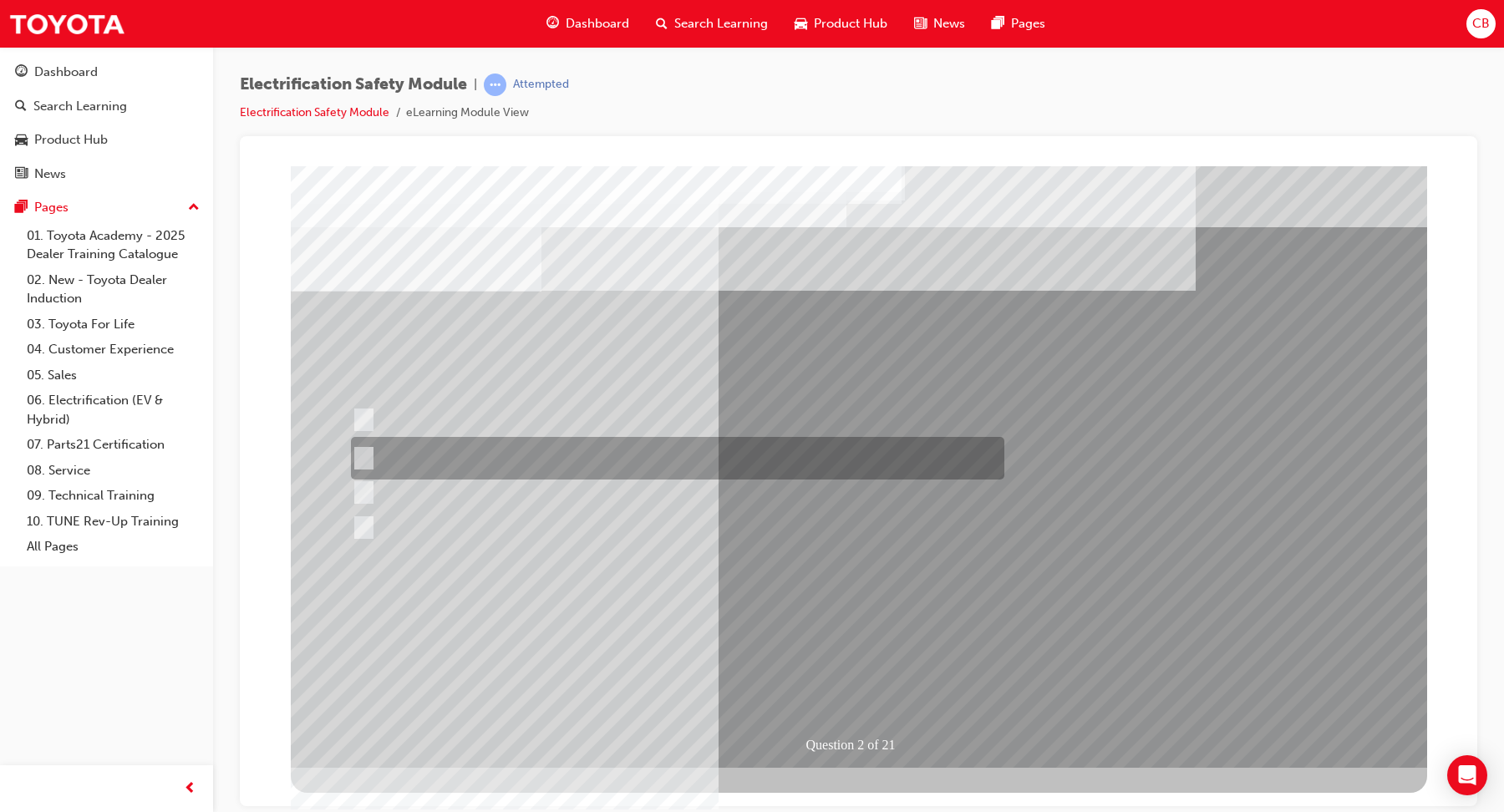
click at [623, 455] on div at bounding box center [672, 458] width 653 height 43
radio input "true"
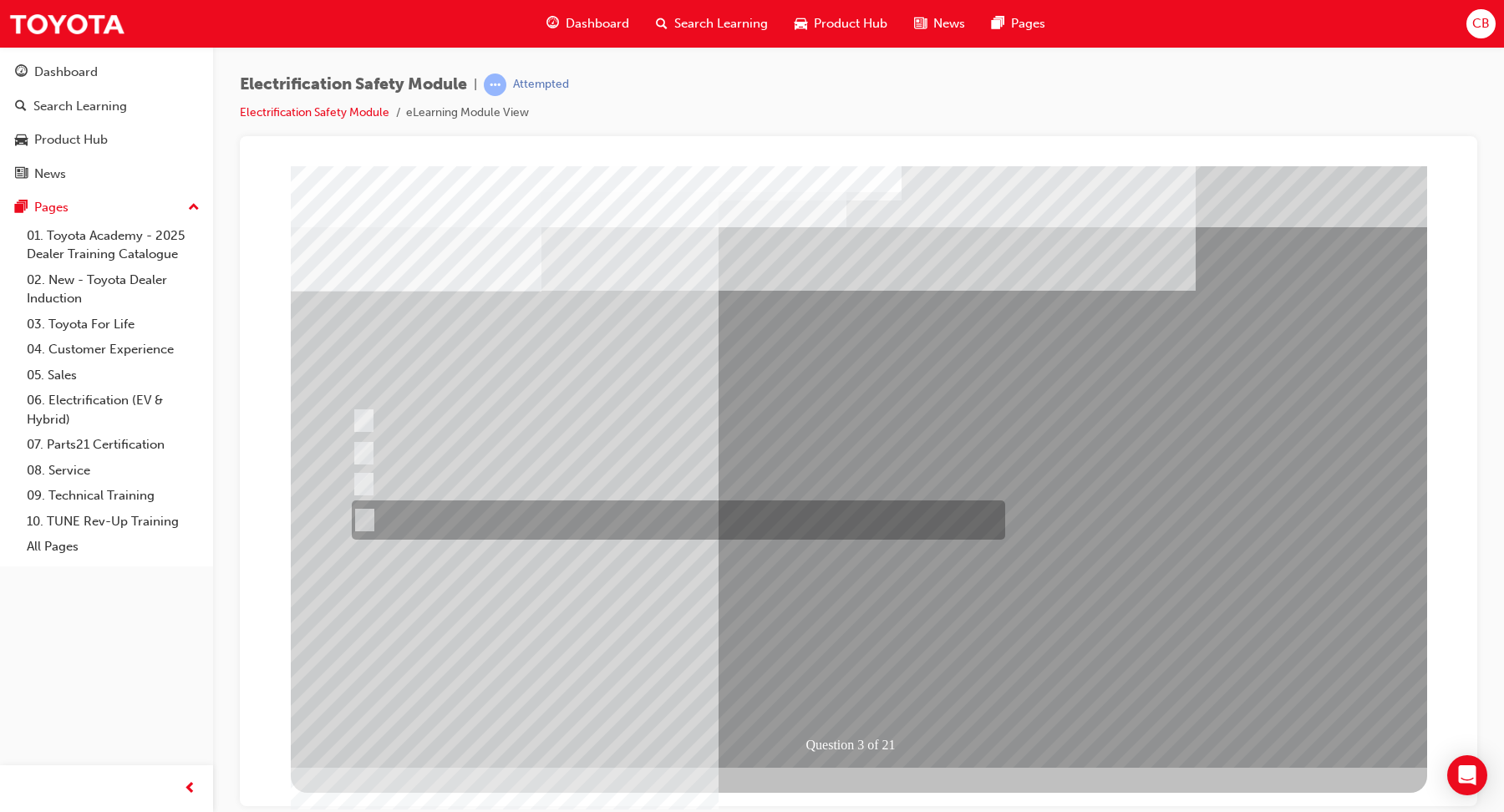
click at [762, 513] on div at bounding box center [673, 520] width 653 height 40
radio input "true"
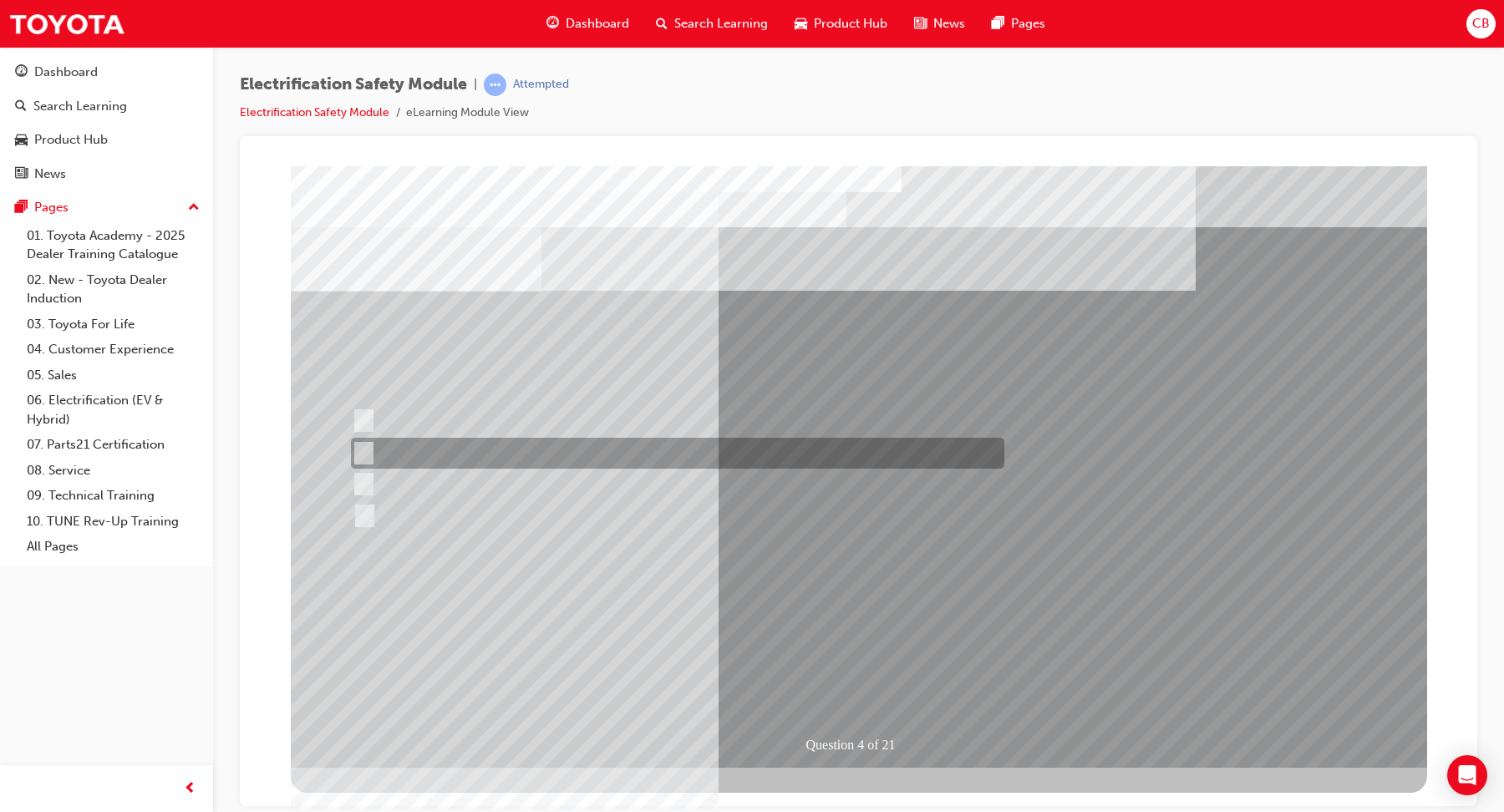
click at [540, 456] on div at bounding box center [672, 453] width 653 height 31
checkbox input "true"
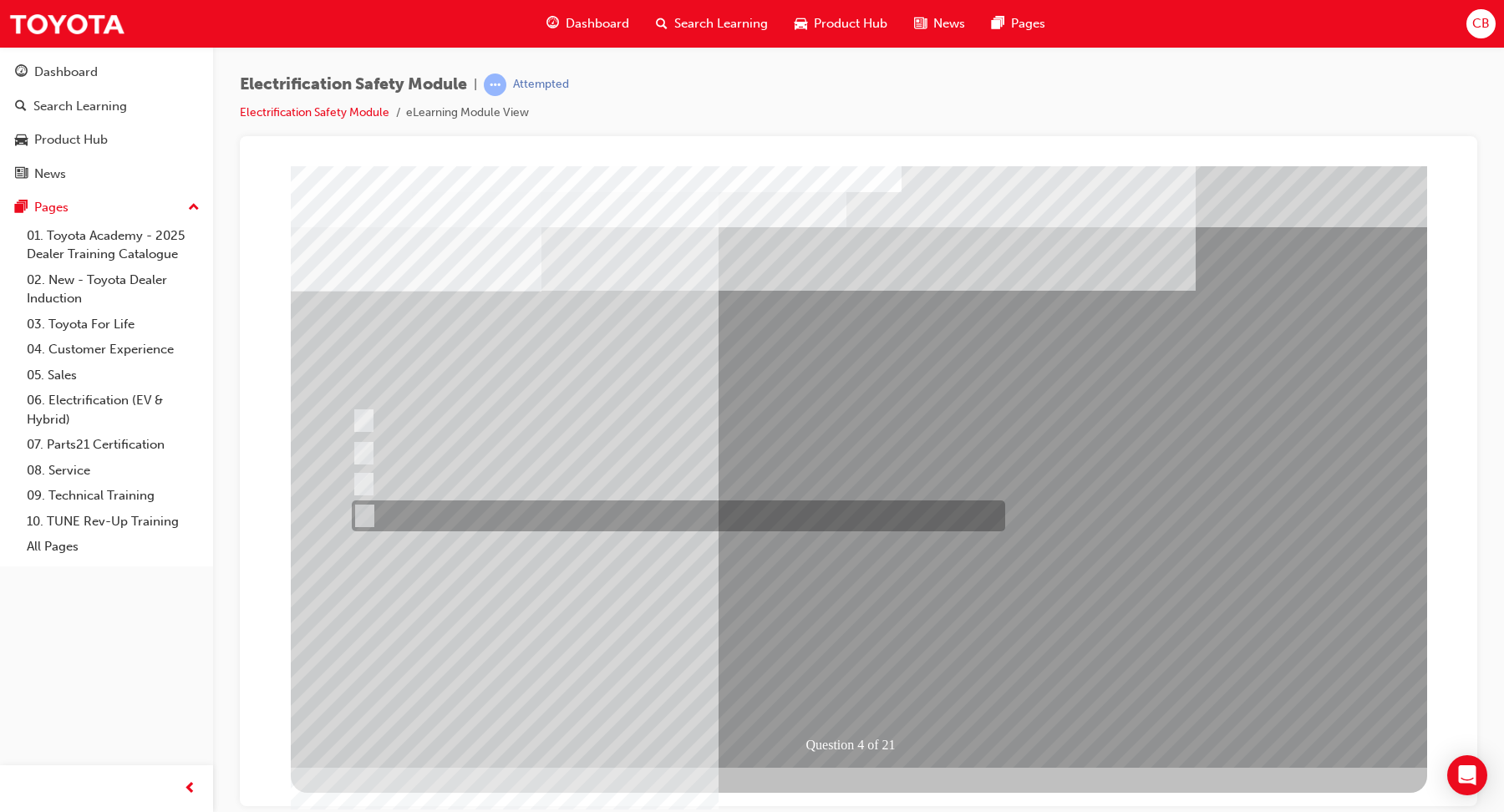
click at [543, 516] on div at bounding box center [673, 516] width 653 height 31
checkbox input "true"
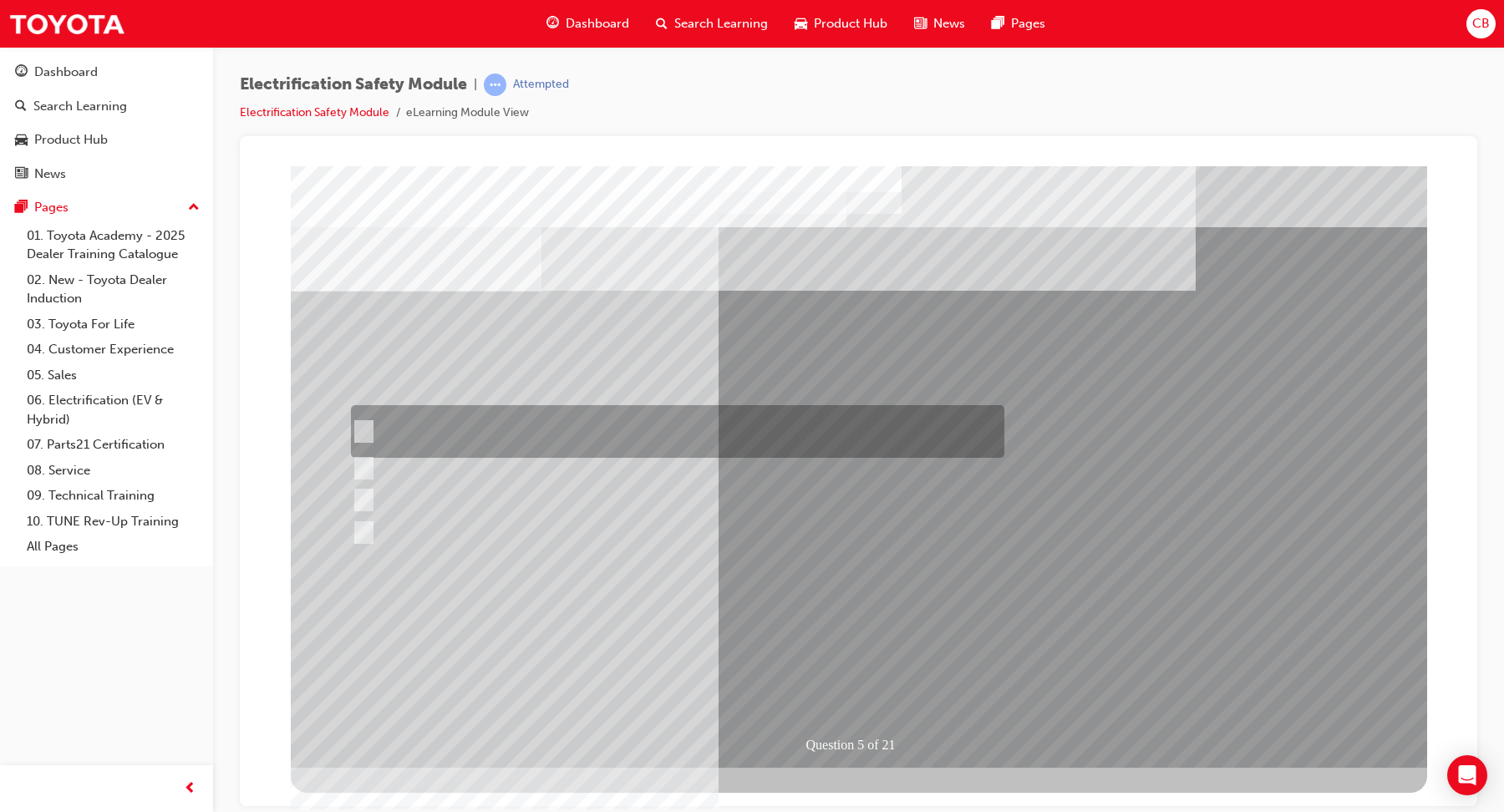
click at [656, 423] on div at bounding box center [672, 431] width 653 height 52
checkbox input "true"
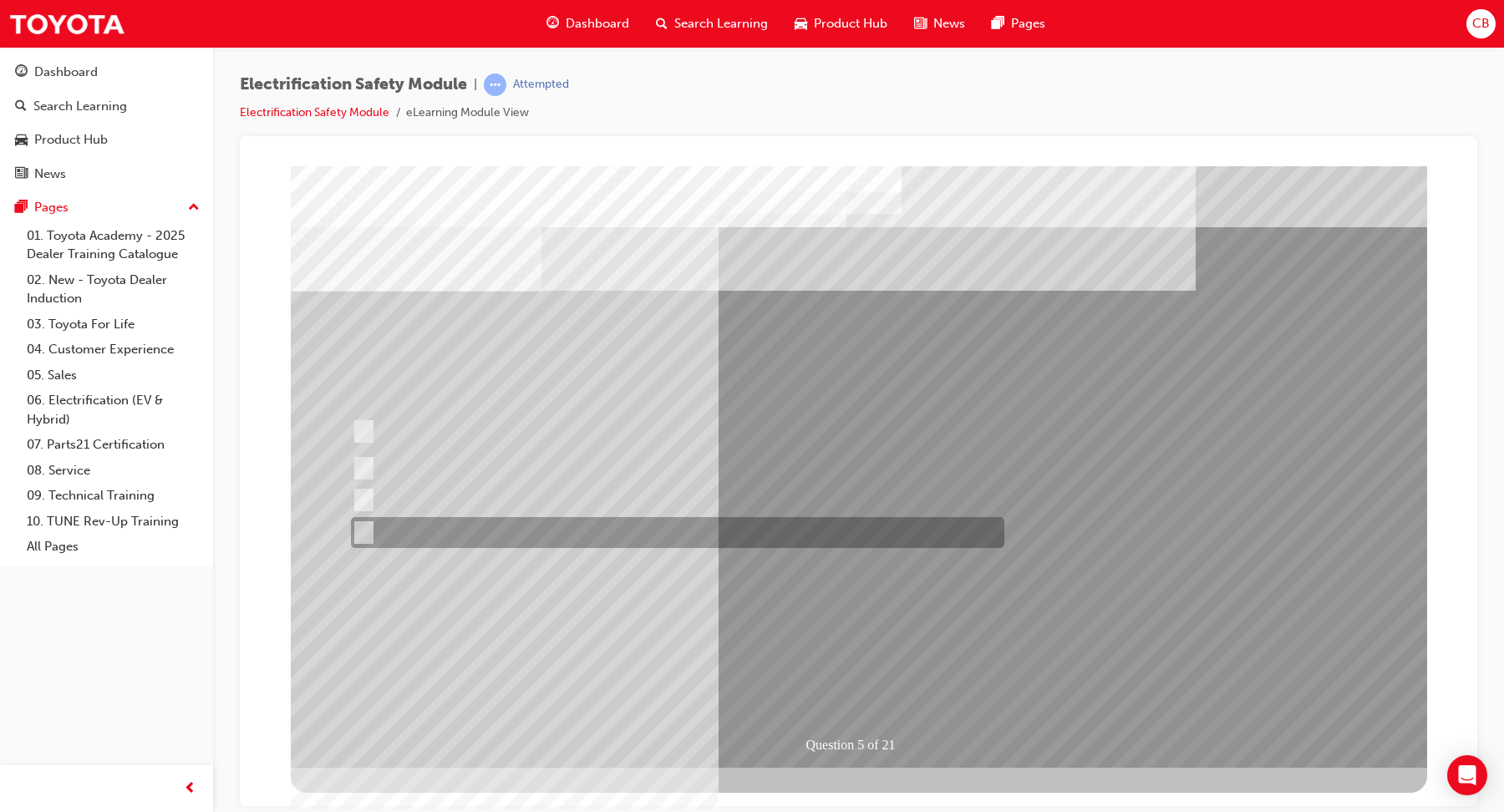
click at [618, 531] on div at bounding box center [672, 532] width 653 height 31
checkbox input "true"
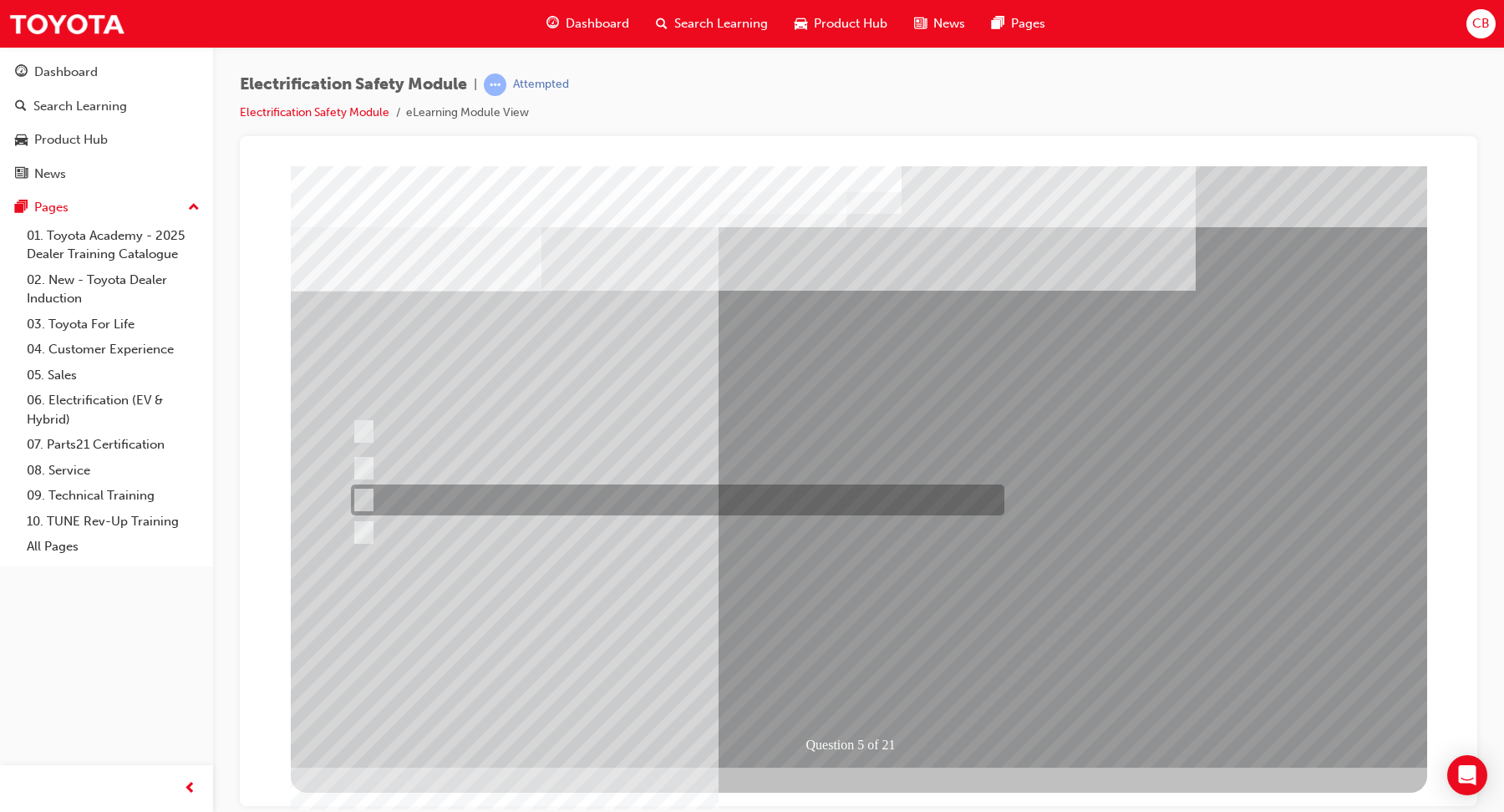
click at [599, 489] on div at bounding box center [672, 499] width 653 height 31
checkbox input "true"
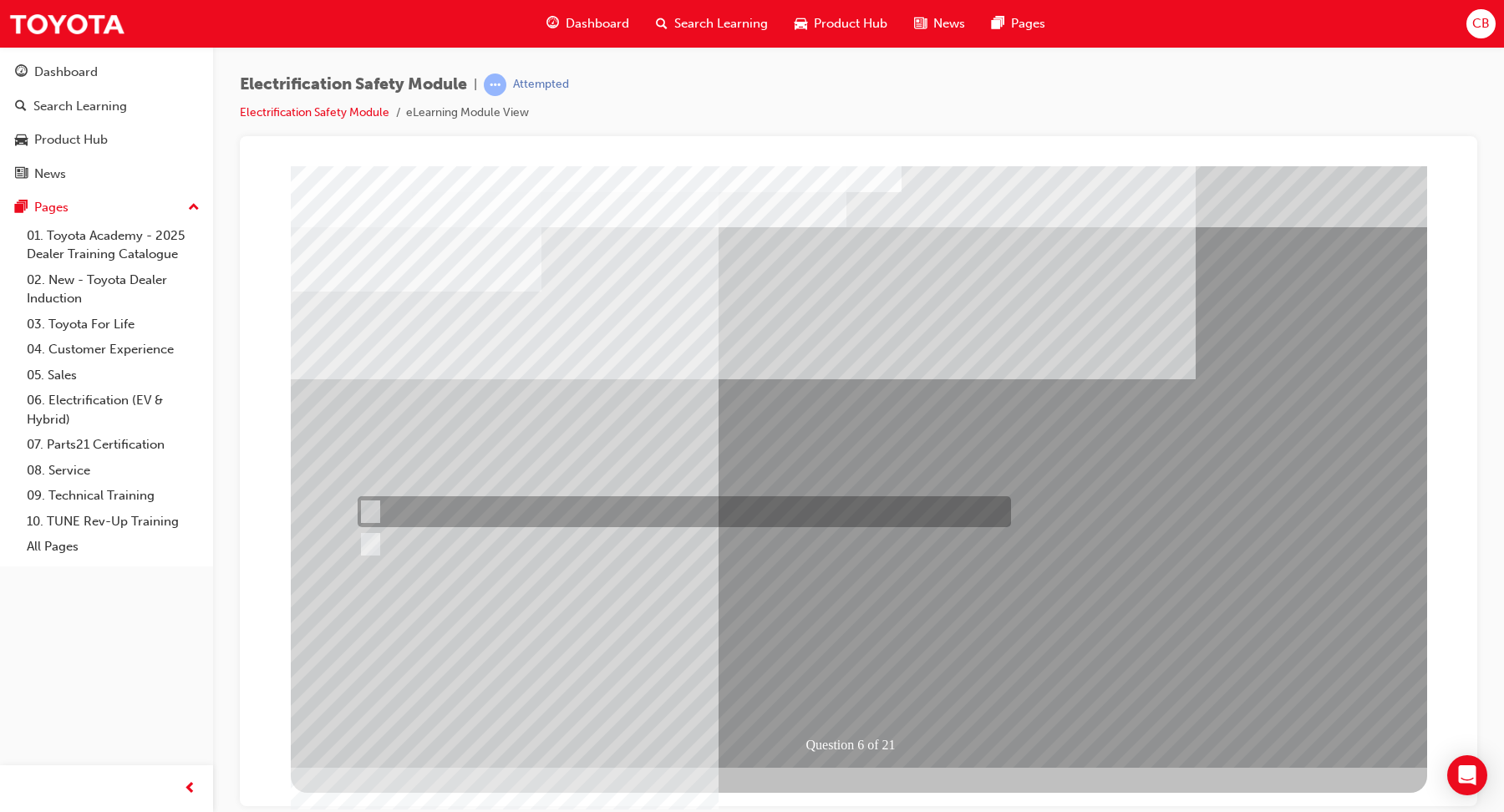
click at [497, 513] on div at bounding box center [679, 511] width 653 height 31
radio input "true"
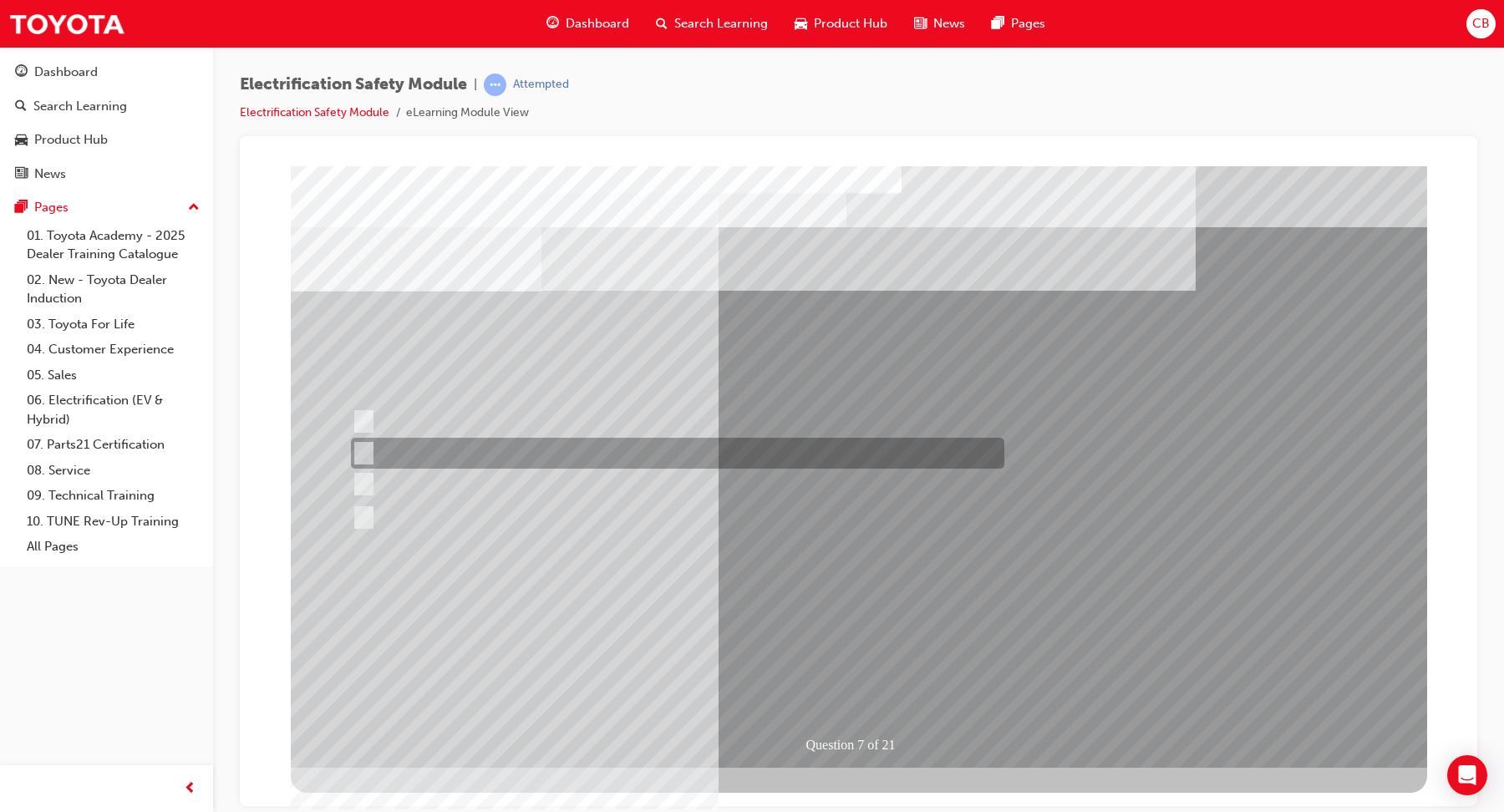
click at [595, 454] on div at bounding box center [672, 453] width 653 height 31
radio input "true"
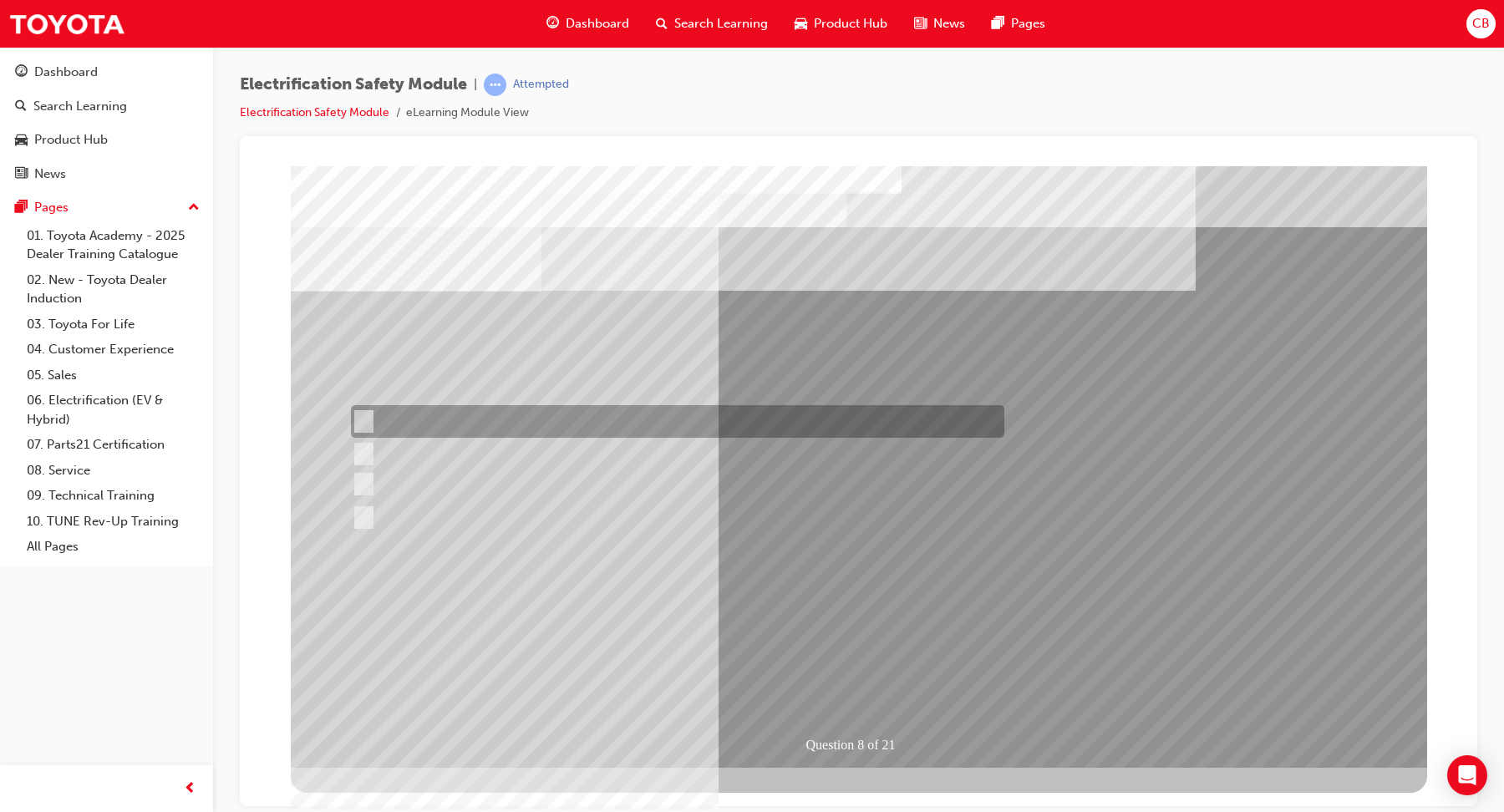
click at [618, 411] on div at bounding box center [672, 421] width 653 height 33
radio input "true"
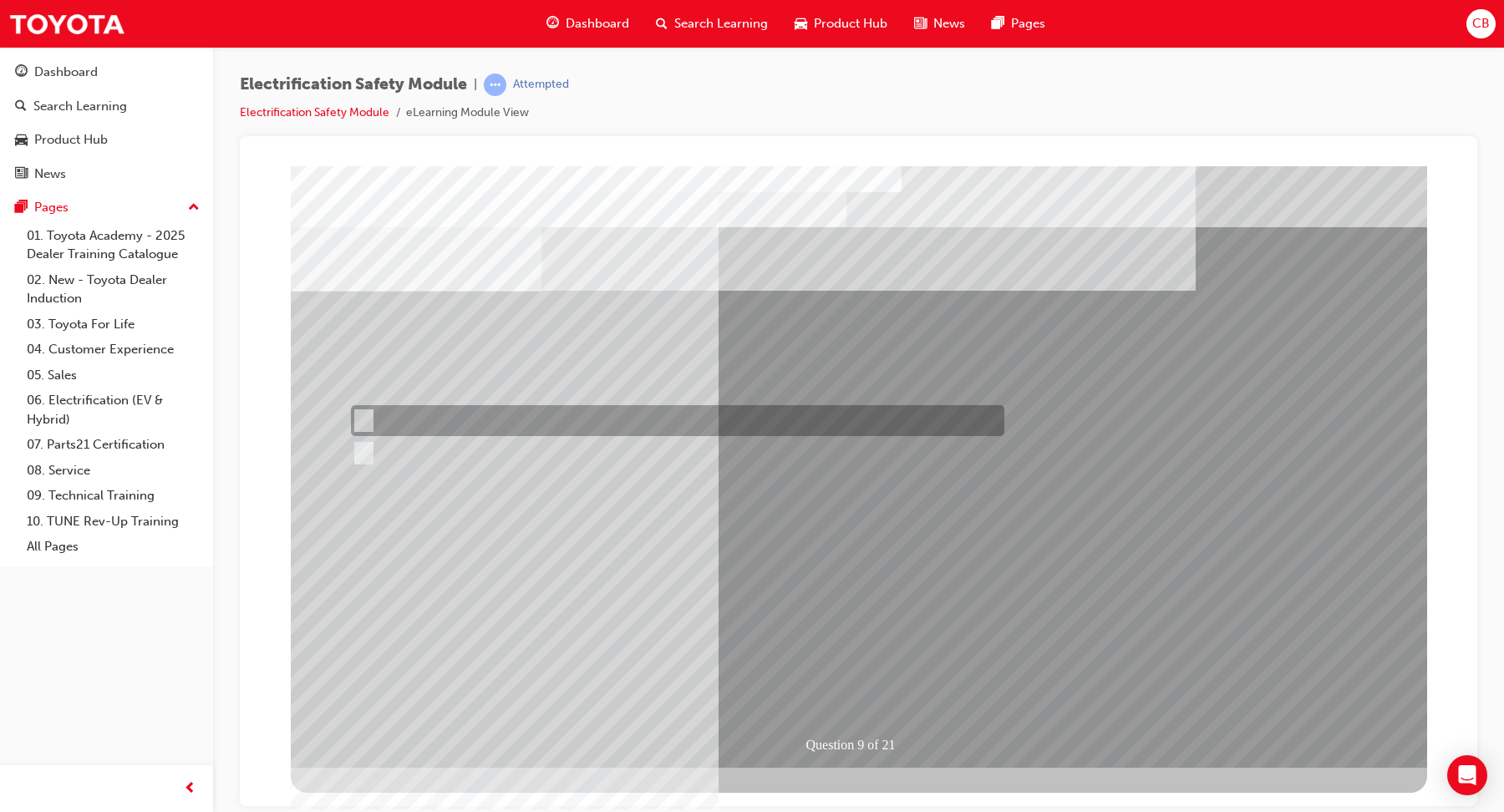
click at [447, 416] on div at bounding box center [672, 420] width 653 height 31
radio input "true"
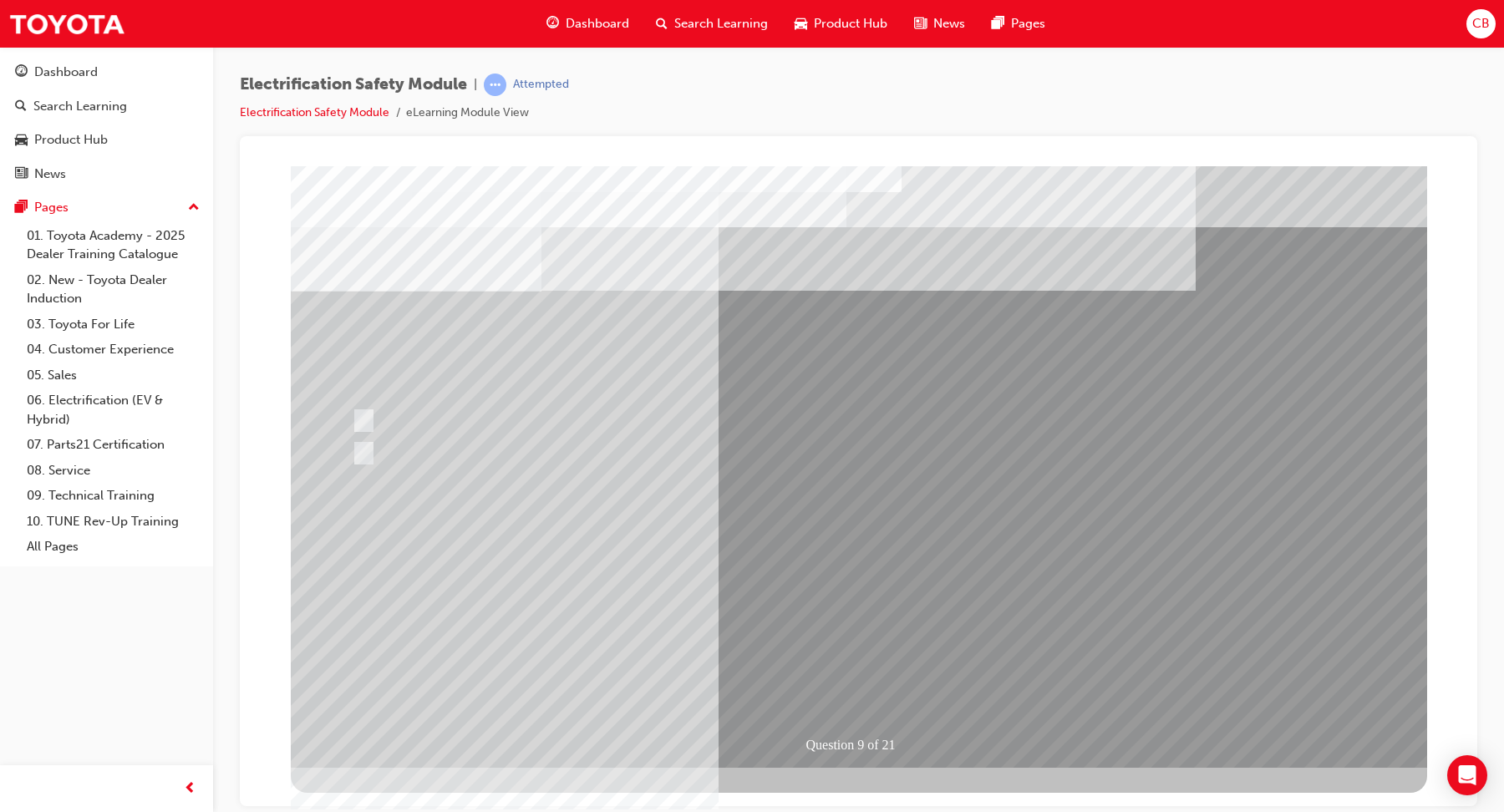
click at [640, 468] on div at bounding box center [677, 454] width 653 height 31
radio input "true"
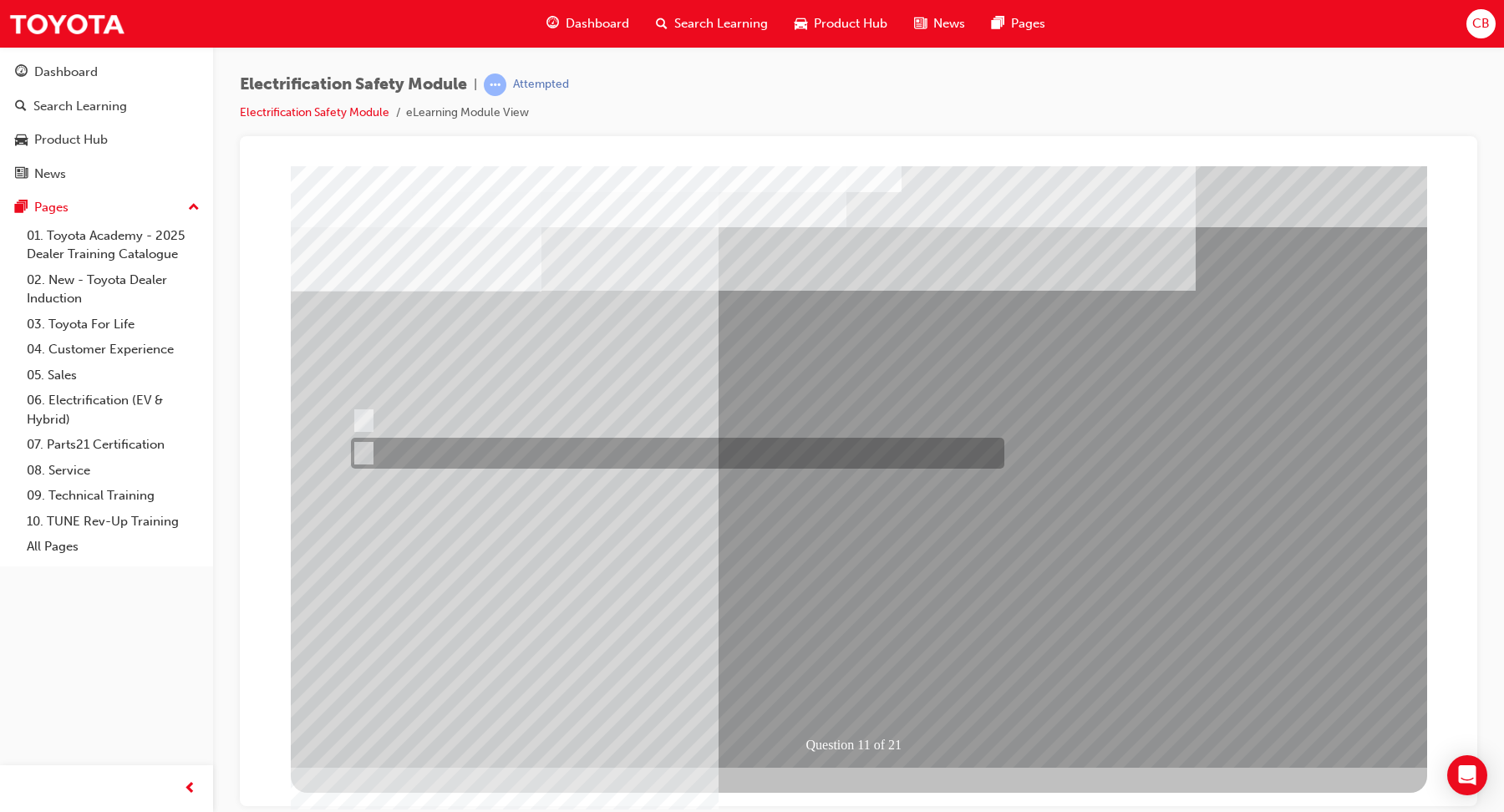
click at [461, 441] on div at bounding box center [672, 453] width 653 height 31
radio input "true"
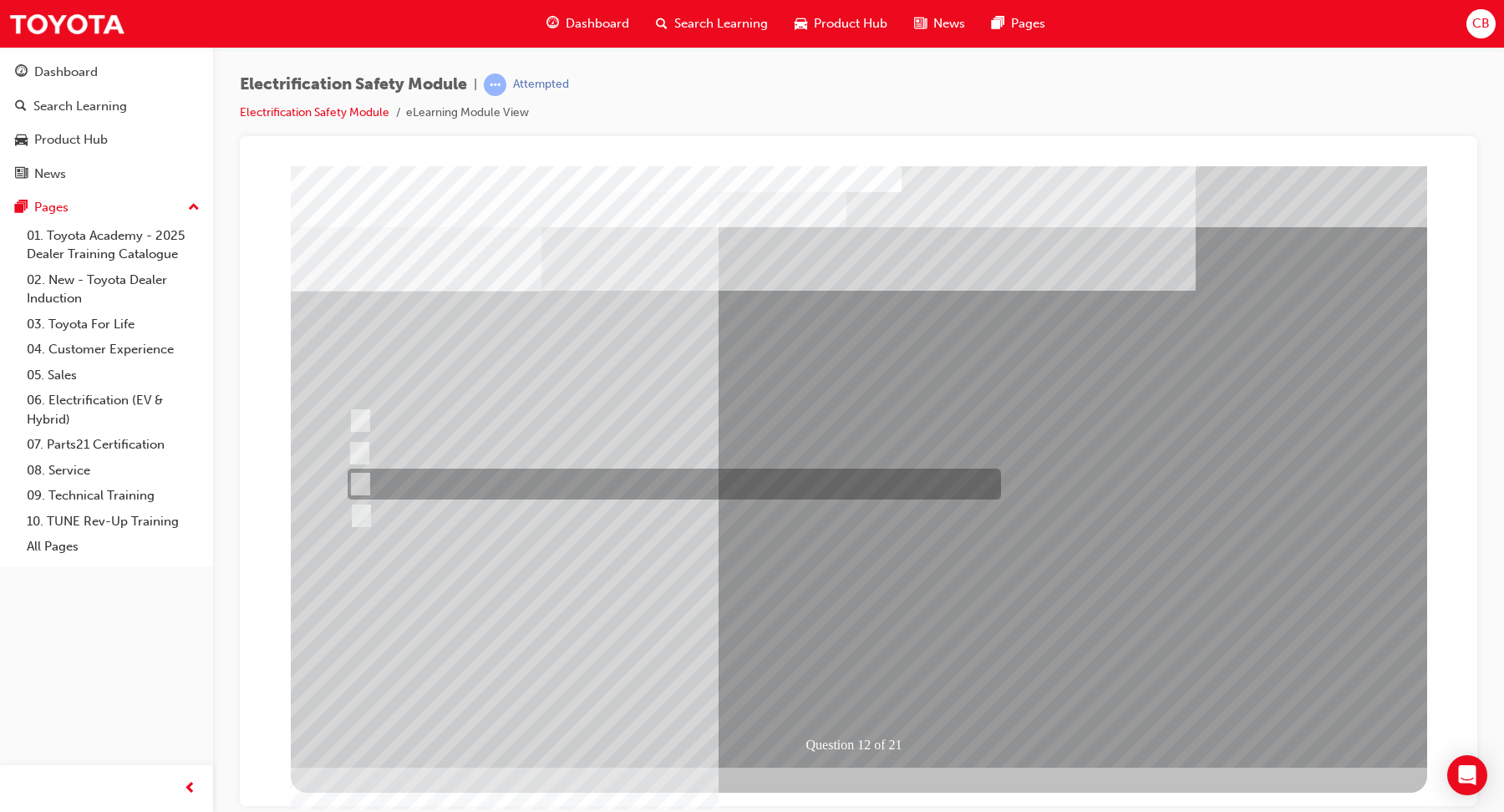
click at [556, 485] on div at bounding box center [670, 483] width 653 height 31
radio input "true"
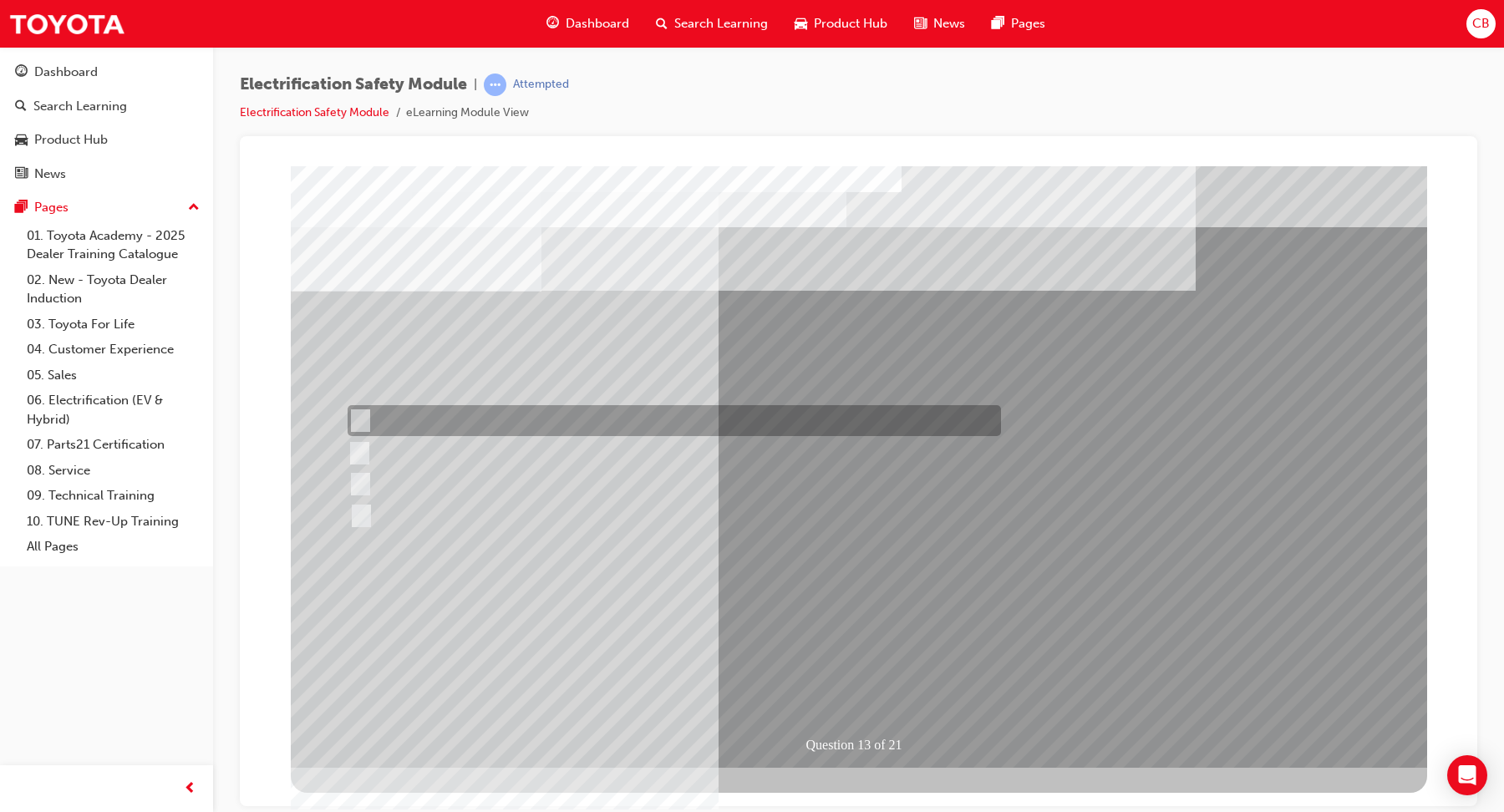
click at [559, 412] on div at bounding box center [670, 420] width 653 height 31
radio input "true"
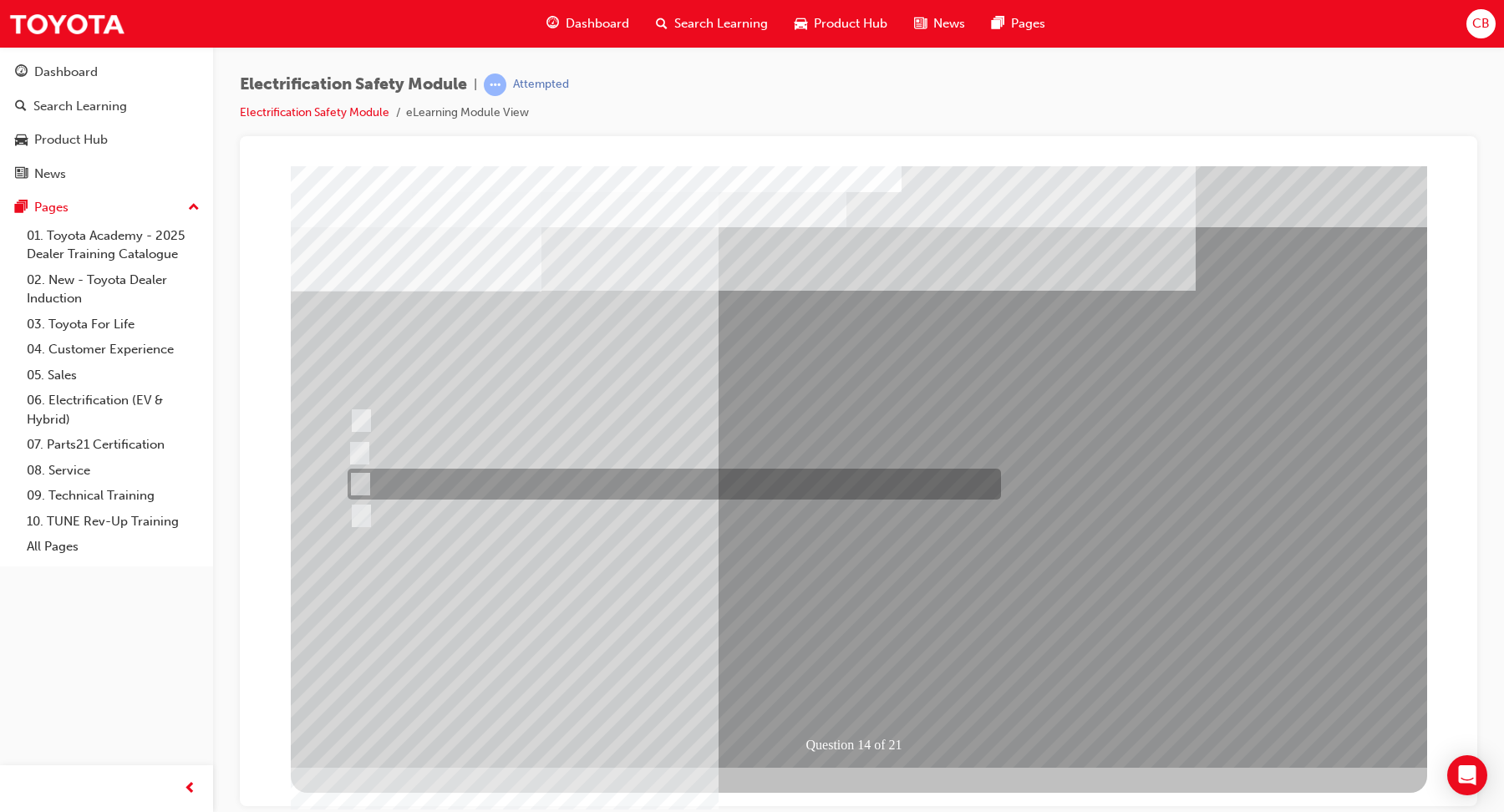
click at [464, 484] on div at bounding box center [670, 483] width 653 height 31
radio input "true"
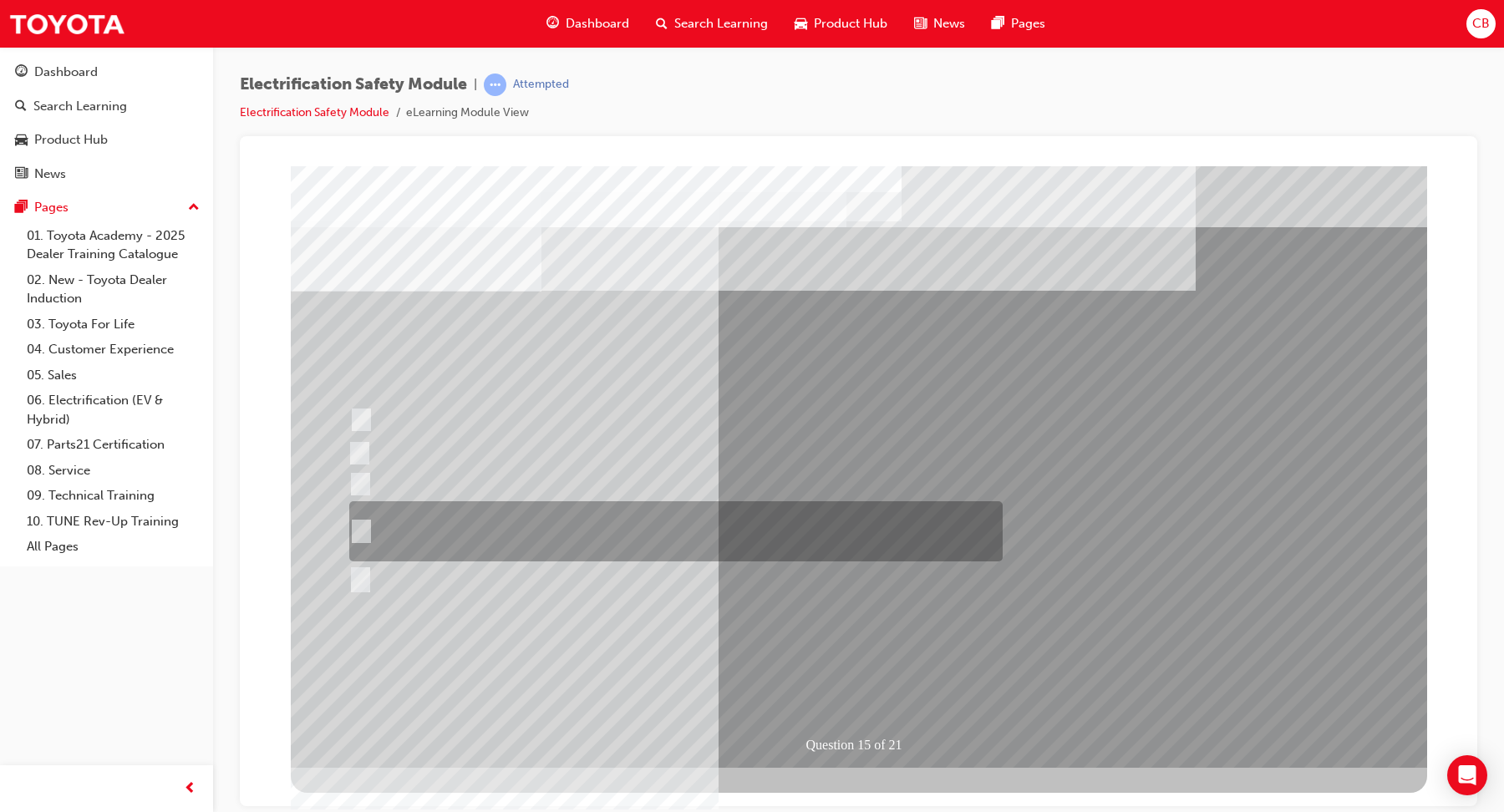
click at [775, 522] on div at bounding box center [672, 531] width 653 height 60
radio input "true"
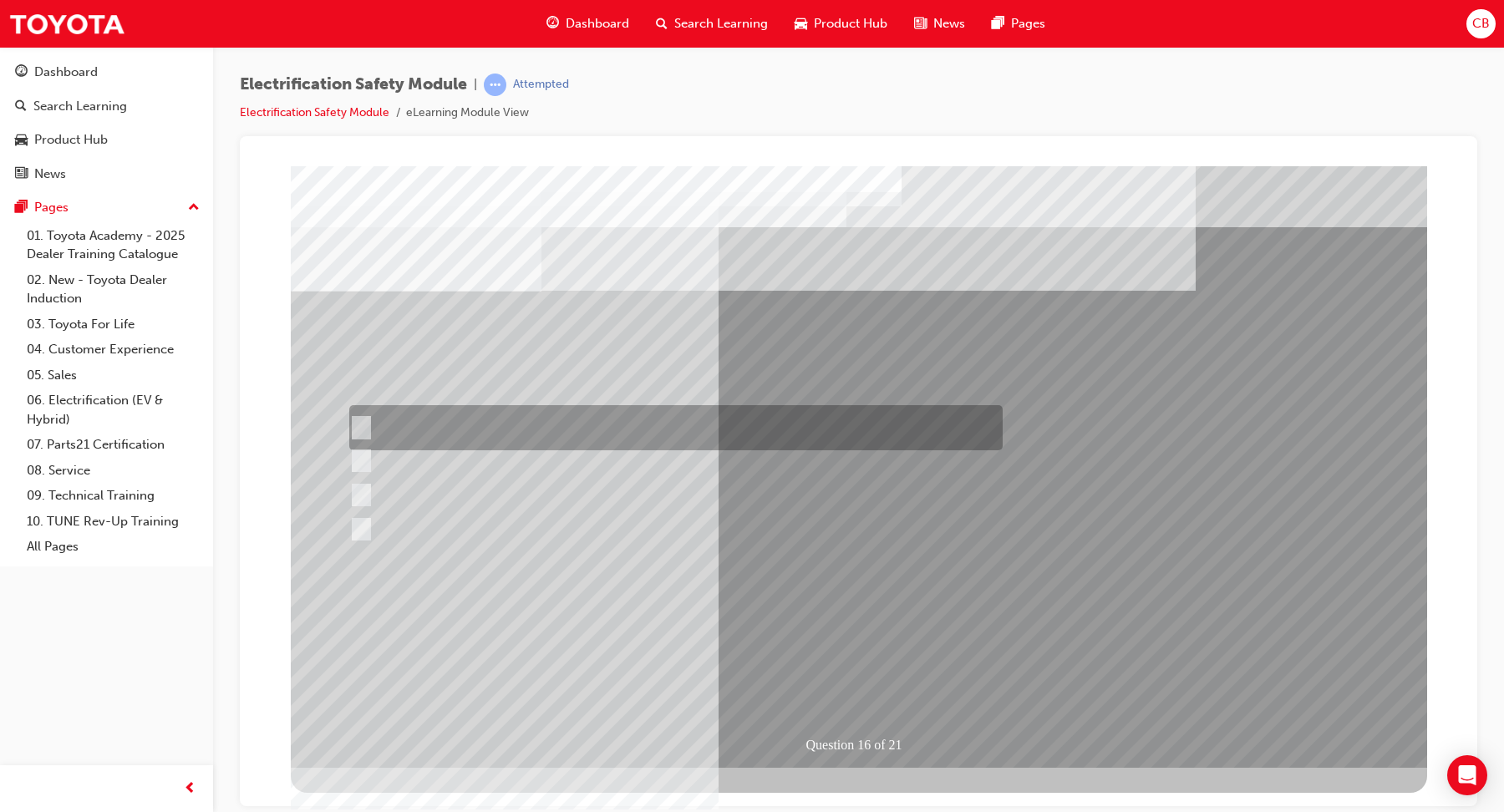
click at [557, 425] on div at bounding box center [672, 428] width 653 height 45
radio input "true"
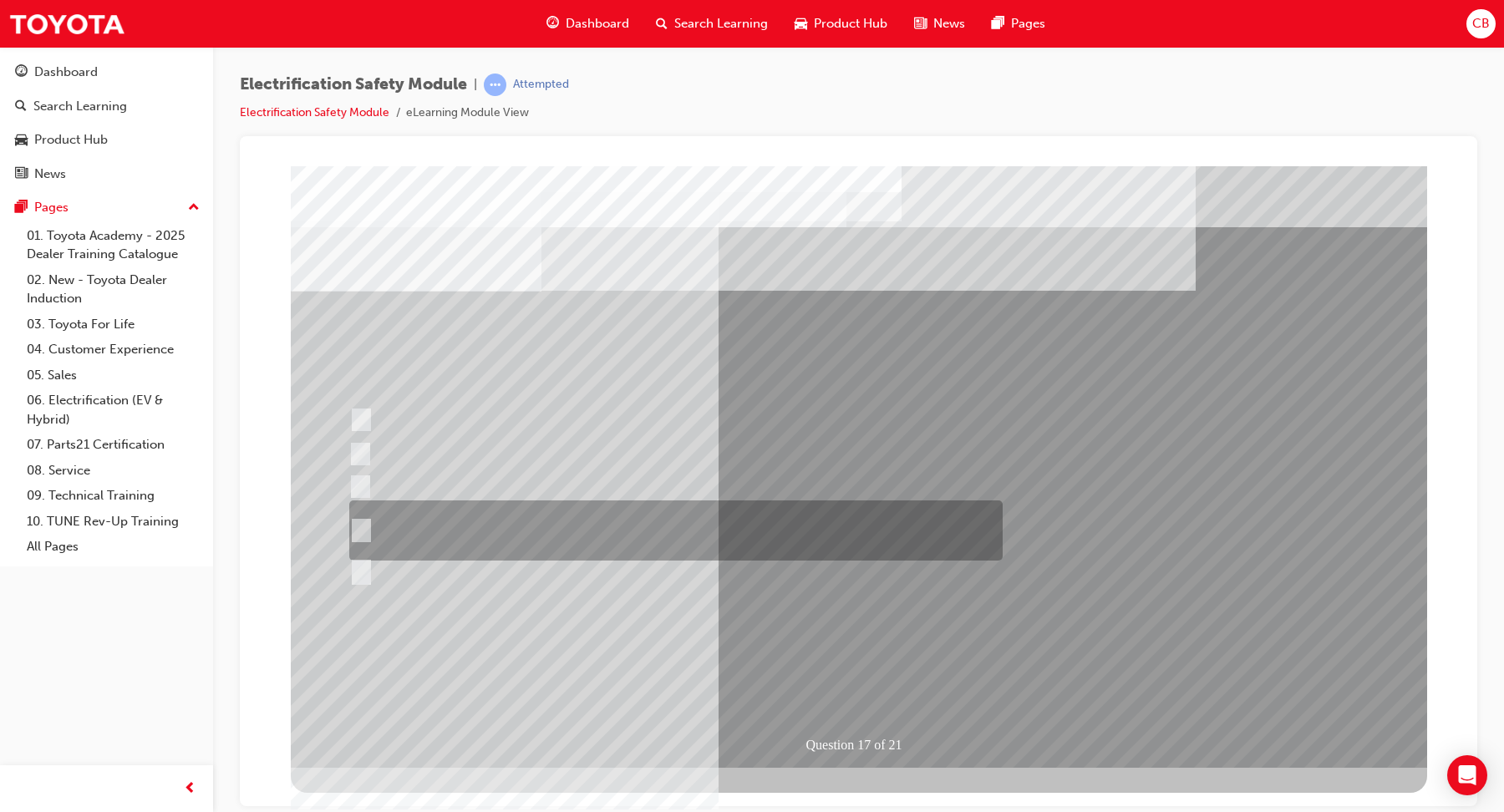
click at [706, 523] on div at bounding box center [672, 530] width 653 height 60
radio input "true"
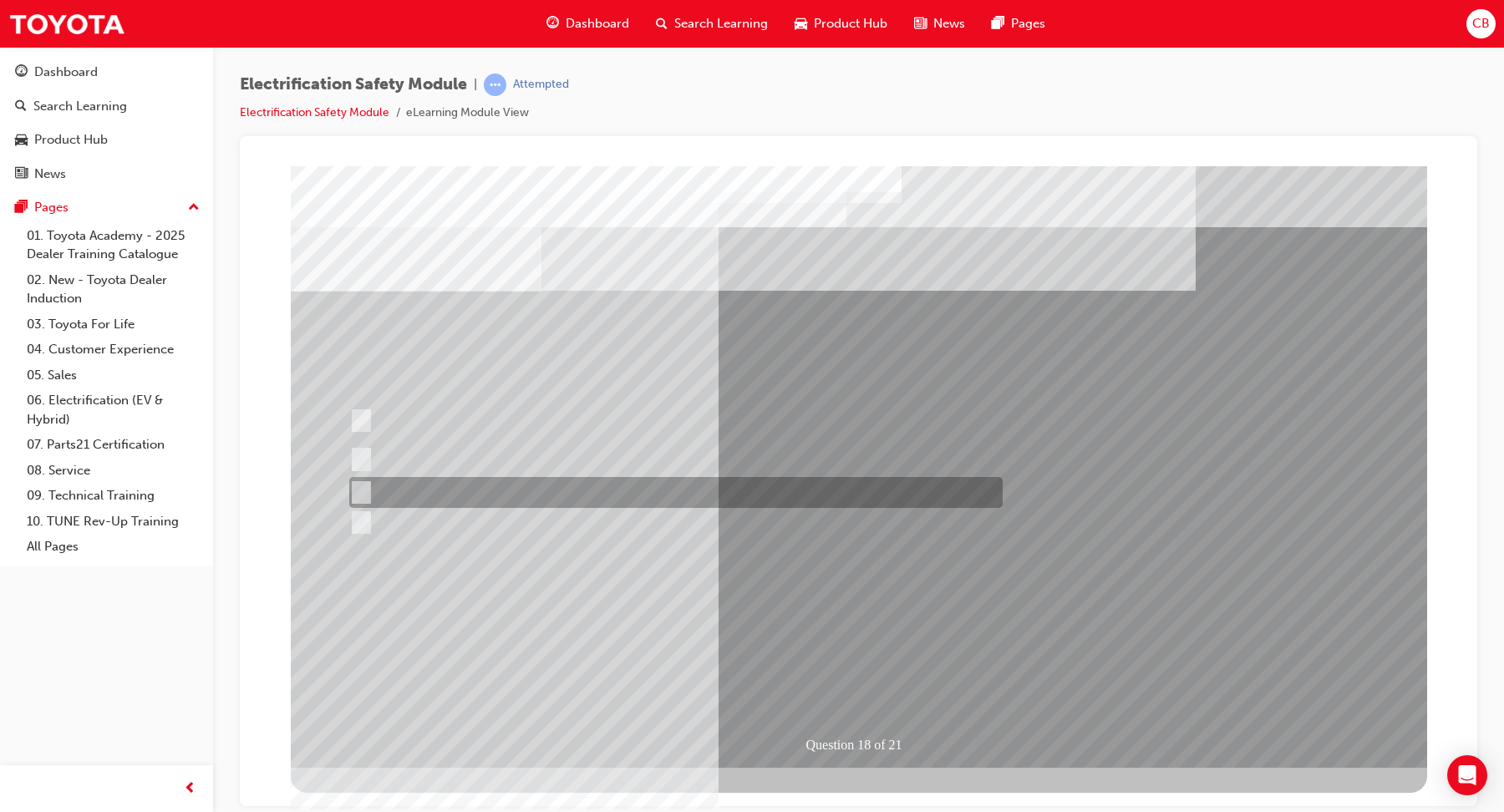
click at [757, 489] on div at bounding box center [672, 492] width 653 height 31
radio input "true"
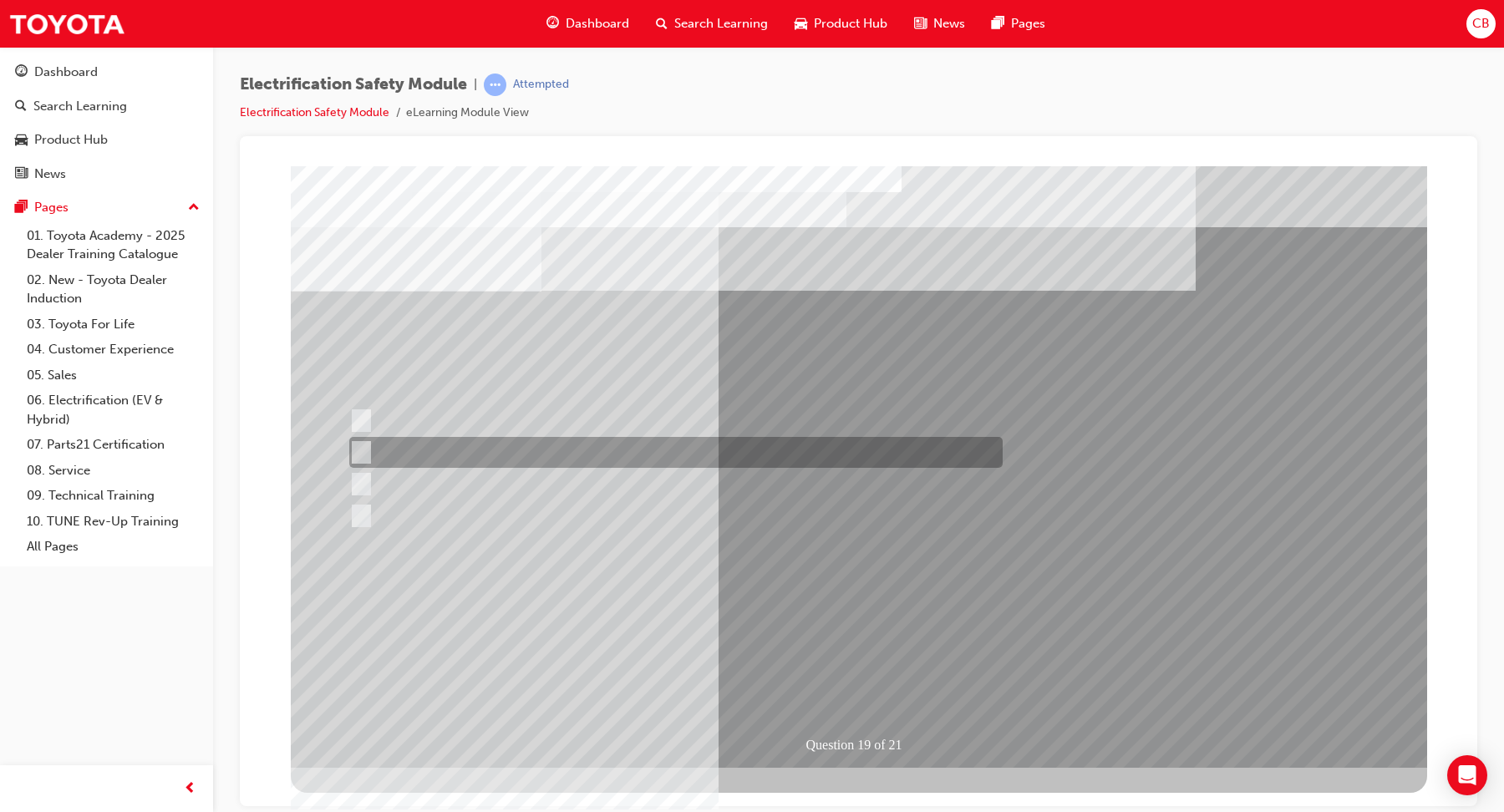
click at [747, 451] on div at bounding box center [672, 452] width 653 height 31
radio input "true"
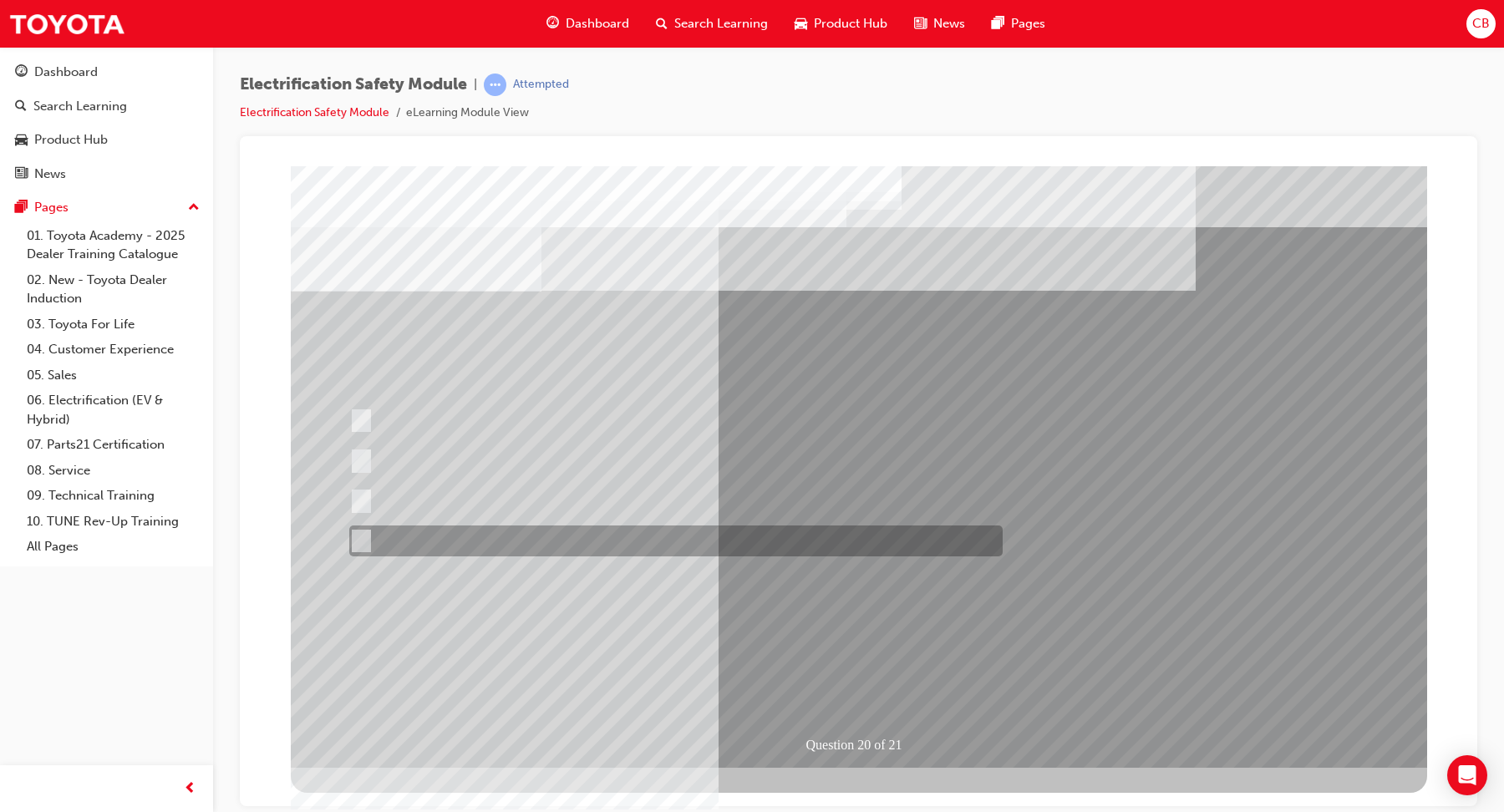
click at [556, 537] on div at bounding box center [672, 541] width 653 height 31
radio input "true"
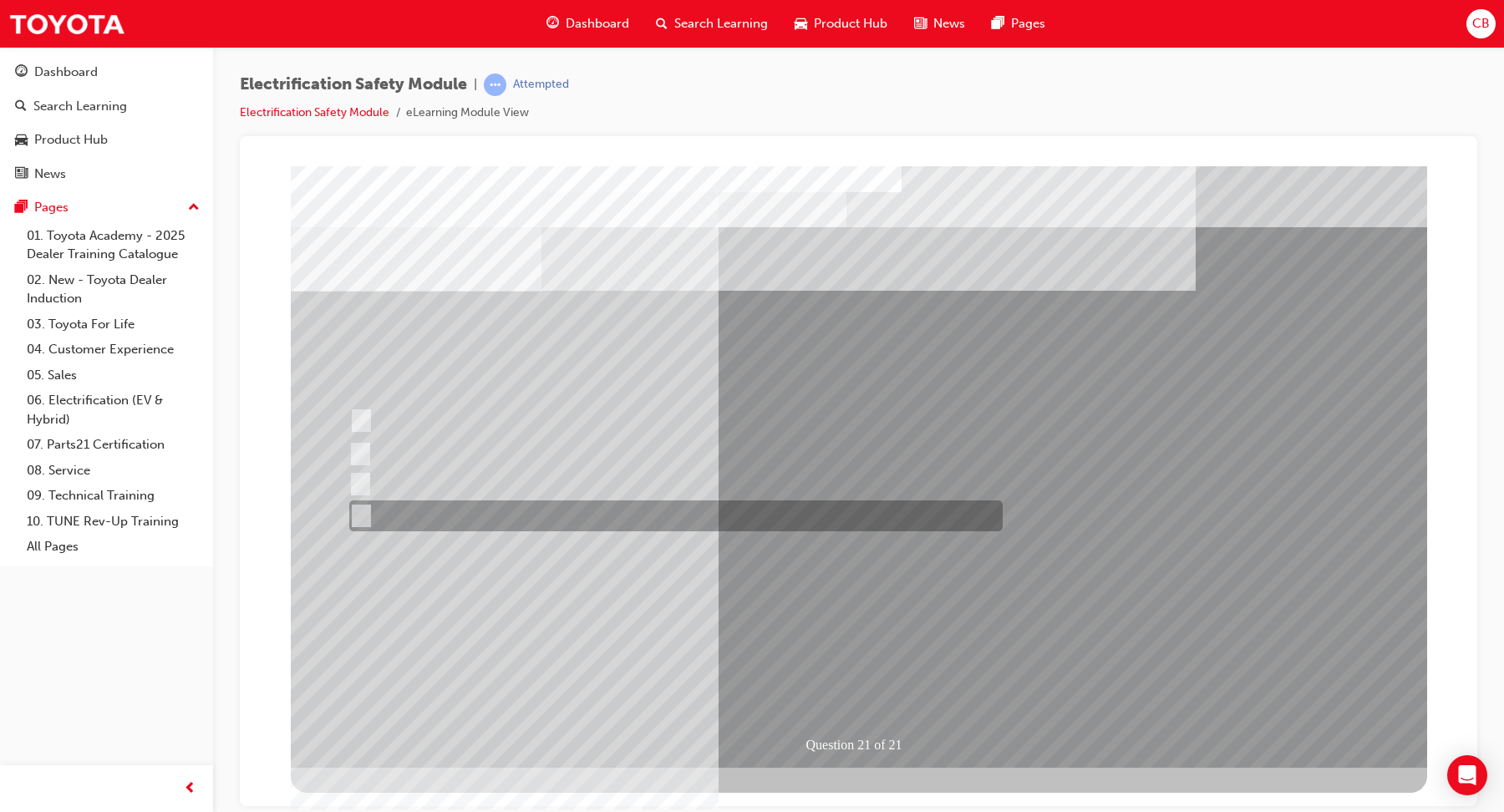
click at [356, 510] on input "All these items should be removed to improve safety" at bounding box center [358, 516] width 19 height 19
radio input "true"
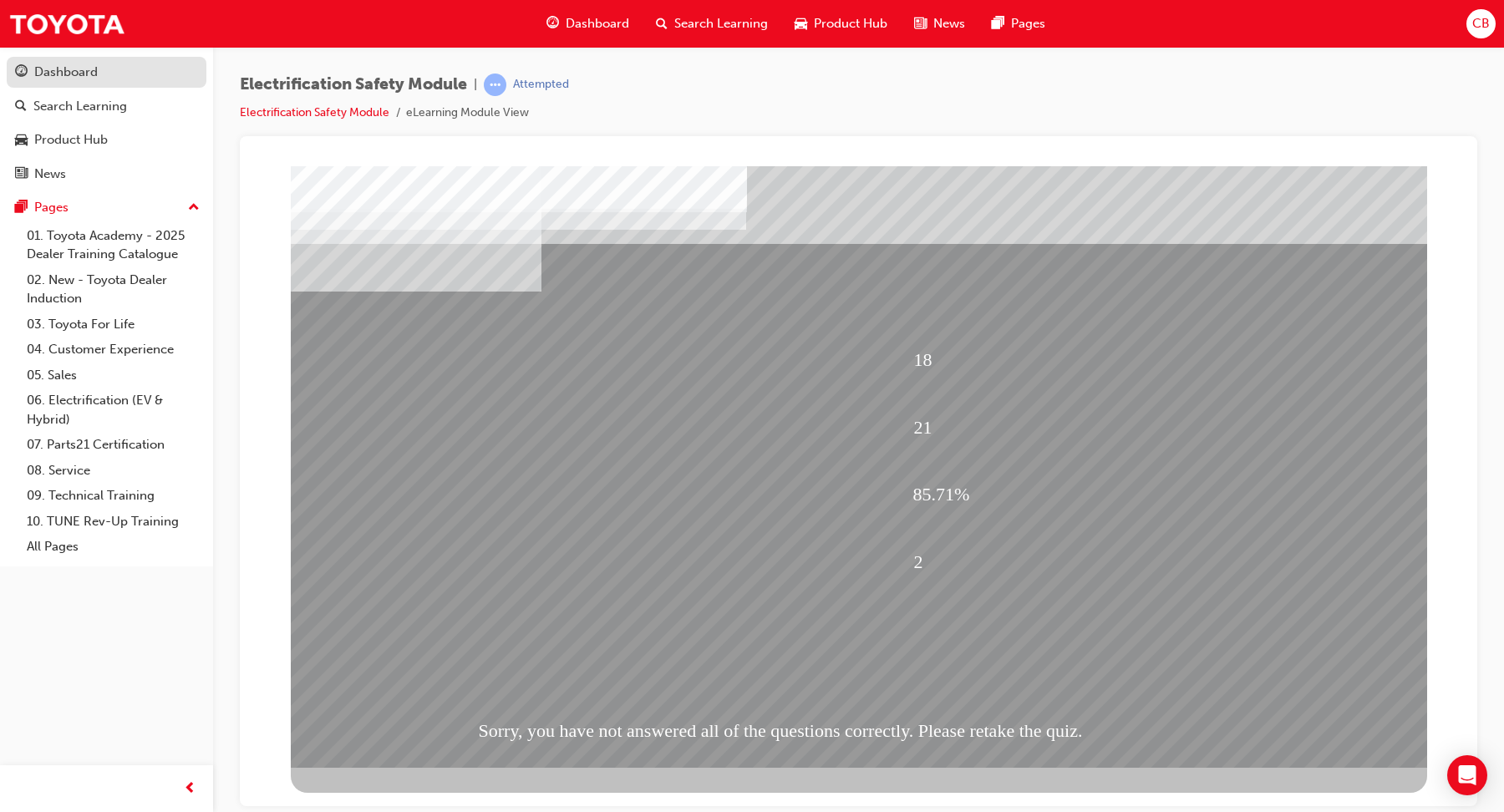
click at [78, 83] on link "Dashboard" at bounding box center [106, 72] width 200 height 31
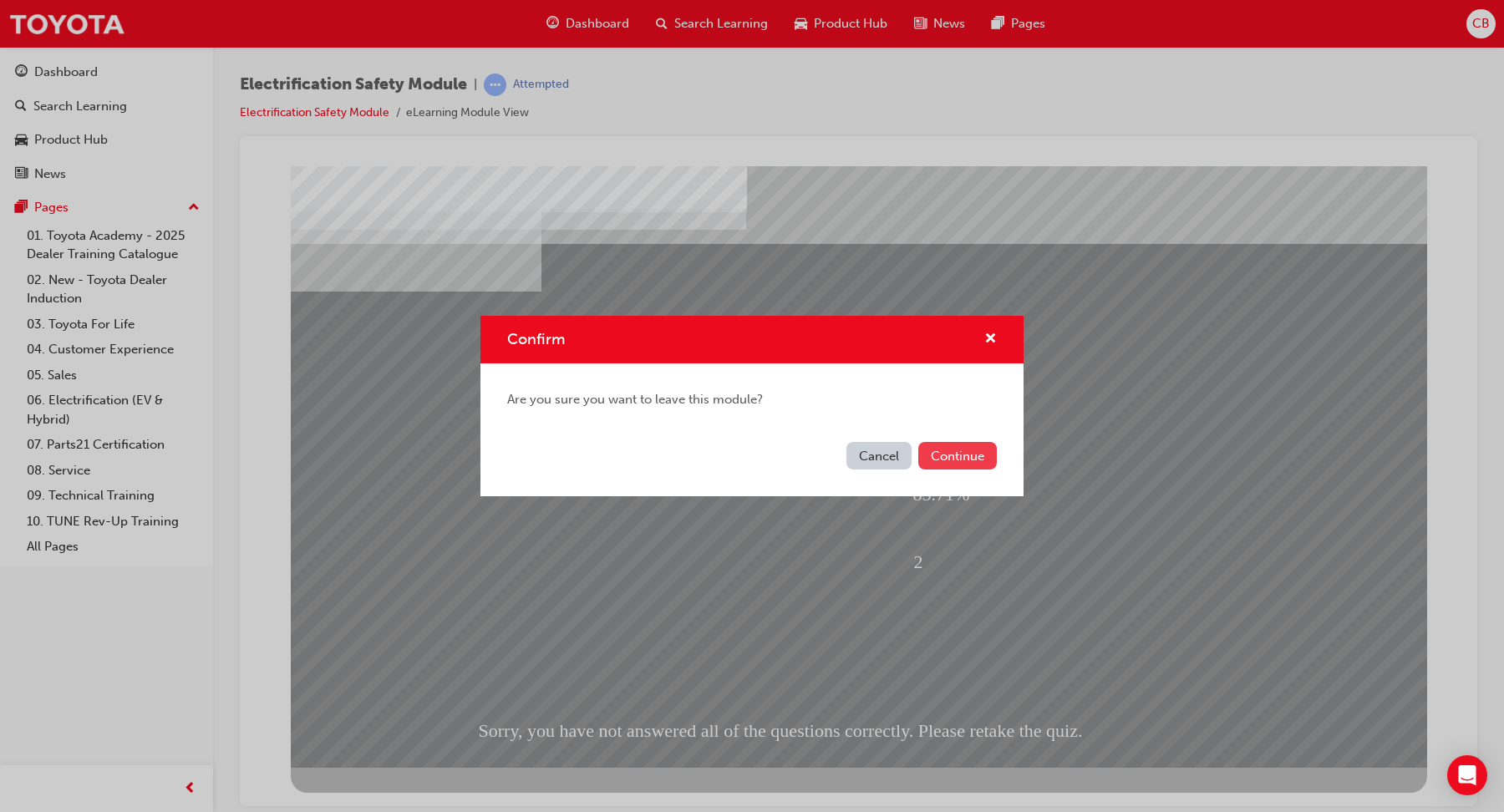
click at [951, 457] on button "Continue" at bounding box center [957, 456] width 78 height 28
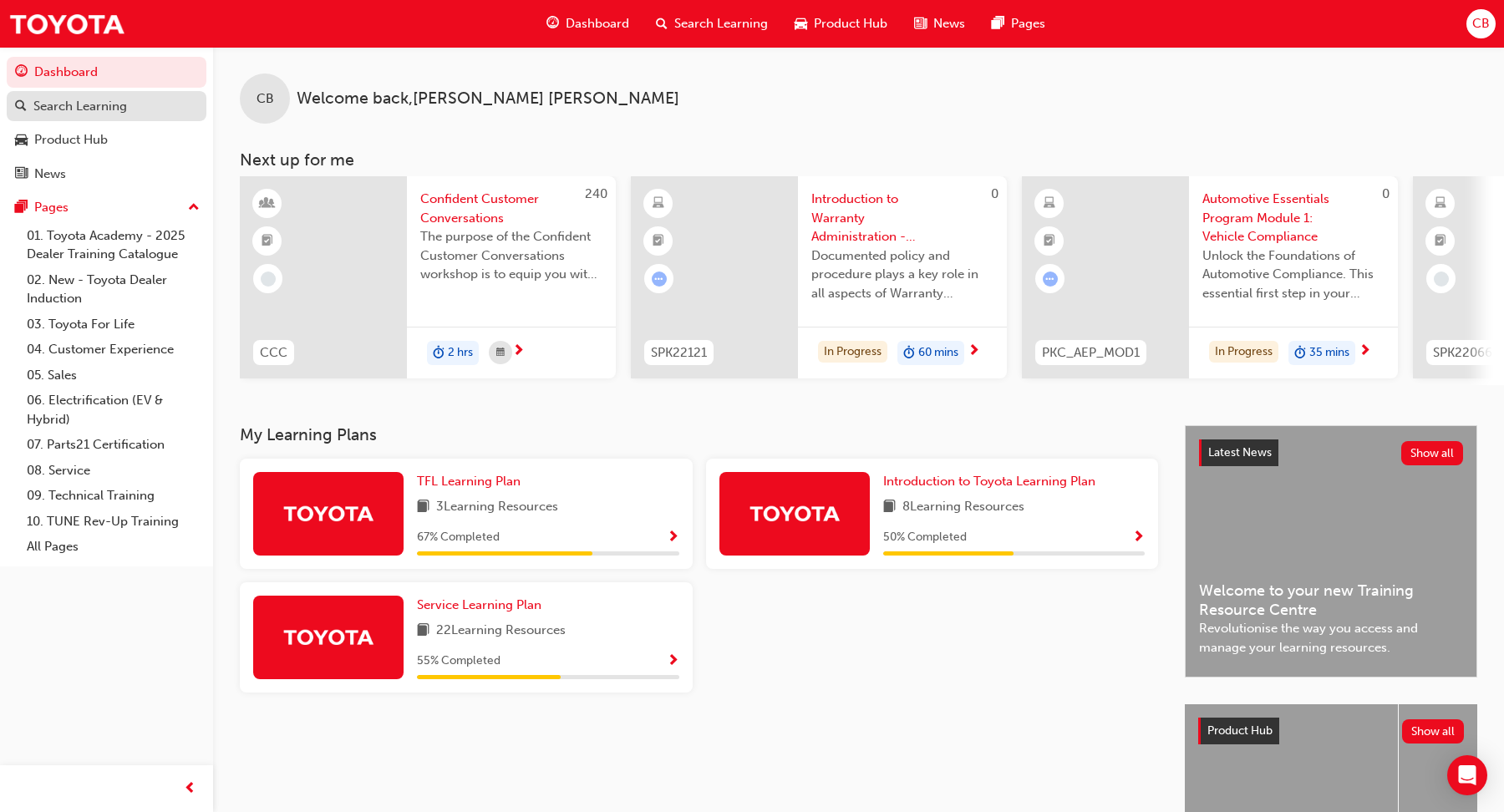
click at [96, 115] on div "Search Learning" at bounding box center [80, 106] width 94 height 19
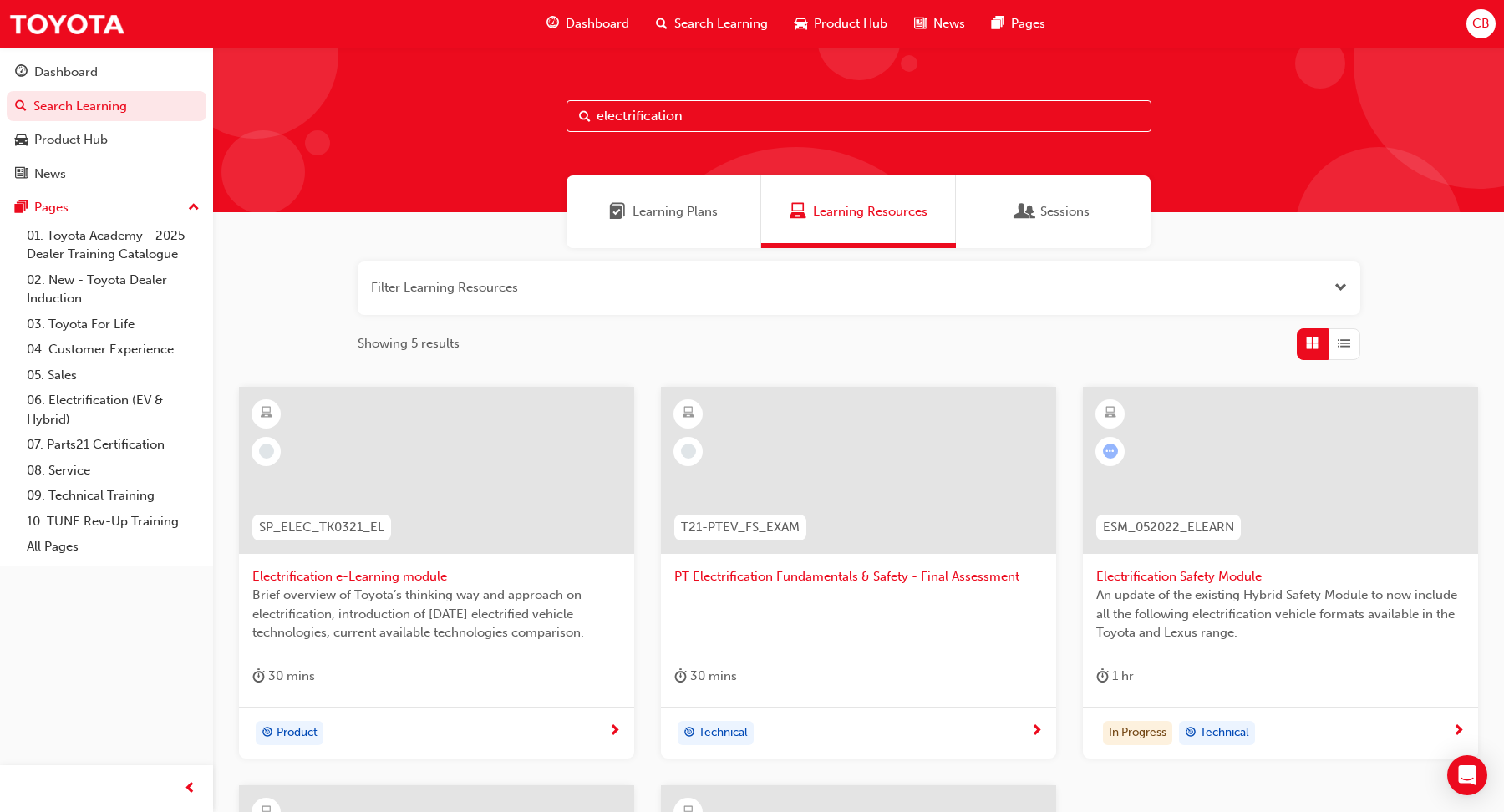
click at [695, 110] on input "electrification" at bounding box center [859, 116] width 585 height 32
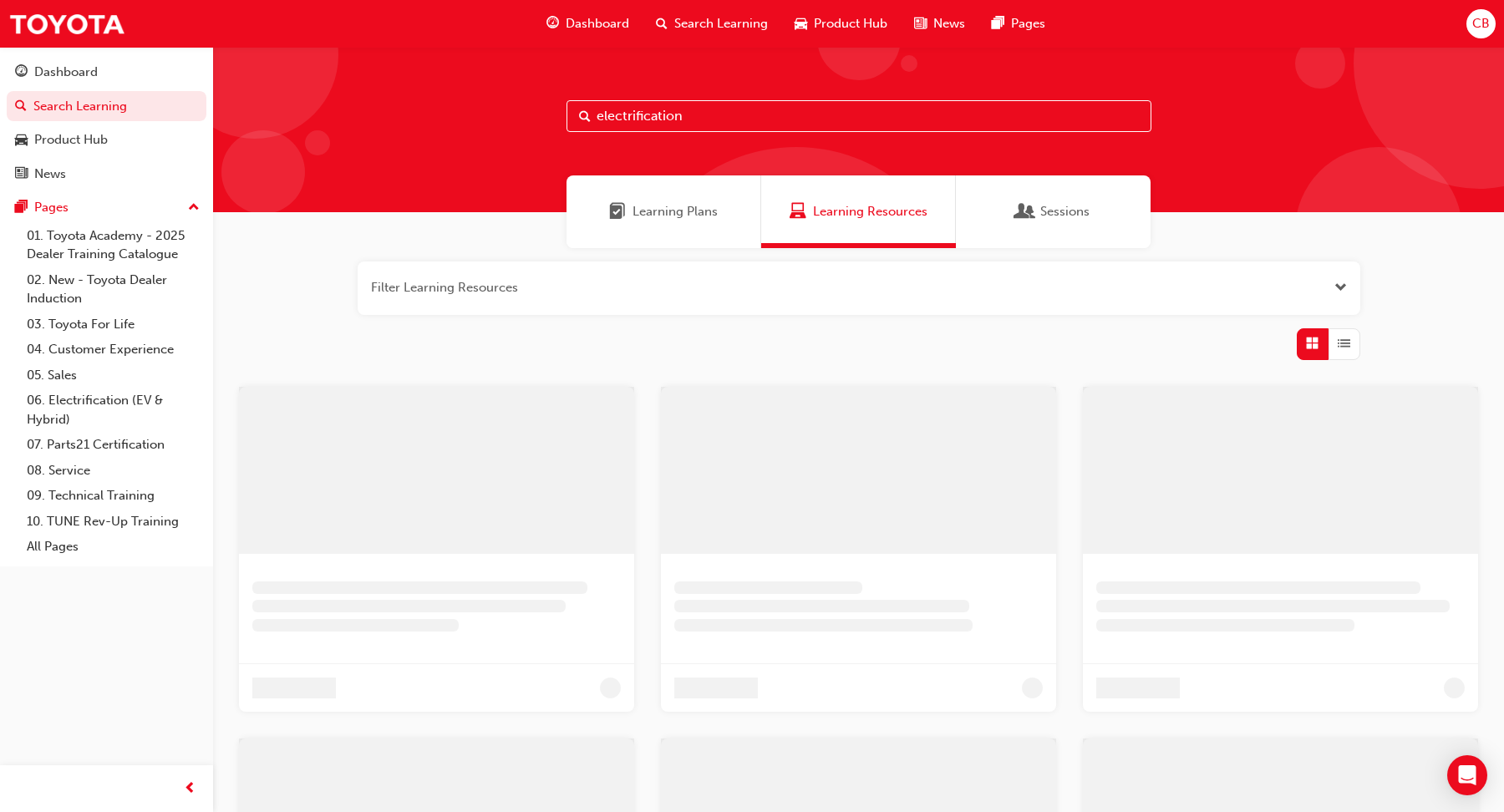
type input "electrification"
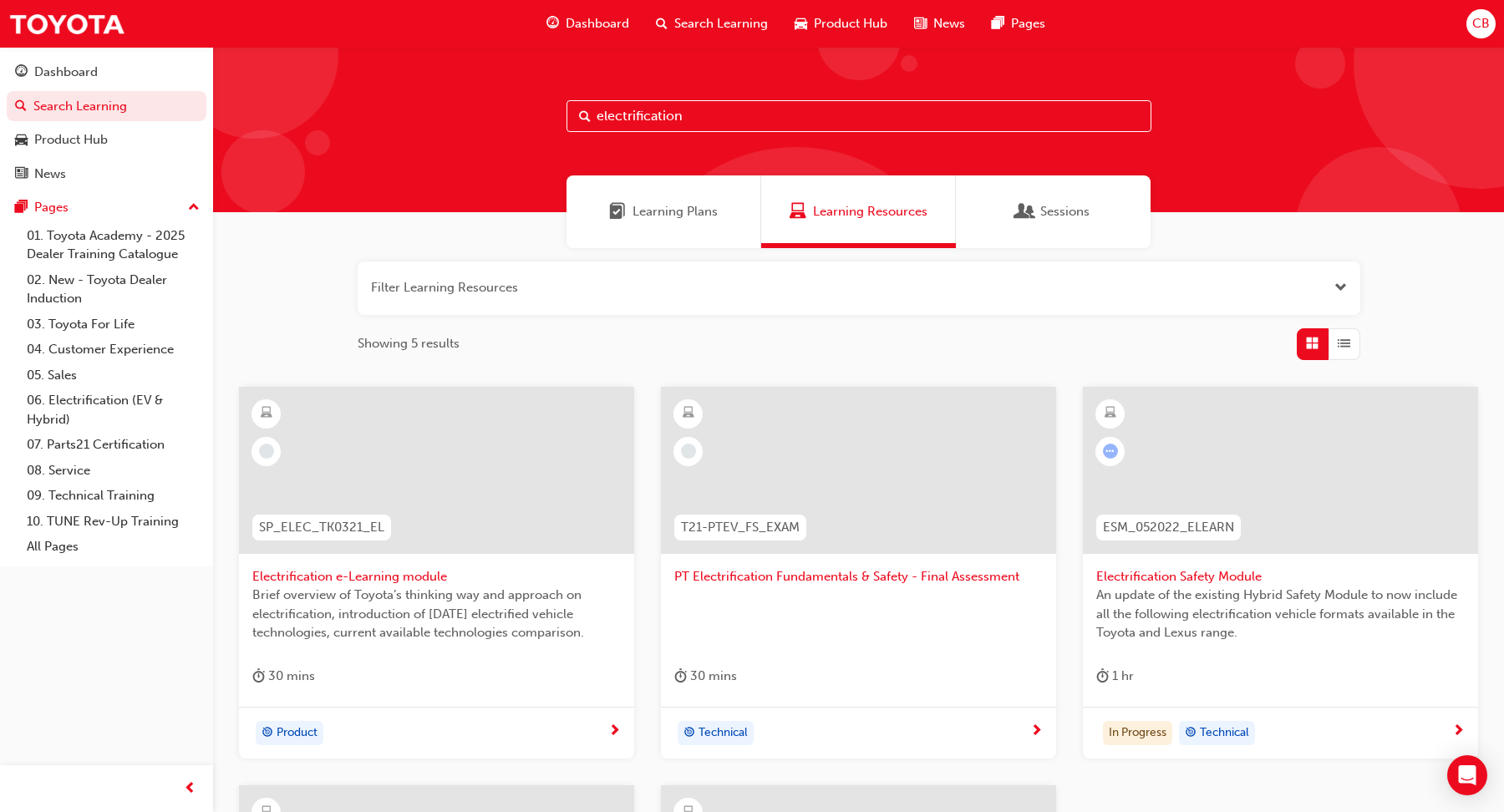
click at [1193, 574] on span "Electrification Safety Module" at bounding box center [1280, 576] width 368 height 19
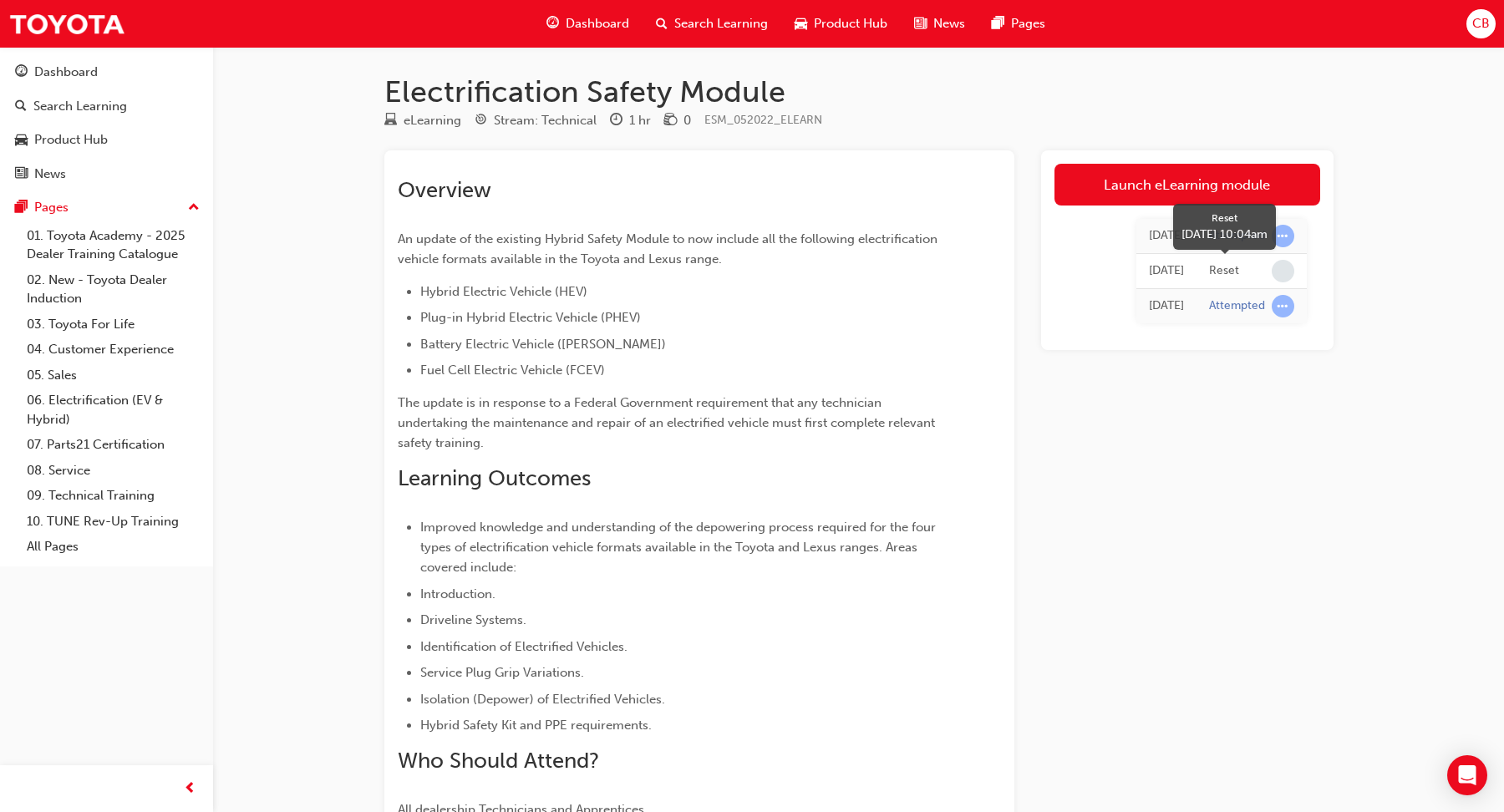
click at [1224, 270] on div "Reset" at bounding box center [1224, 270] width 30 height 16
click at [1219, 497] on div "Launch eLearning module [DATE] Attempted [DATE] Reset [DATE] Attempted" at bounding box center [1186, 517] width 292 height 735
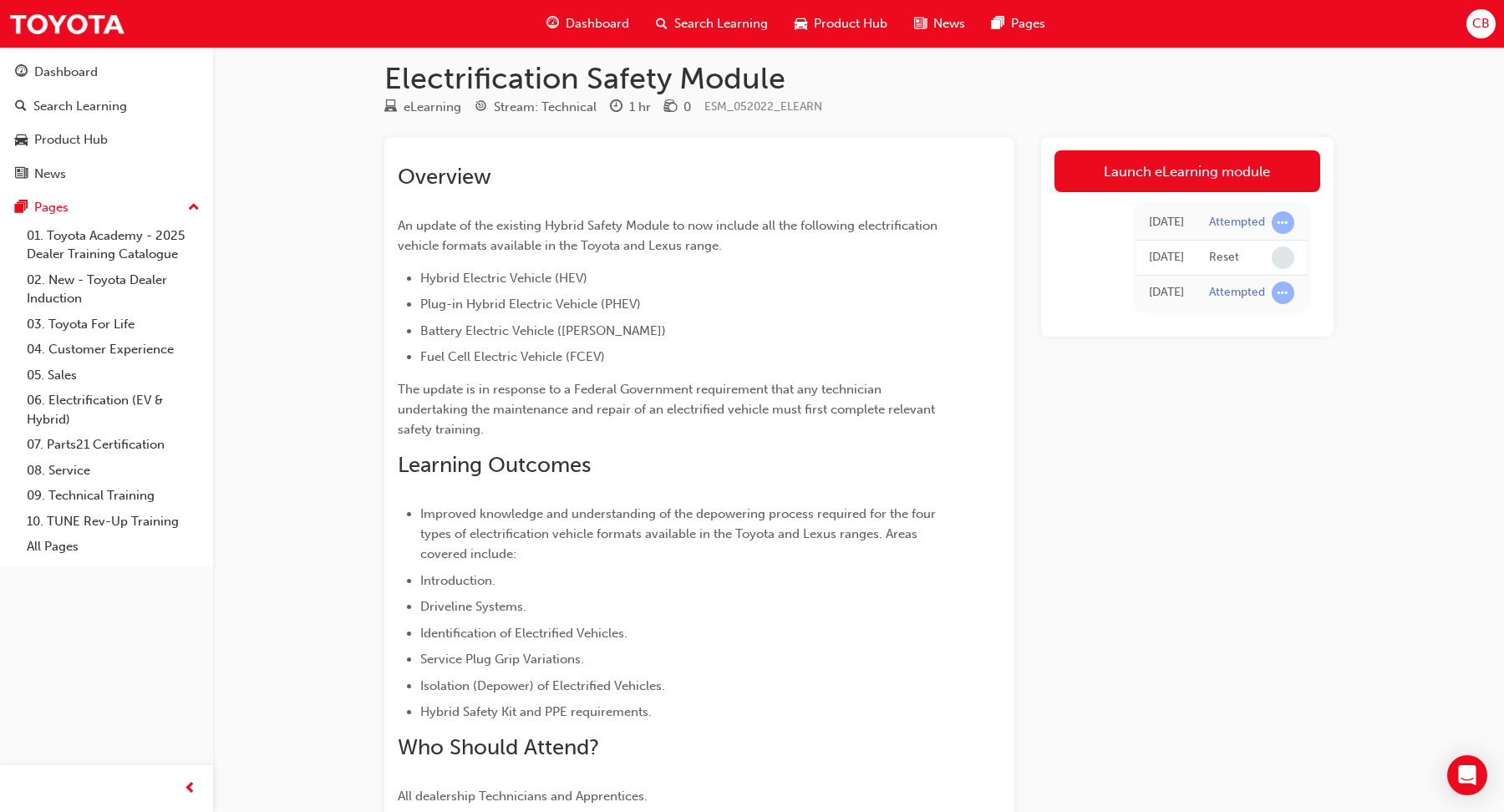
scroll to position [1, 0]
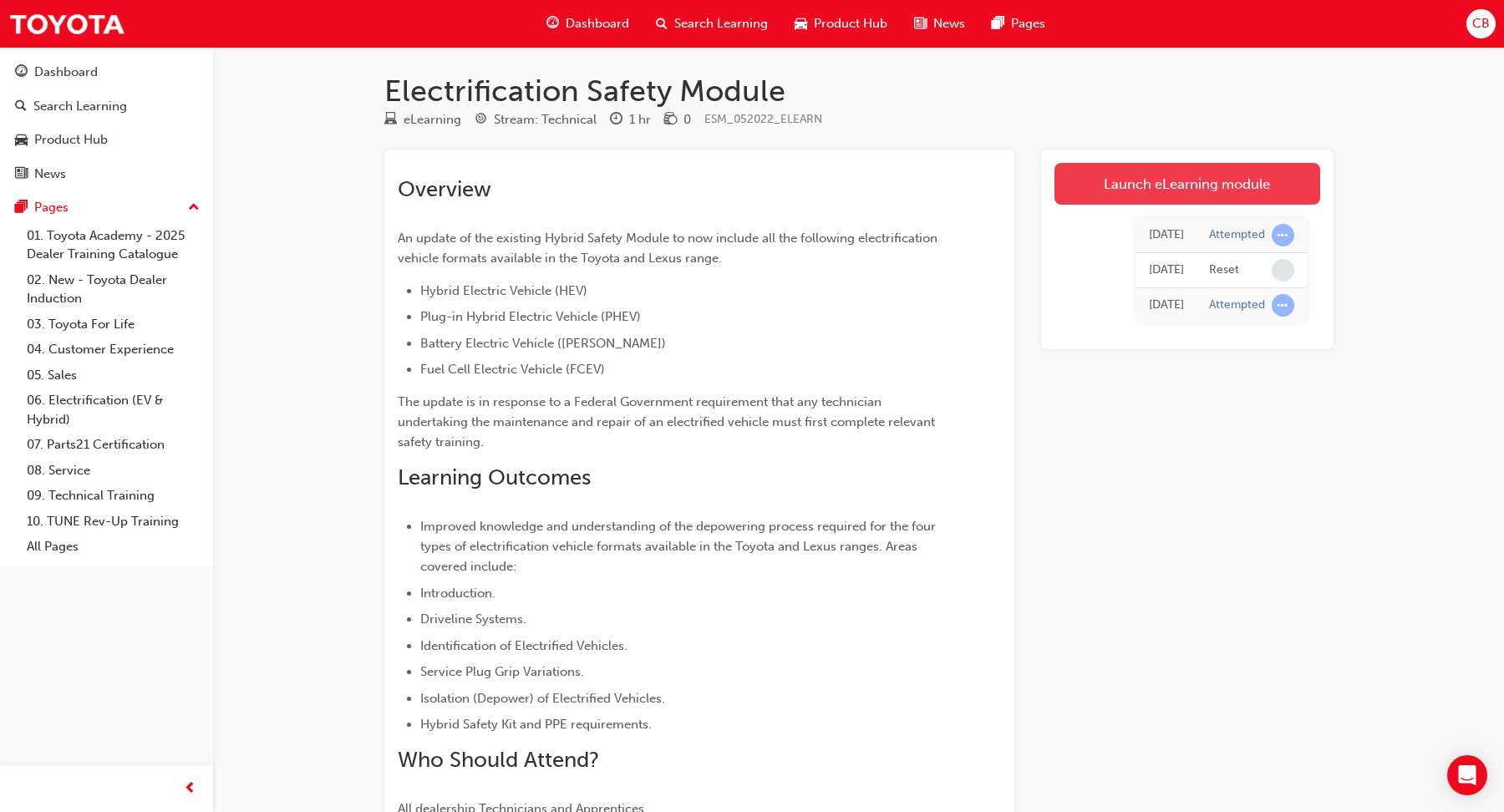
click at [1227, 182] on link "Launch eLearning module" at bounding box center [1186, 184] width 265 height 42
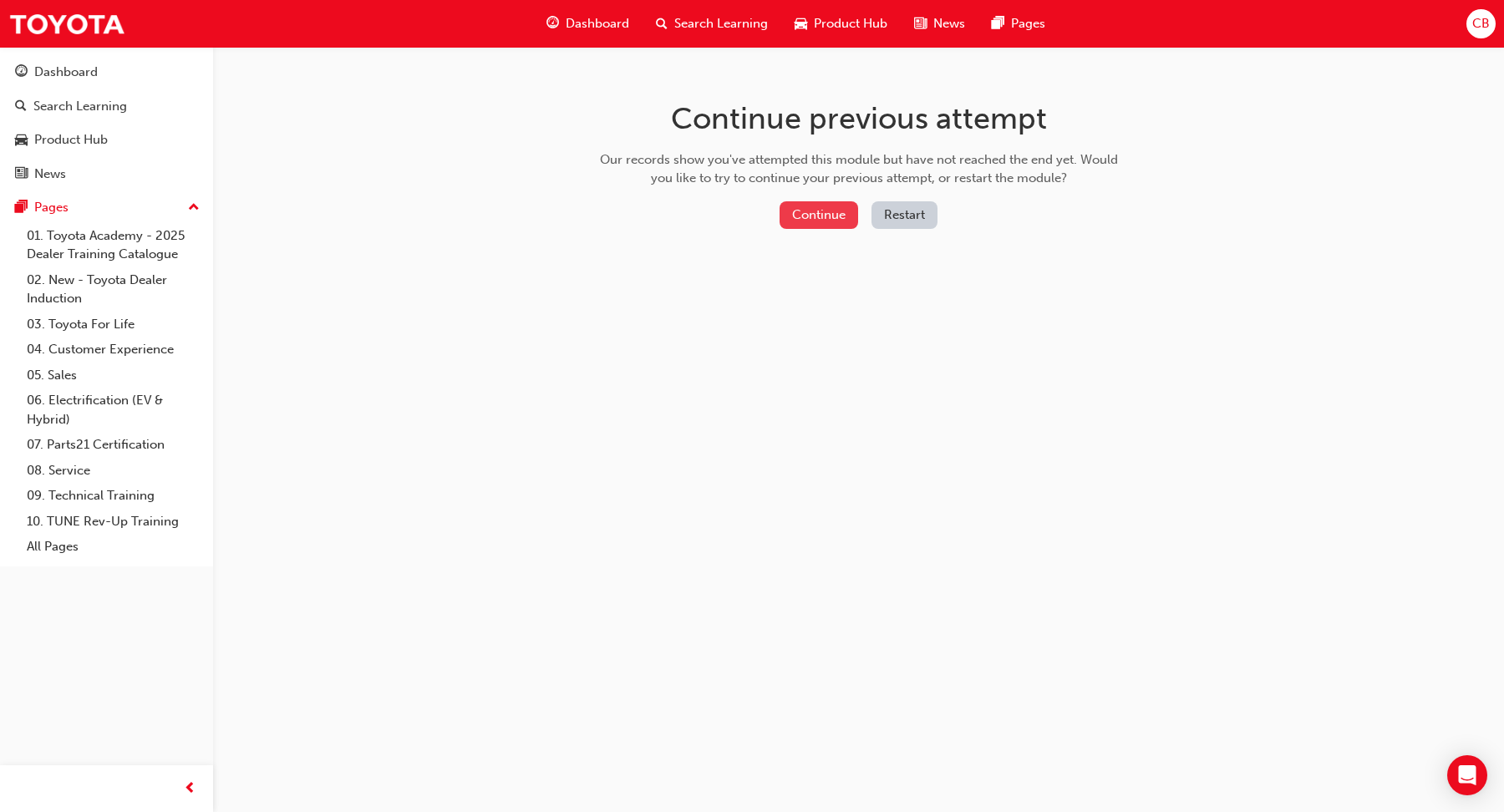
click at [833, 211] on button "Continue" at bounding box center [818, 215] width 78 height 28
